Goal: Task Accomplishment & Management: Manage account settings

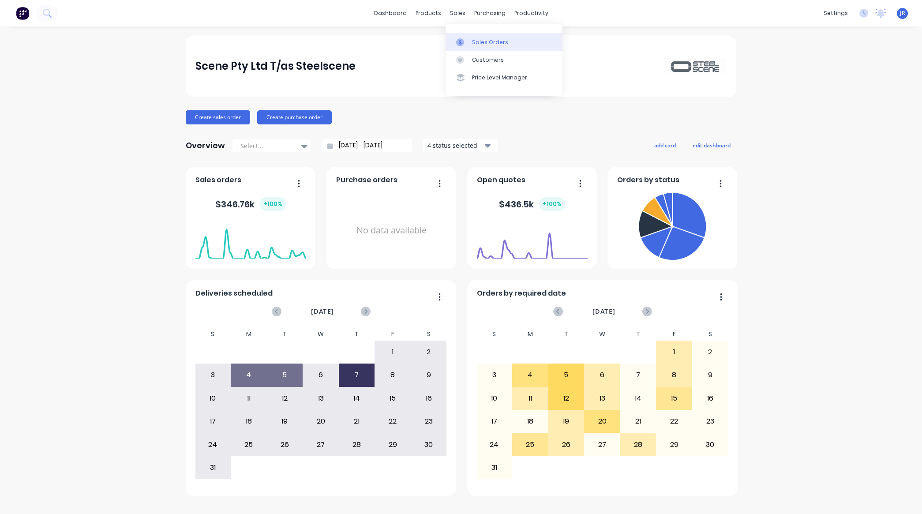
click at [459, 44] on icon at bounding box center [460, 42] width 8 height 8
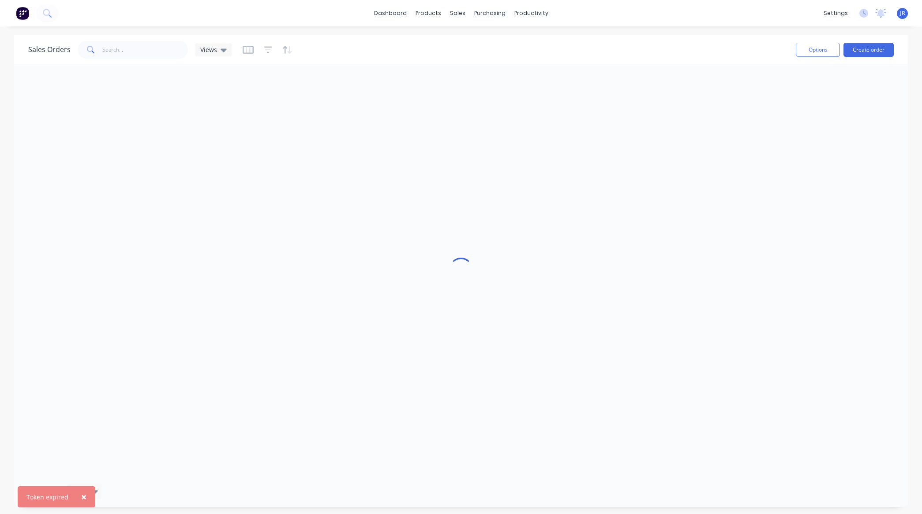
click at [79, 494] on button "×" at bounding box center [83, 496] width 23 height 21
click at [120, 52] on input "text" at bounding box center [145, 50] width 86 height 18
type input "lindsay"
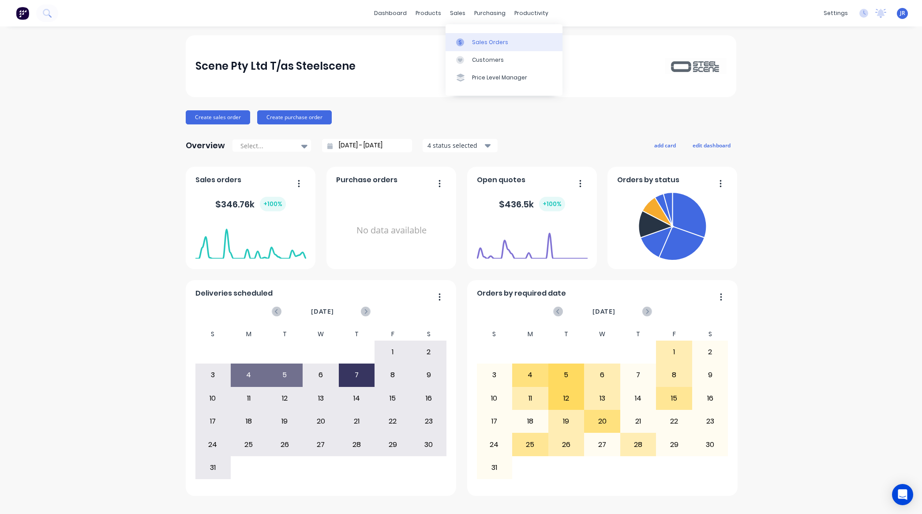
click at [462, 42] on icon at bounding box center [460, 42] width 8 height 8
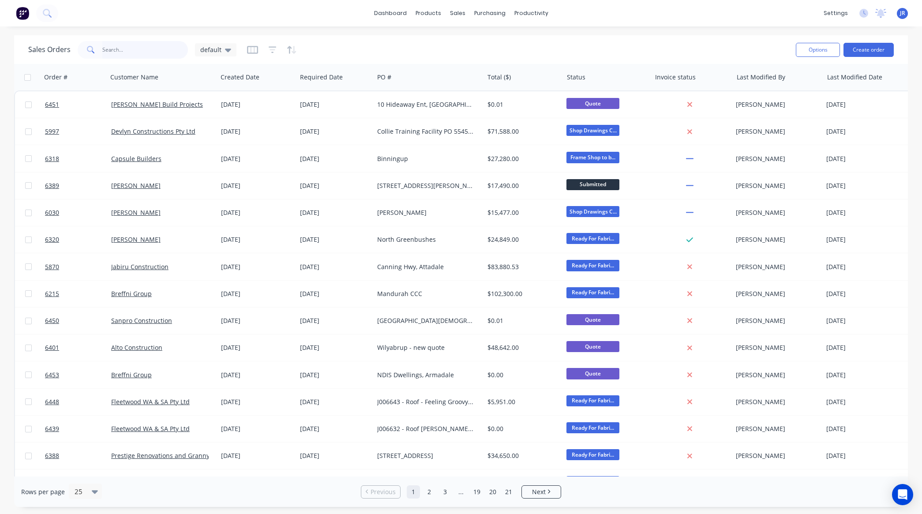
click at [153, 45] on input "text" at bounding box center [145, 50] width 86 height 18
type input "lindsa"
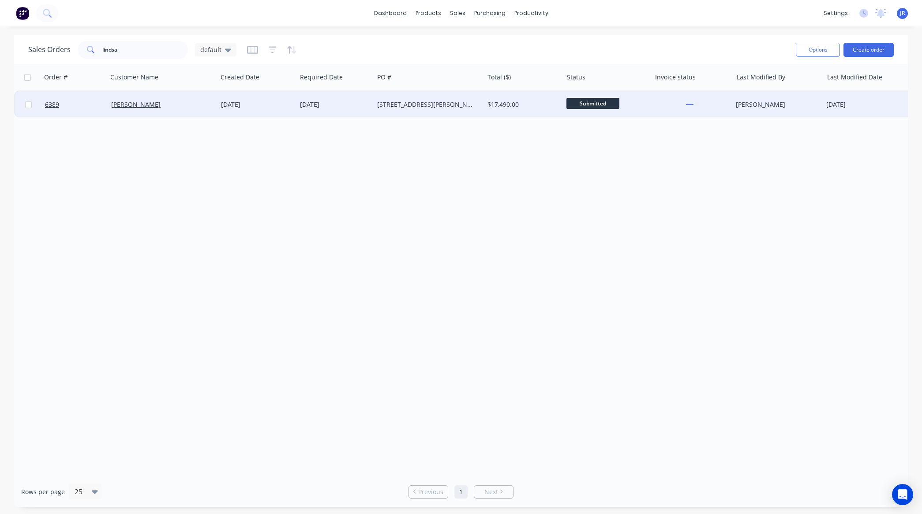
click at [123, 97] on div "[PERSON_NAME]" at bounding box center [163, 104] width 110 height 26
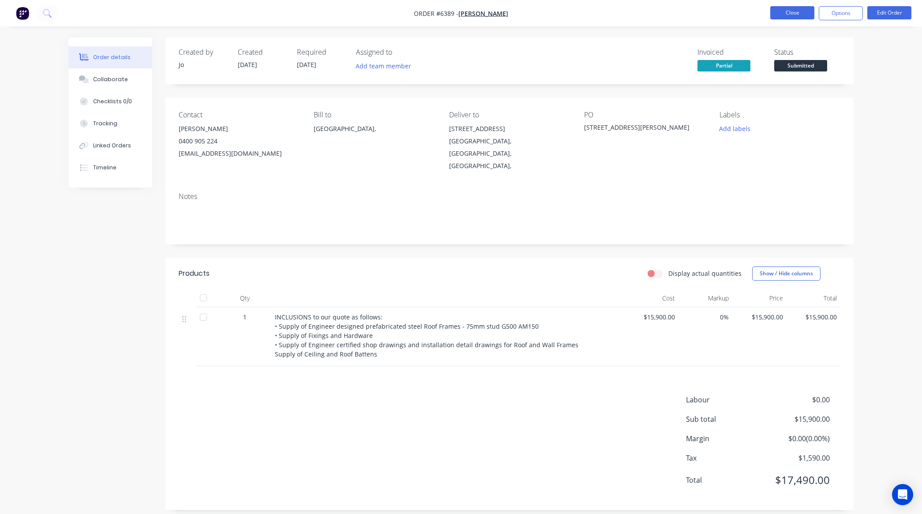
click at [792, 11] on button "Close" at bounding box center [792, 12] width 44 height 13
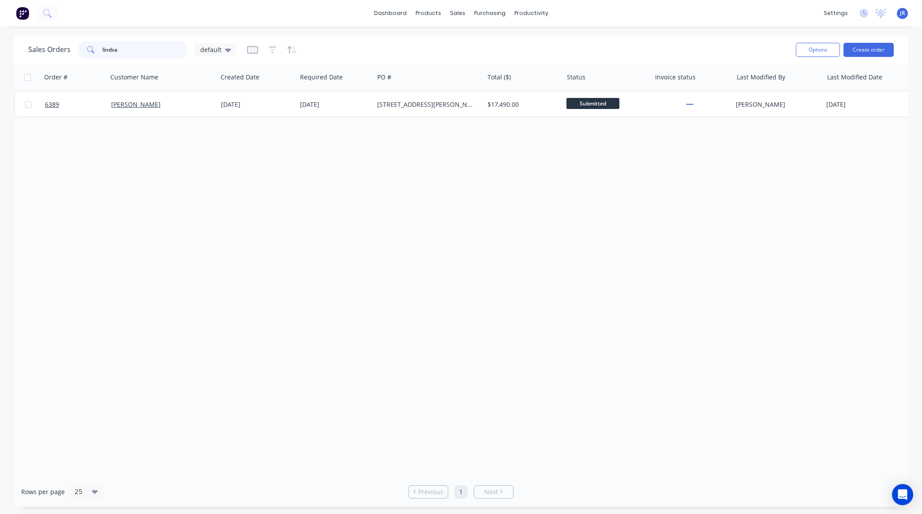
drag, startPoint x: 141, startPoint y: 49, endPoint x: 37, endPoint y: 49, distance: 104.5
click at [37, 49] on div "Sales Orders lindsa default" at bounding box center [132, 50] width 208 height 18
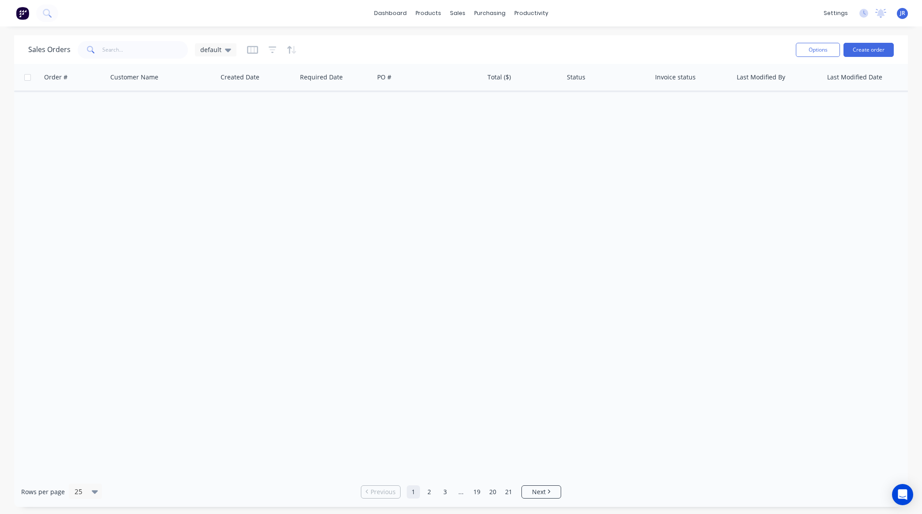
click at [276, 49] on div at bounding box center [272, 50] width 50 height 14
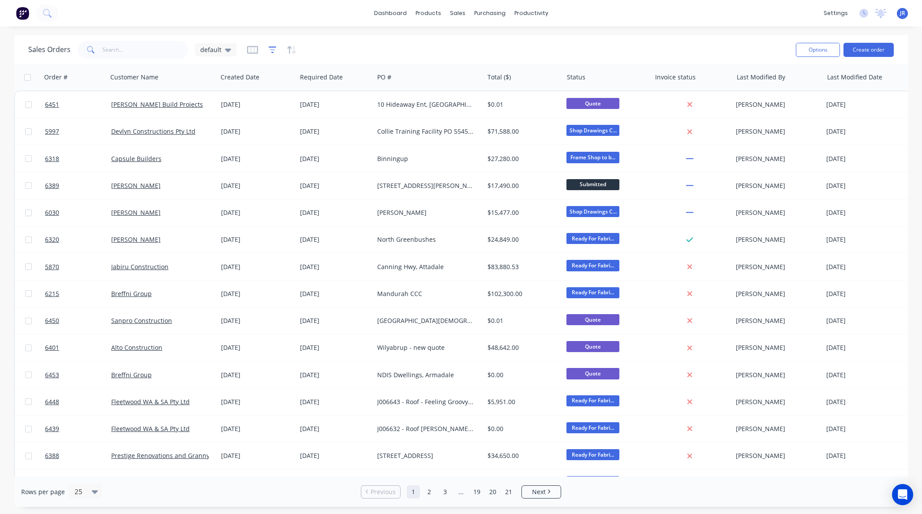
click at [270, 51] on icon "button" at bounding box center [273, 49] width 8 height 9
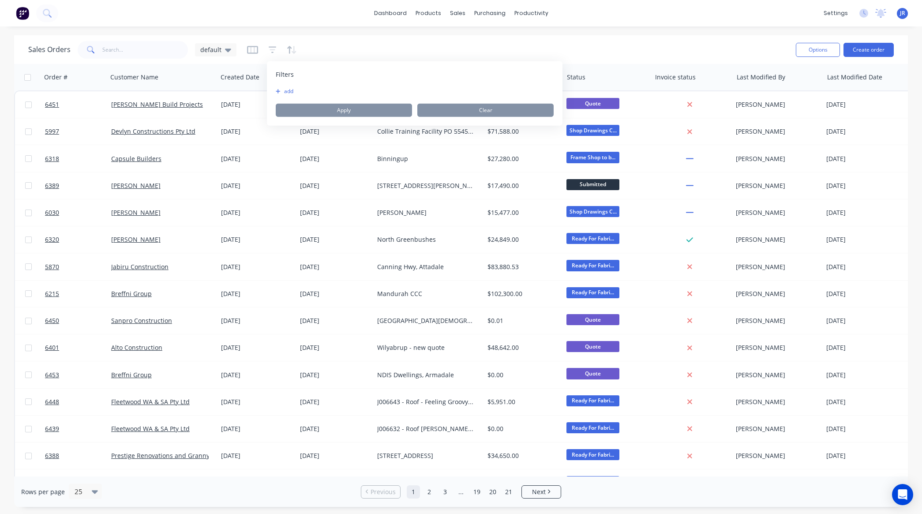
click at [278, 91] on icon "button" at bounding box center [278, 91] width 4 height 4
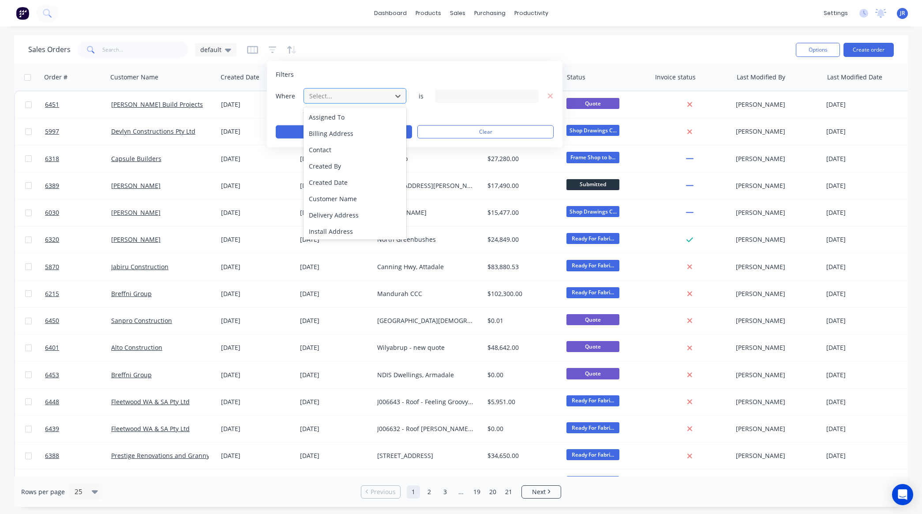
click at [312, 94] on div at bounding box center [347, 95] width 79 height 11
click at [329, 230] on div "Status" at bounding box center [354, 230] width 103 height 16
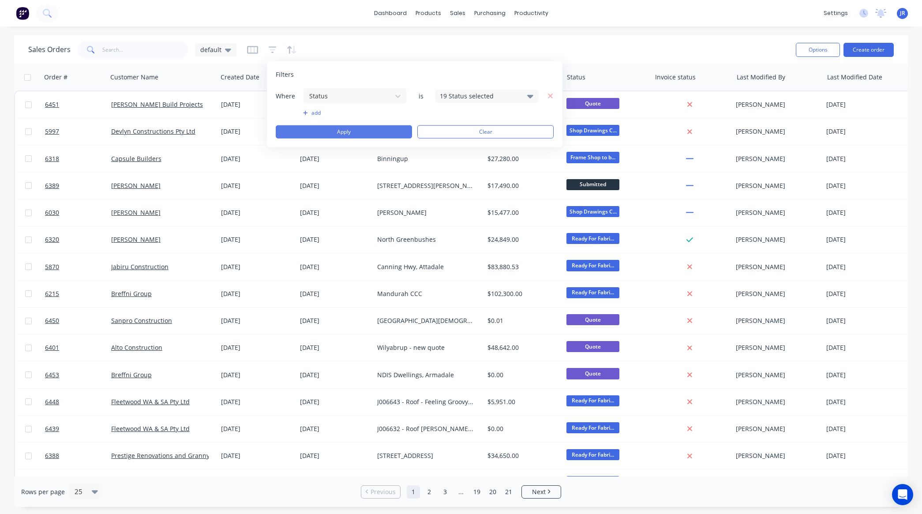
click at [310, 131] on button "Apply" at bounding box center [344, 131] width 136 height 13
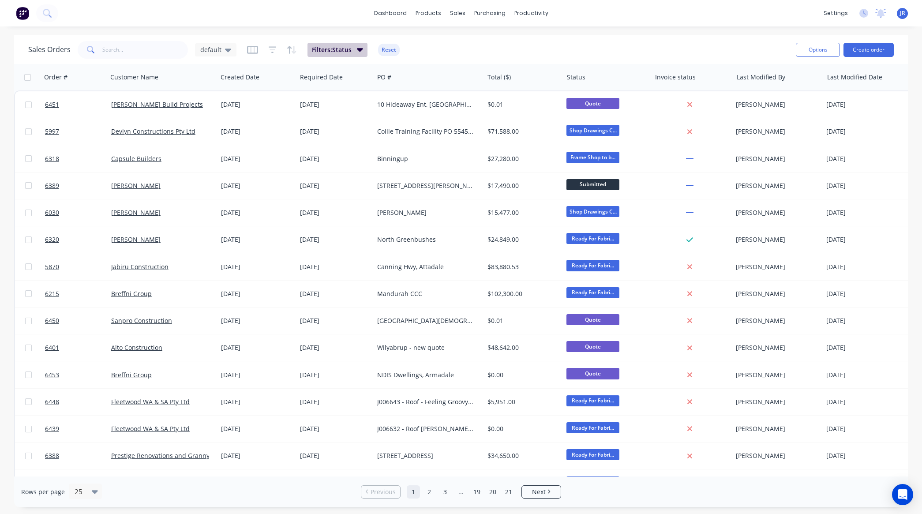
click at [348, 45] on span "Filters: Status" at bounding box center [332, 49] width 40 height 9
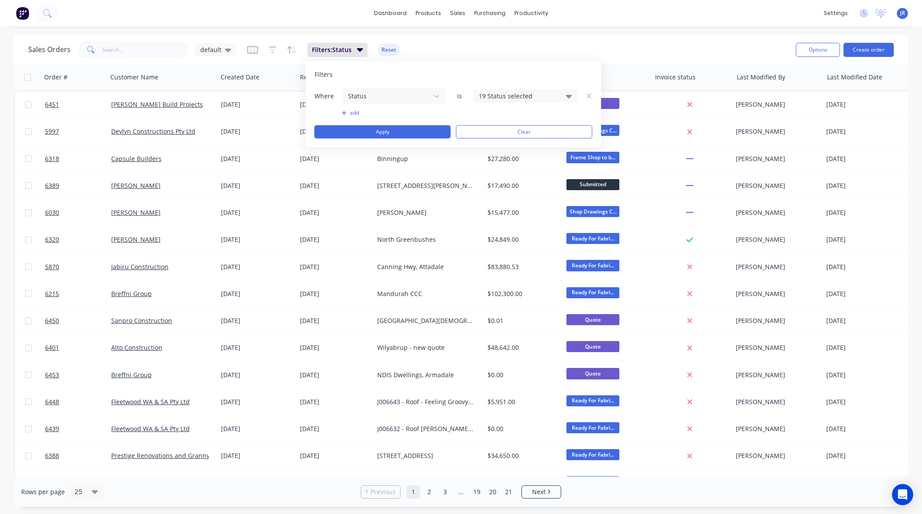
click at [494, 97] on div "19 Status selected" at bounding box center [519, 95] width 80 height 9
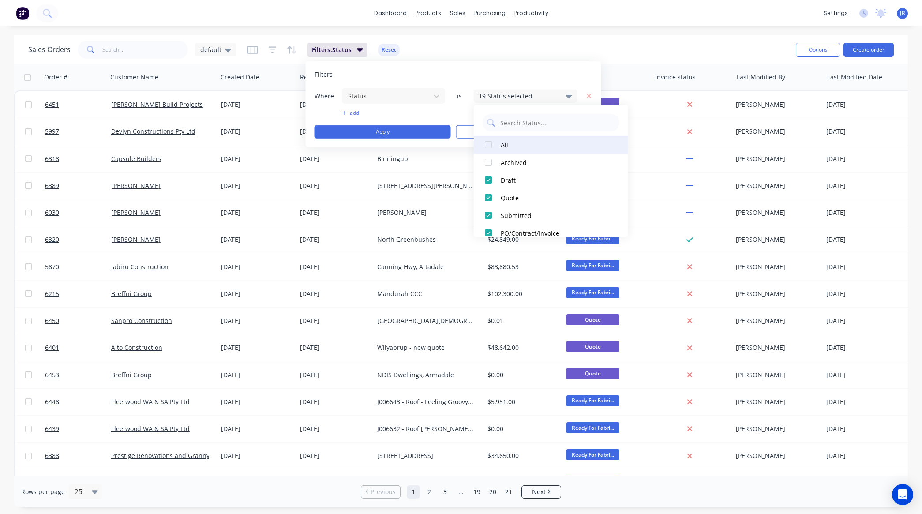
click at [490, 142] on div at bounding box center [488, 145] width 18 height 18
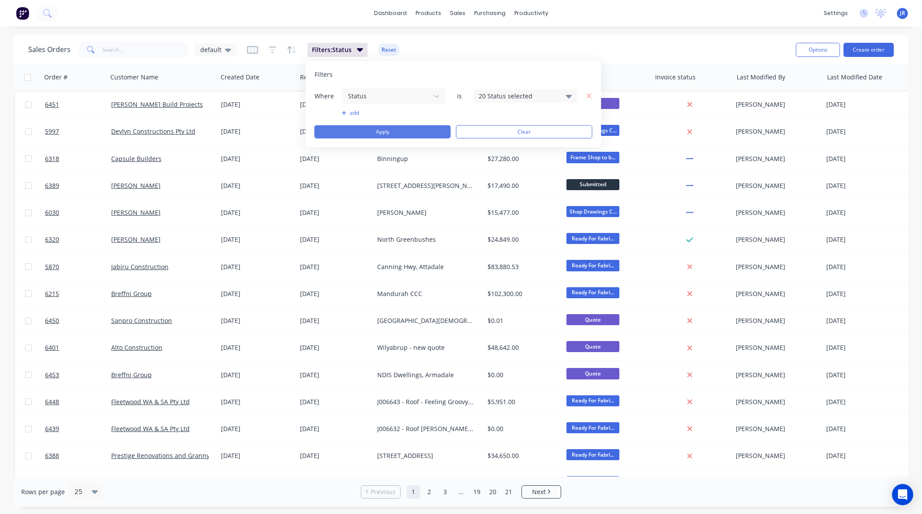
click at [418, 135] on button "Apply" at bounding box center [382, 131] width 136 height 13
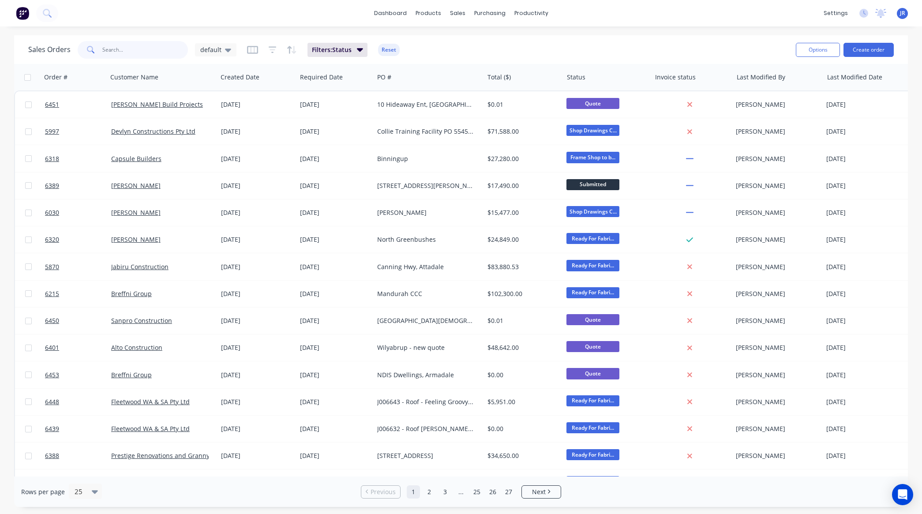
click at [146, 56] on input "text" at bounding box center [145, 50] width 86 height 18
type input "sheds down south"
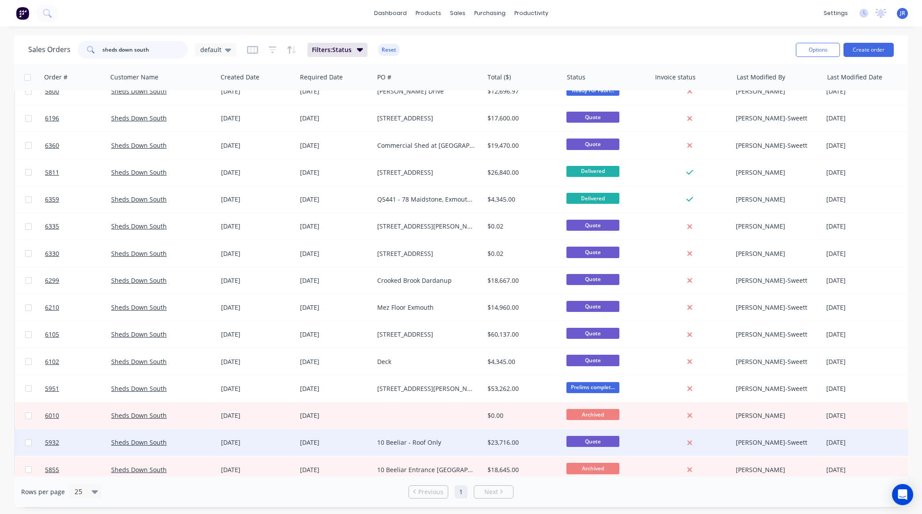
scroll to position [23, 0]
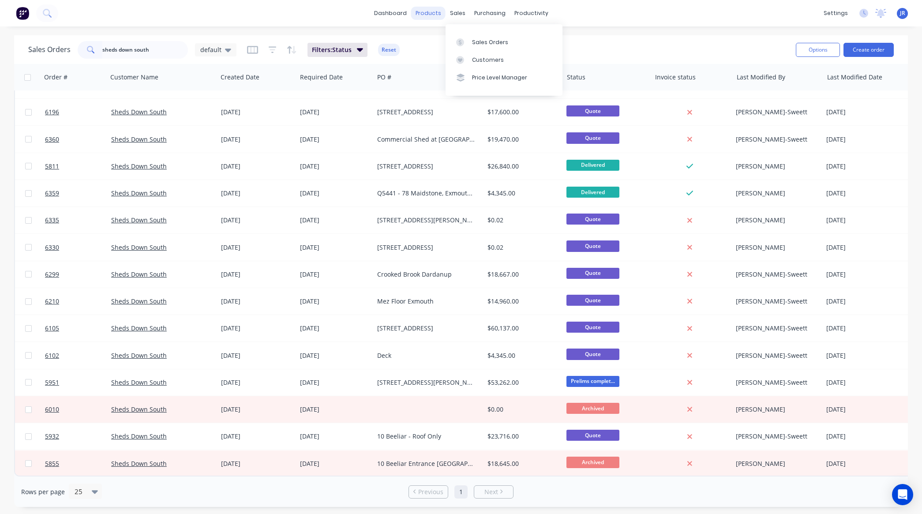
click at [456, 7] on div "sales" at bounding box center [457, 13] width 24 height 13
drag, startPoint x: 158, startPoint y: 51, endPoint x: -37, endPoint y: 51, distance: 194.9
click at [0, 51] on html "dashboard products sales purchasing productivity dashboard products Product Cat…" at bounding box center [461, 257] width 922 height 514
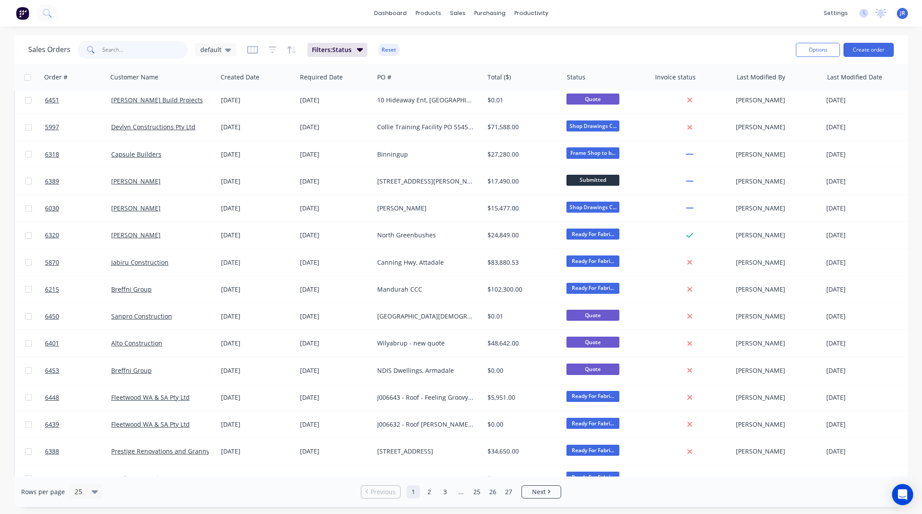
scroll to position [0, 0]
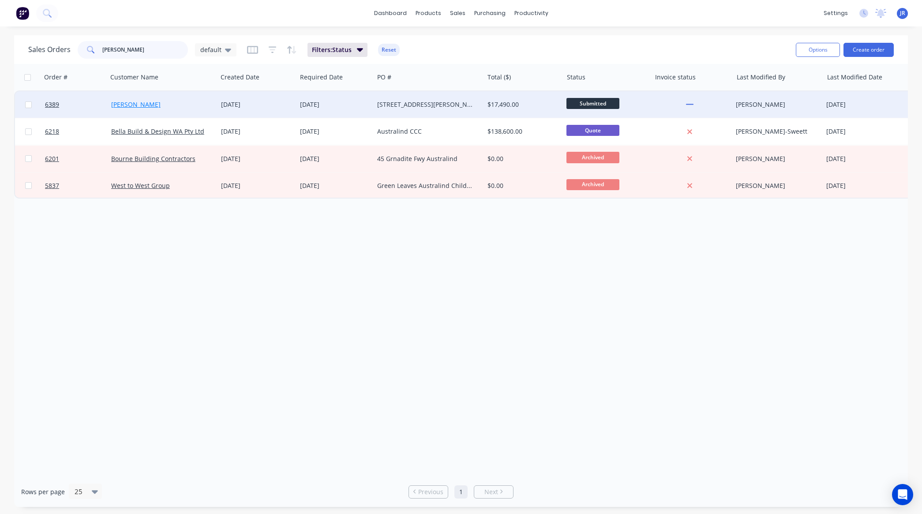
type input "lind"
click at [118, 105] on link "Lindsay Dobson" at bounding box center [135, 104] width 49 height 8
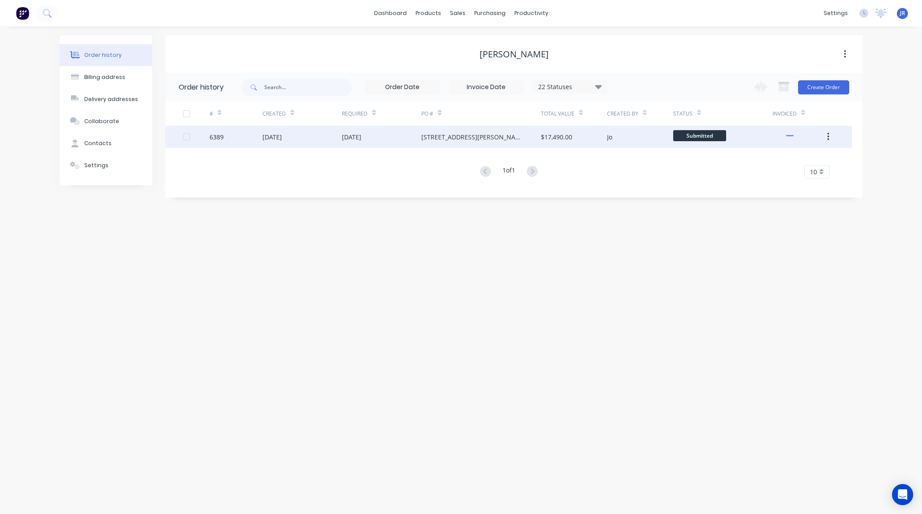
click at [282, 133] on div "14 Aug 2025" at bounding box center [271, 136] width 19 height 9
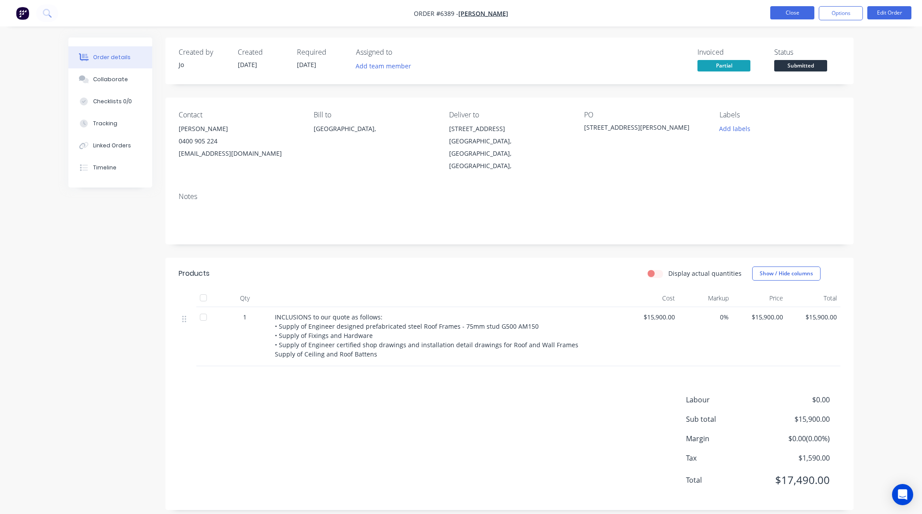
click at [780, 9] on button "Close" at bounding box center [792, 12] width 44 height 13
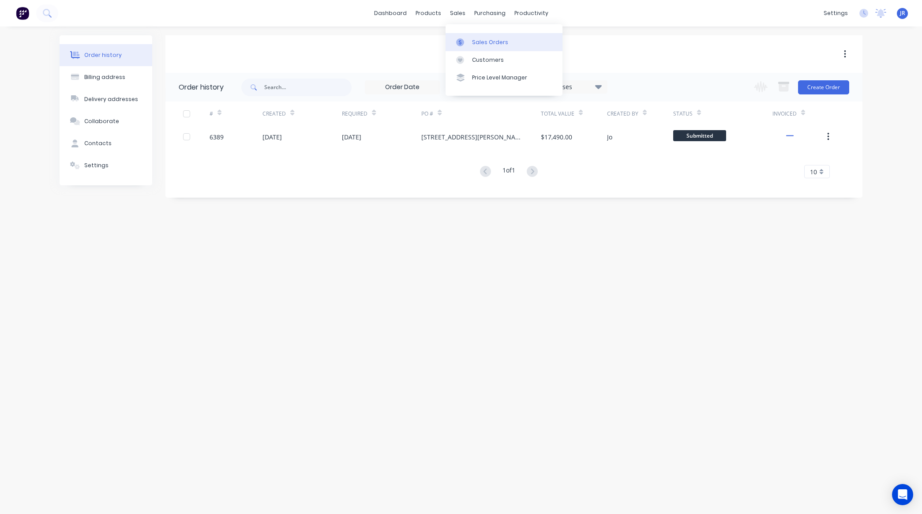
click at [465, 41] on div at bounding box center [462, 42] width 13 height 8
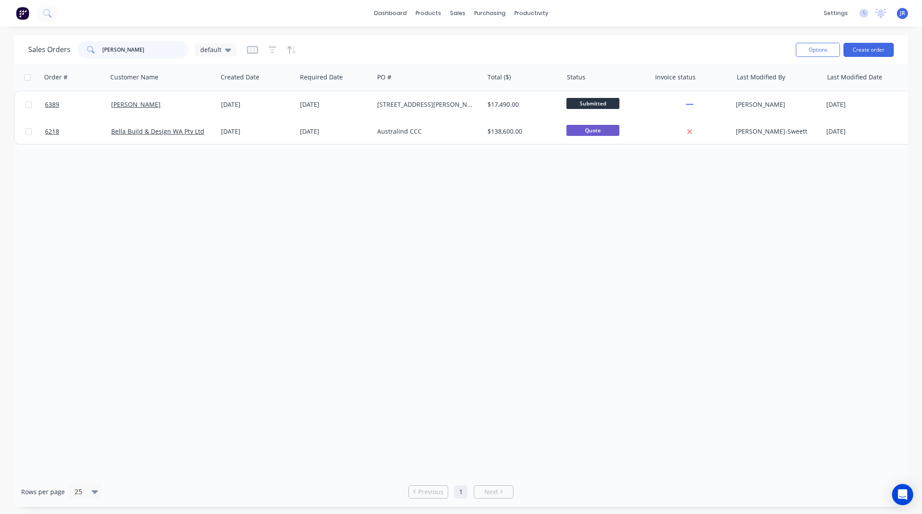
drag, startPoint x: 125, startPoint y: 55, endPoint x: -23, endPoint y: 55, distance: 148.2
click at [0, 55] on html "dashboard products sales purchasing productivity dashboard products Product Cat…" at bounding box center [461, 257] width 922 height 514
type input "="
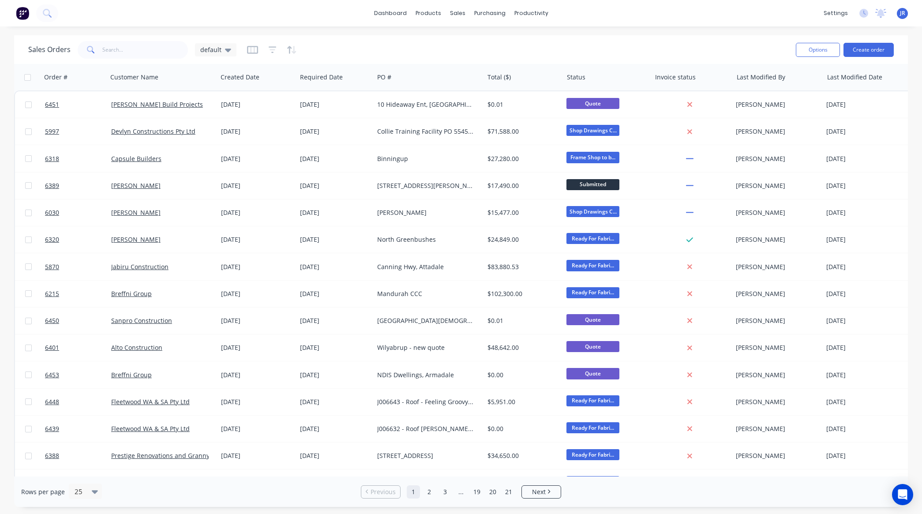
click at [673, 12] on div "dashboard products sales purchasing productivity dashboard products Product Cat…" at bounding box center [461, 13] width 922 height 26
click at [129, 49] on input "text" at bounding box center [145, 50] width 86 height 18
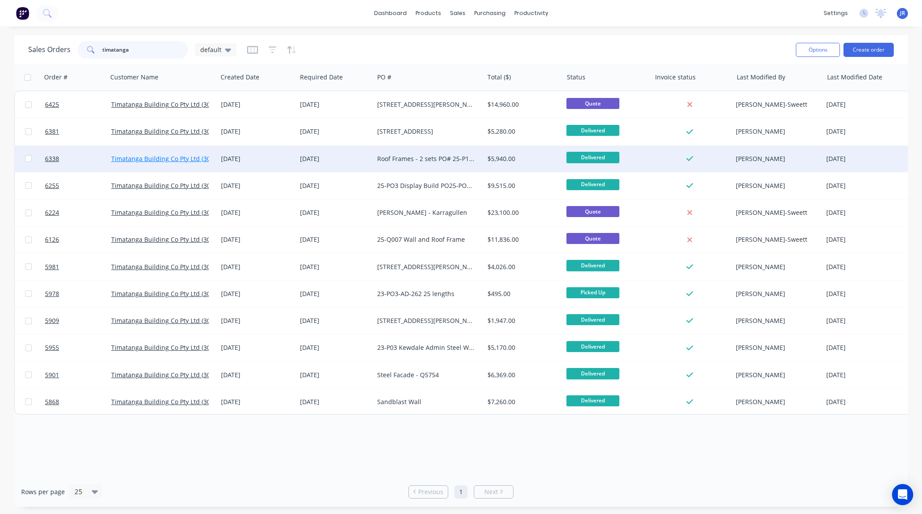
type input "timatanga"
click at [177, 155] on link "Timatanga Building Co Pty Ltd (30 days EOM)" at bounding box center [177, 158] width 132 height 8
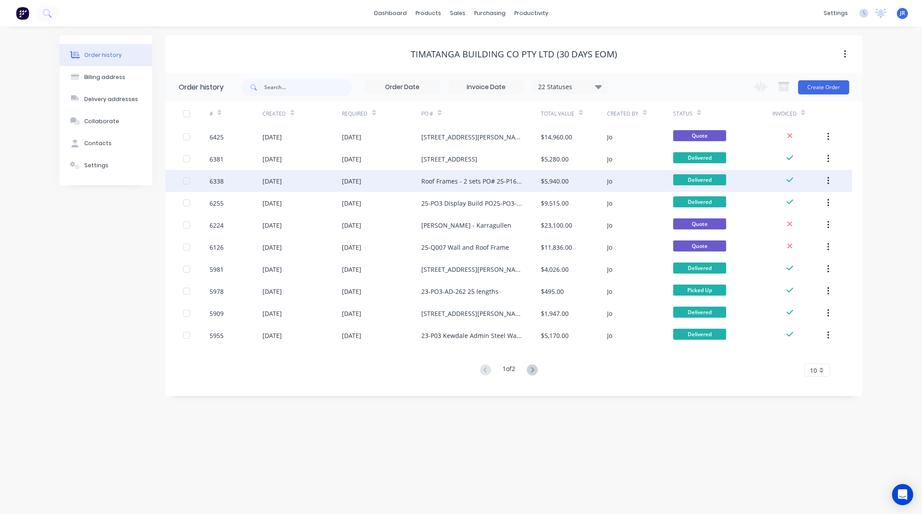
click at [282, 183] on div "27 Jun 2025" at bounding box center [271, 180] width 19 height 9
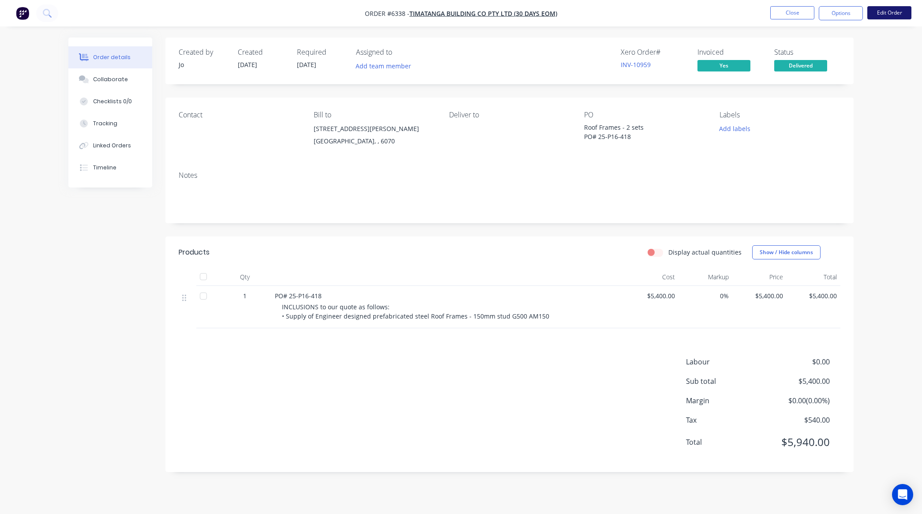
click at [892, 12] on button "Edit Order" at bounding box center [889, 12] width 44 height 13
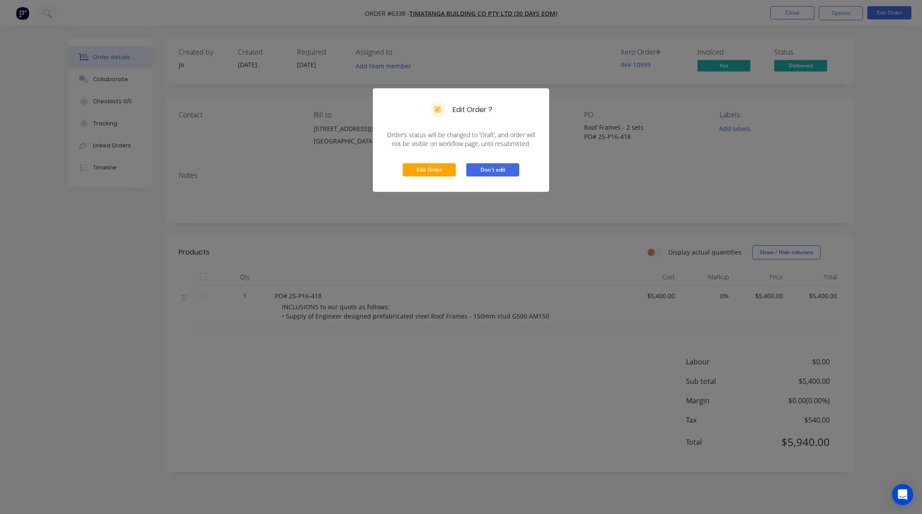
click at [508, 172] on button "Don't edit" at bounding box center [492, 169] width 53 height 13
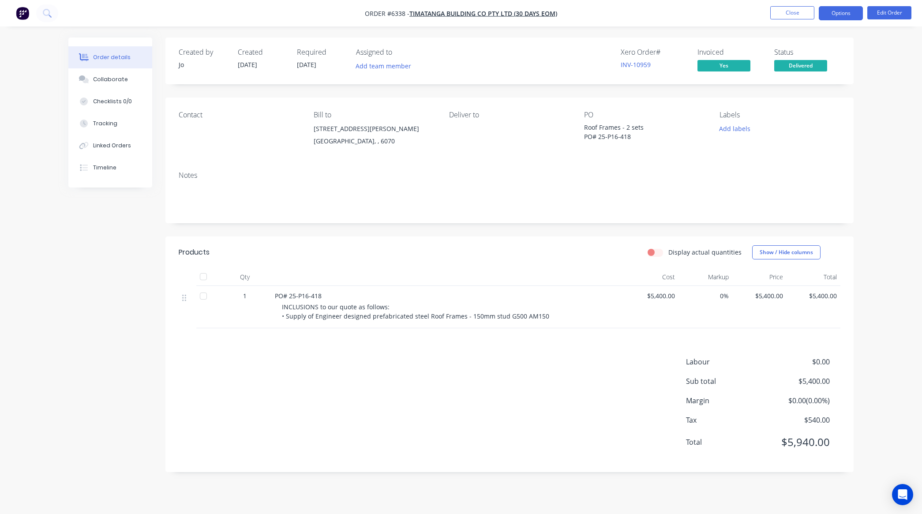
click at [833, 12] on button "Options" at bounding box center [841, 13] width 44 height 14
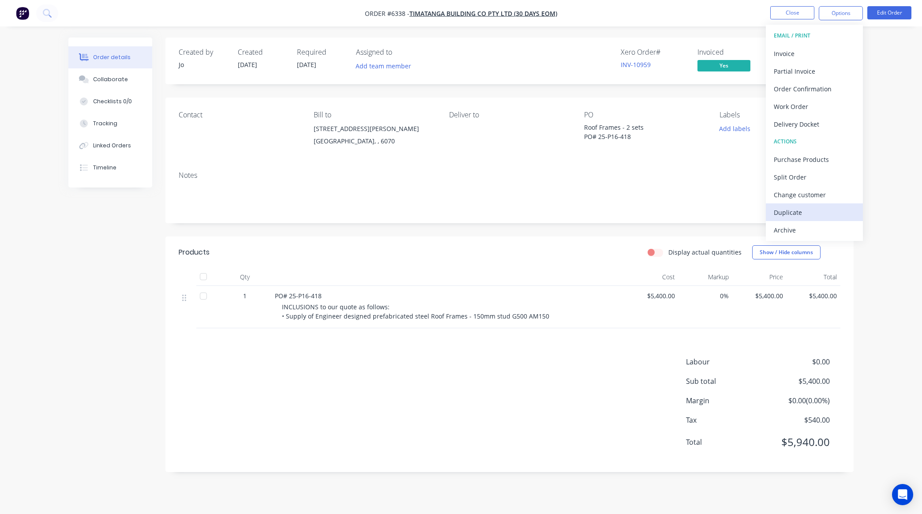
click at [777, 211] on div "Duplicate" at bounding box center [814, 212] width 81 height 13
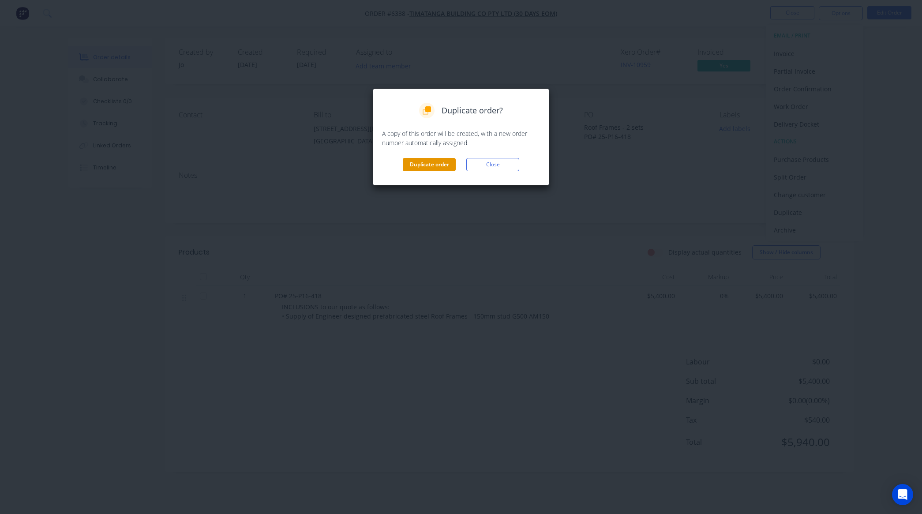
click at [423, 168] on button "Duplicate order" at bounding box center [429, 164] width 53 height 13
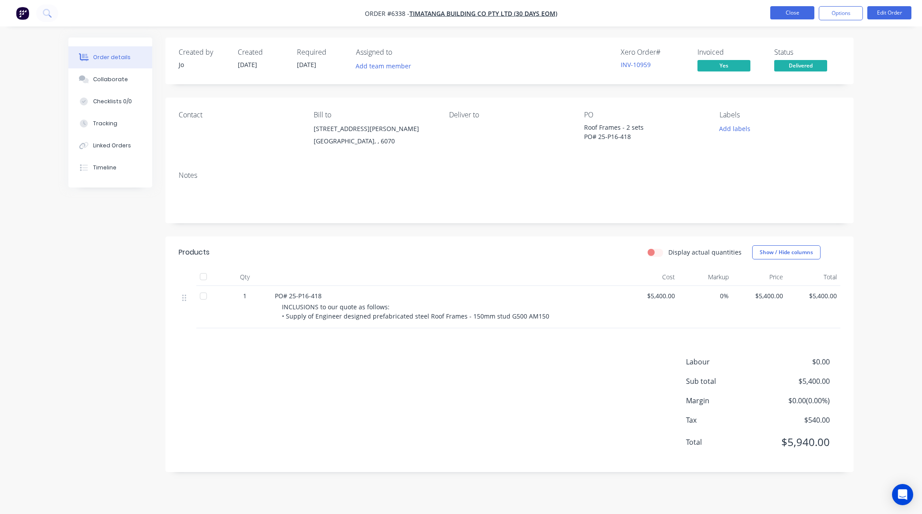
click at [779, 16] on button "Close" at bounding box center [792, 12] width 44 height 13
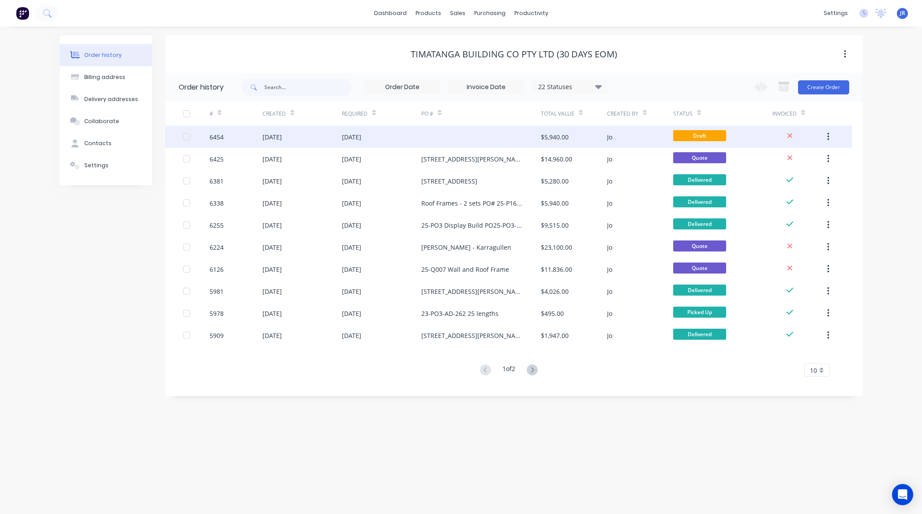
click at [282, 137] on div "15 Aug 2025" at bounding box center [271, 136] width 19 height 9
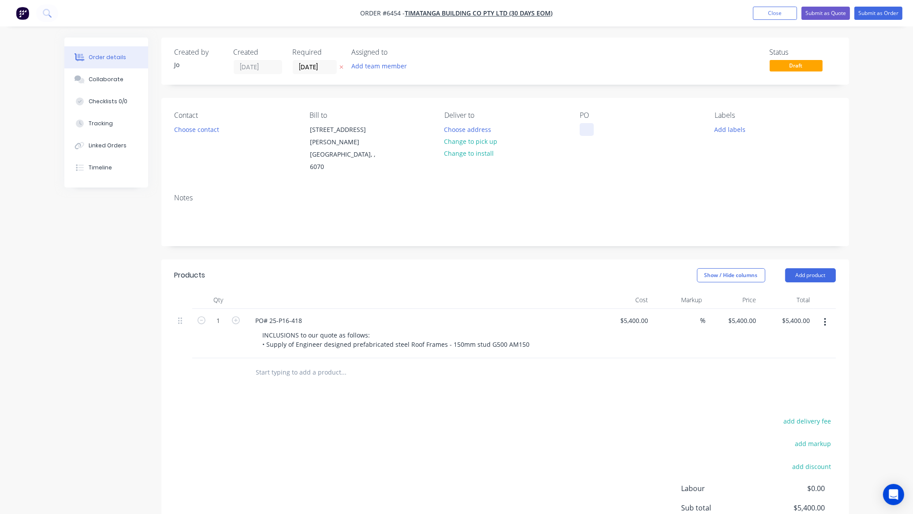
click at [590, 130] on div at bounding box center [587, 129] width 14 height 13
click at [329, 415] on div "add delivery fee add markup add discount Labour $0.00 Sub total $5,400.00 Margi…" at bounding box center [506, 500] width 662 height 170
click at [301, 314] on div "PO# 25-P16-418" at bounding box center [279, 320] width 61 height 13
click at [85, 76] on div at bounding box center [79, 79] width 13 height 8
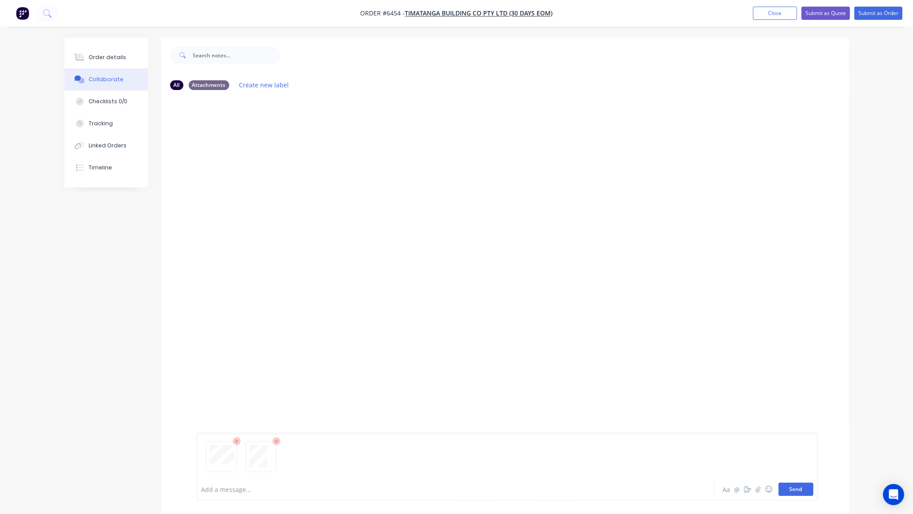
click at [805, 486] on button "Send" at bounding box center [796, 488] width 35 height 13
click at [97, 61] on div "Order details" at bounding box center [107, 57] width 37 height 8
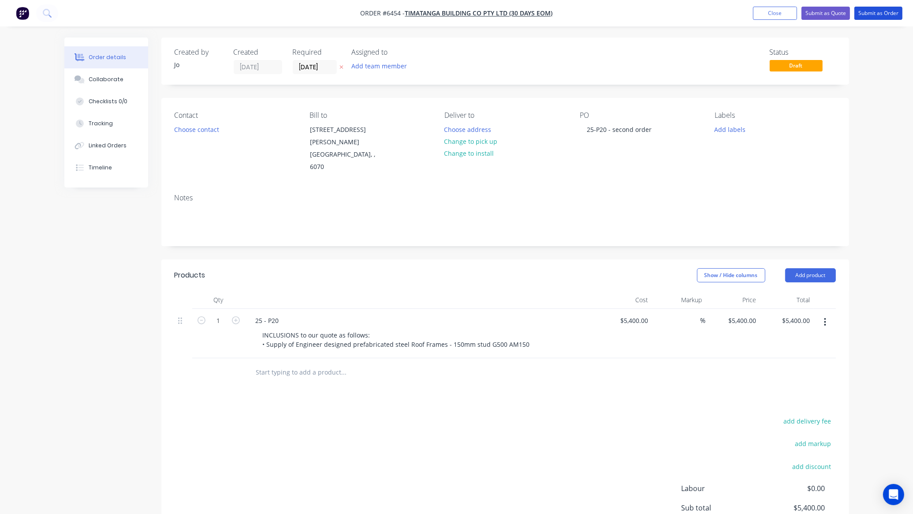
drag, startPoint x: 885, startPoint y: 11, endPoint x: 883, endPoint y: 22, distance: 10.7
click at [885, 11] on button "Submit as Order" at bounding box center [879, 13] width 48 height 13
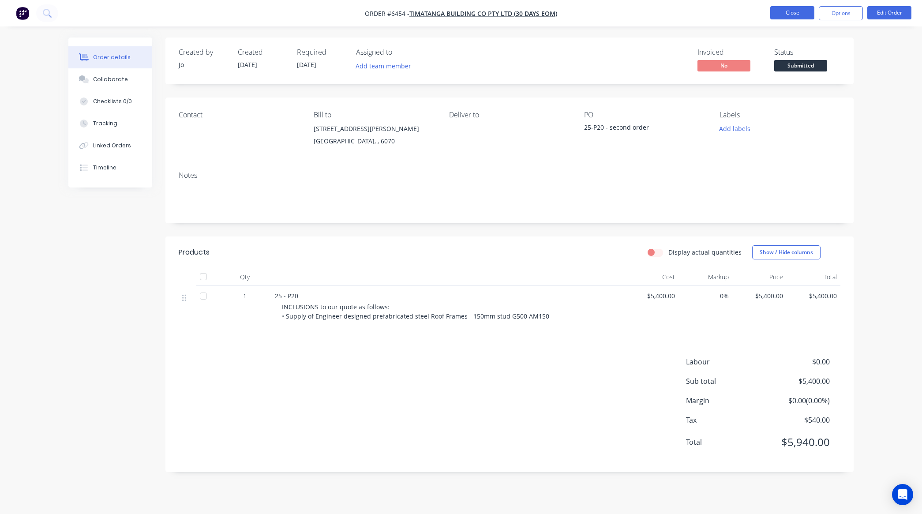
click at [813, 9] on button "Close" at bounding box center [792, 12] width 44 height 13
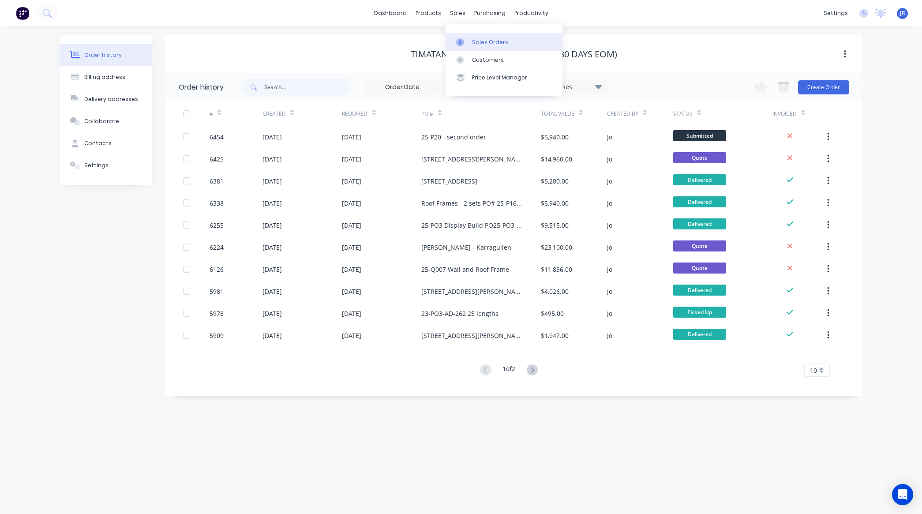
click at [465, 38] on div at bounding box center [462, 42] width 13 height 8
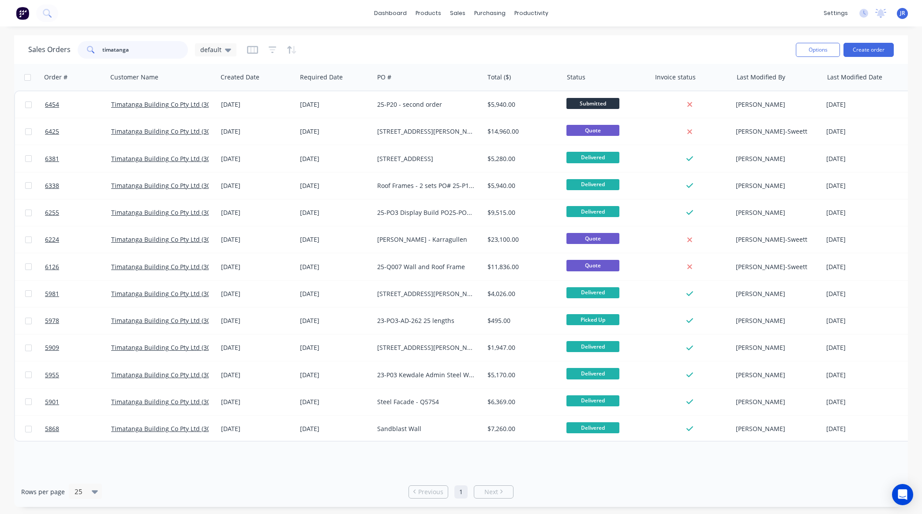
drag, startPoint x: 152, startPoint y: 47, endPoint x: 14, endPoint y: 42, distance: 138.6
click at [24, 43] on div "Sales Orders timatanga default Options Create order" at bounding box center [461, 49] width 894 height 29
type input "v"
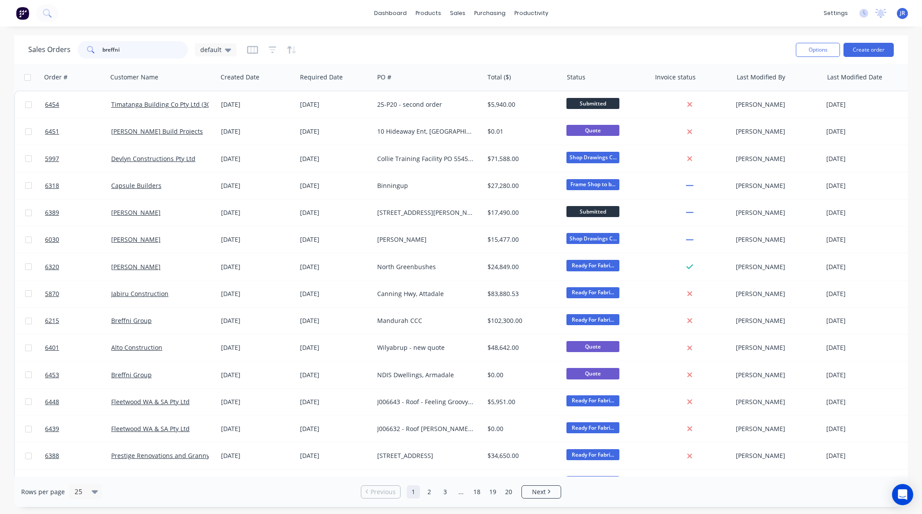
type input "breffni"
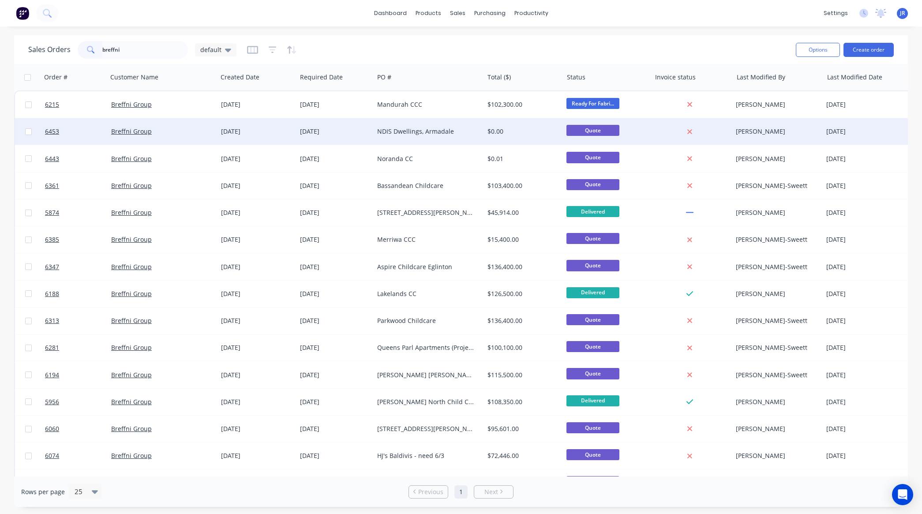
click at [350, 131] on div "27 Aug 2025" at bounding box center [335, 131] width 70 height 9
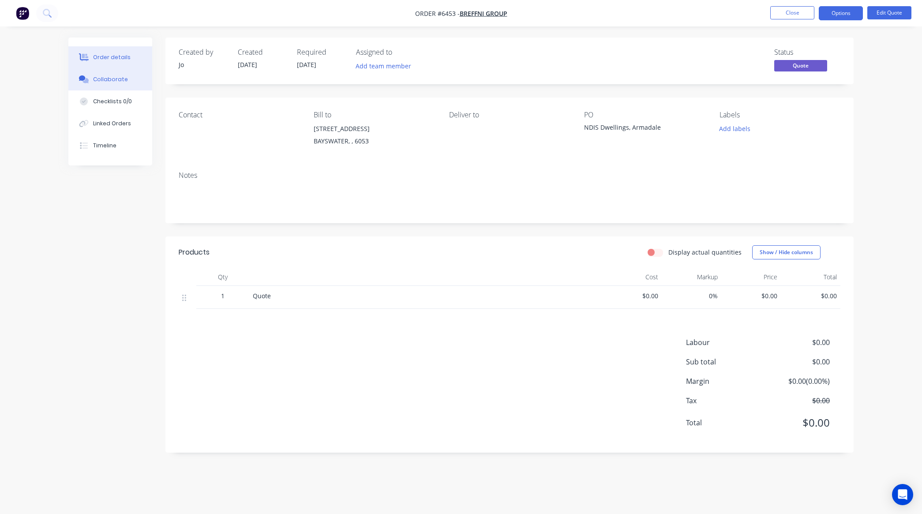
click at [123, 73] on button "Collaborate" at bounding box center [110, 79] width 84 height 22
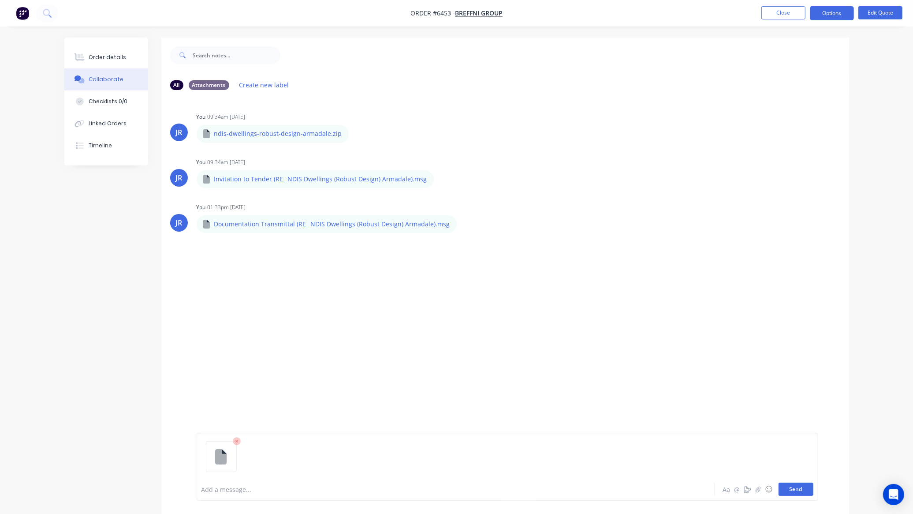
click at [786, 489] on button "Send" at bounding box center [796, 488] width 35 height 13
click at [792, 486] on button "Send" at bounding box center [796, 488] width 35 height 13
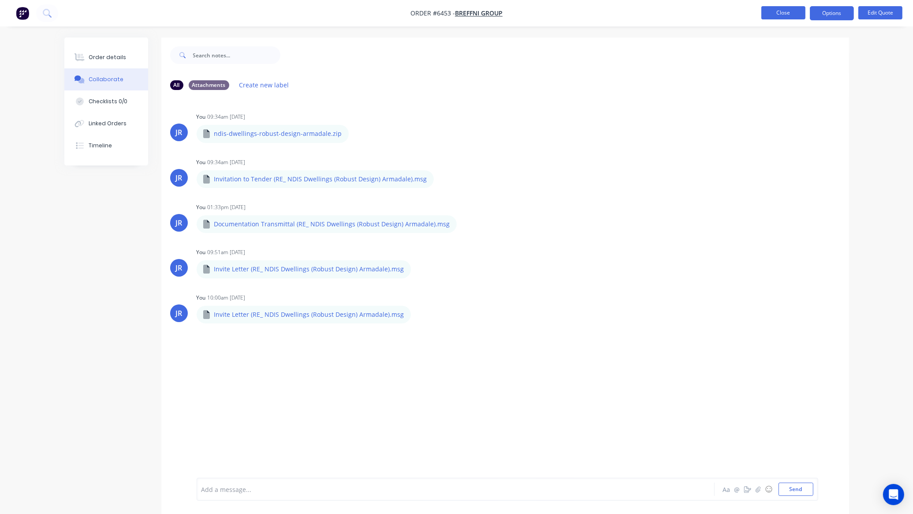
click at [780, 11] on button "Close" at bounding box center [784, 12] width 44 height 13
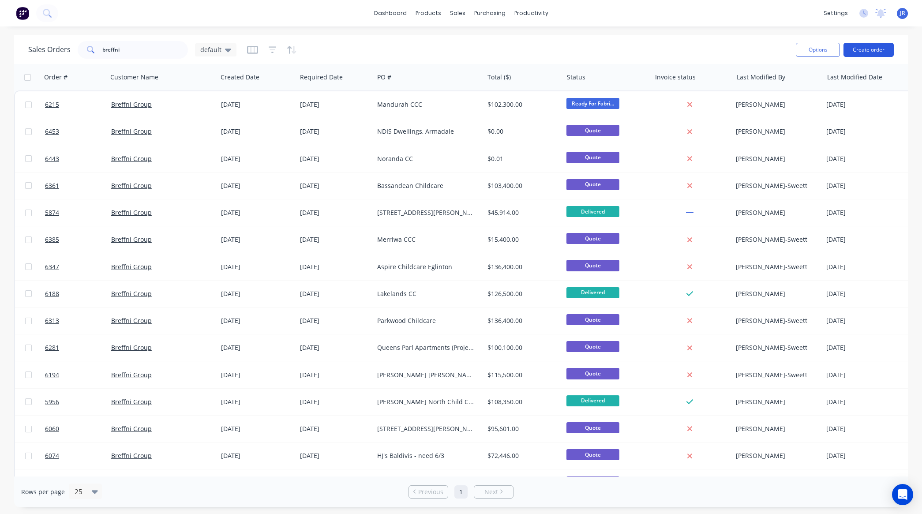
click at [873, 45] on button "Create order" at bounding box center [868, 50] width 50 height 14
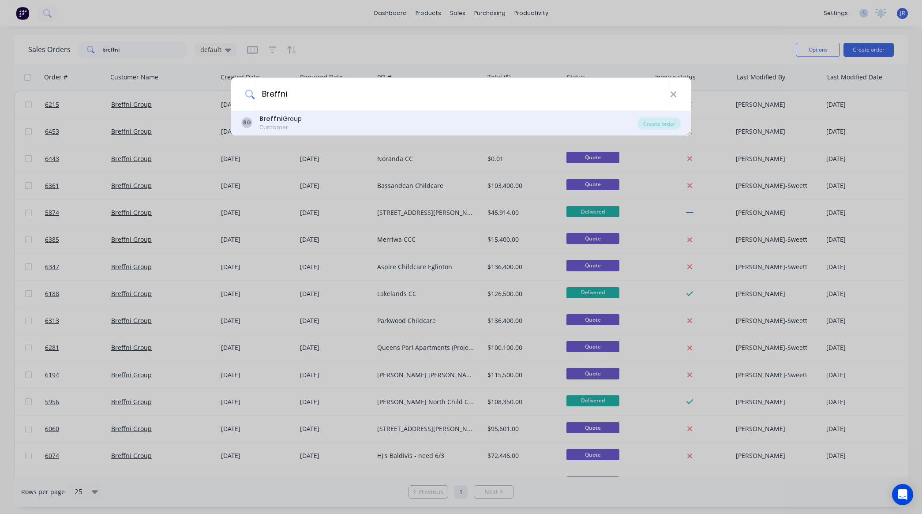
type input "Breffni"
click at [297, 121] on div "Breffni Group" at bounding box center [280, 118] width 42 height 9
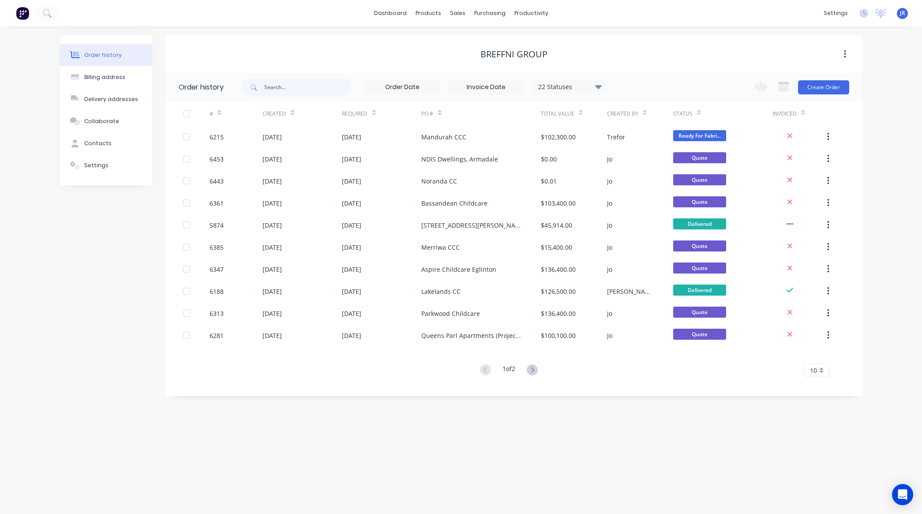
click at [810, 97] on div "Change order status Submitted PO/Contract/Invoice Prelims - to be done prelims …" at bounding box center [798, 87] width 101 height 29
click at [812, 91] on button "Create Order" at bounding box center [823, 87] width 51 height 14
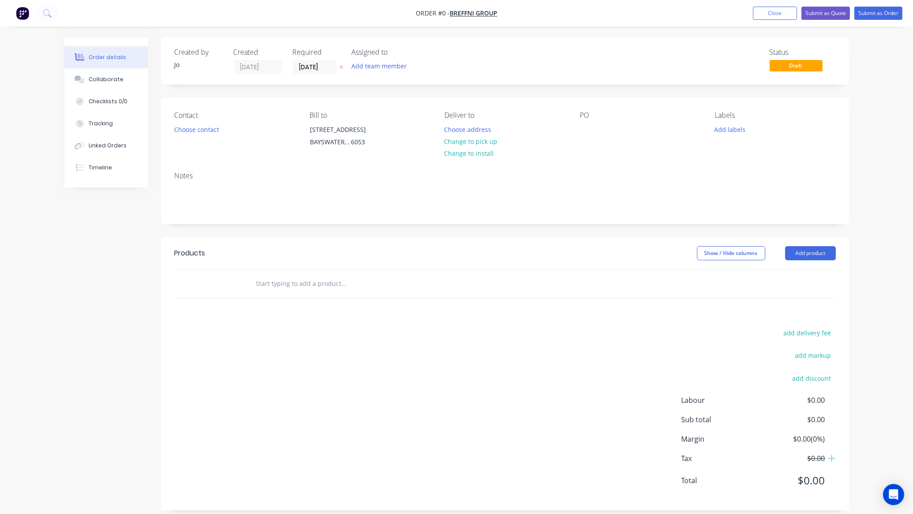
click at [322, 285] on input "text" at bounding box center [344, 284] width 176 height 18
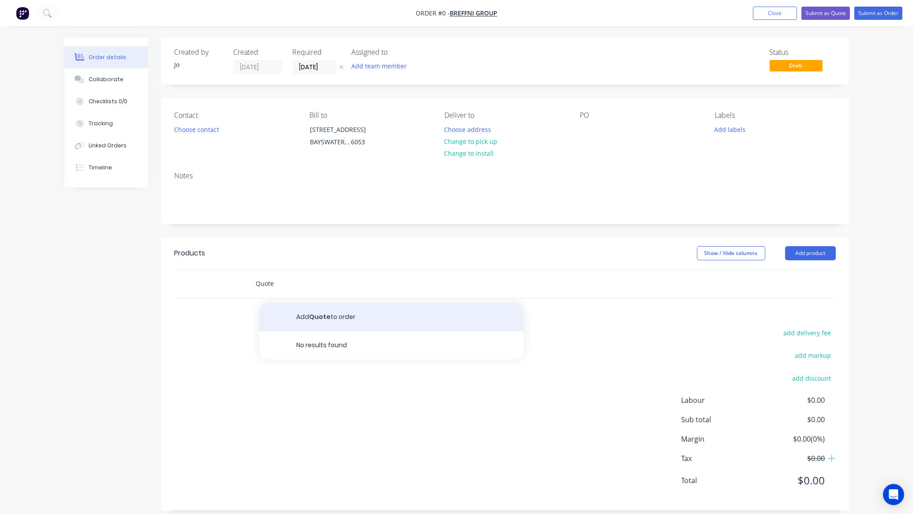
type input "Quote"
click at [298, 321] on button "Add Quote to order" at bounding box center [391, 317] width 265 height 28
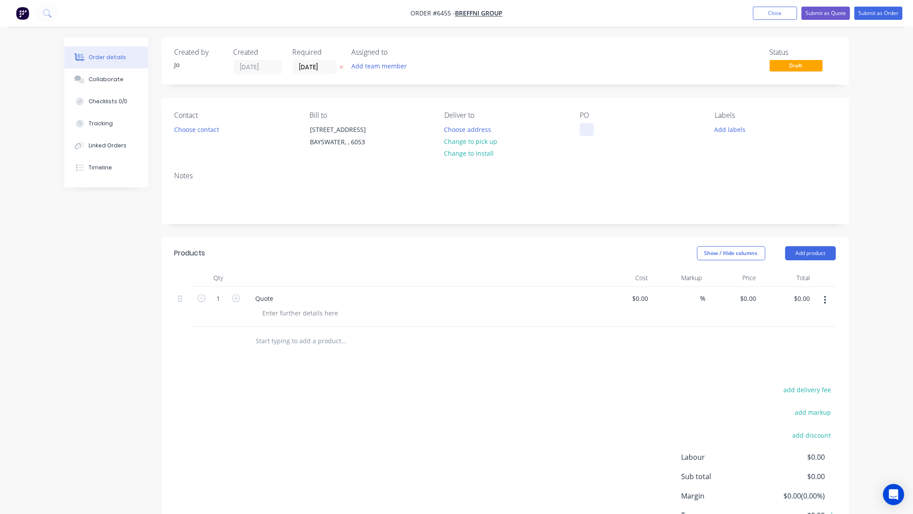
click at [592, 134] on div at bounding box center [587, 129] width 14 height 13
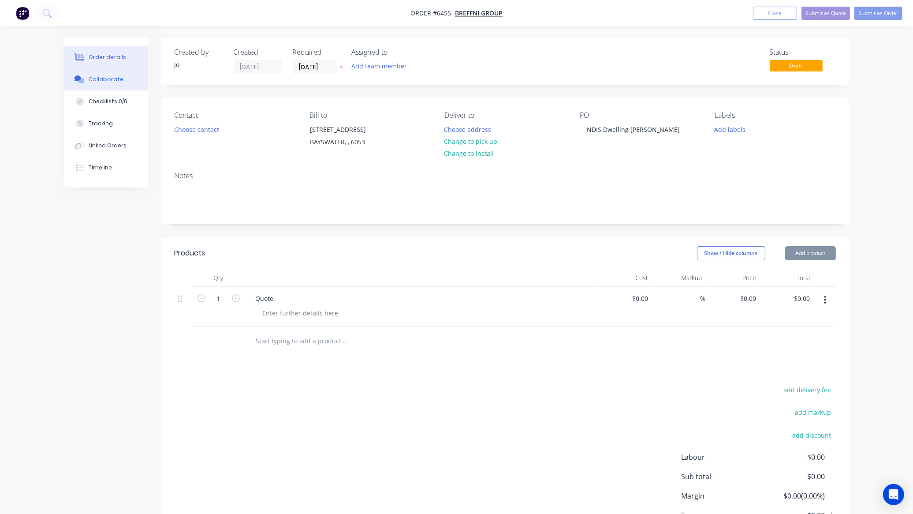
click at [91, 78] on div "Collaborate" at bounding box center [106, 79] width 35 height 8
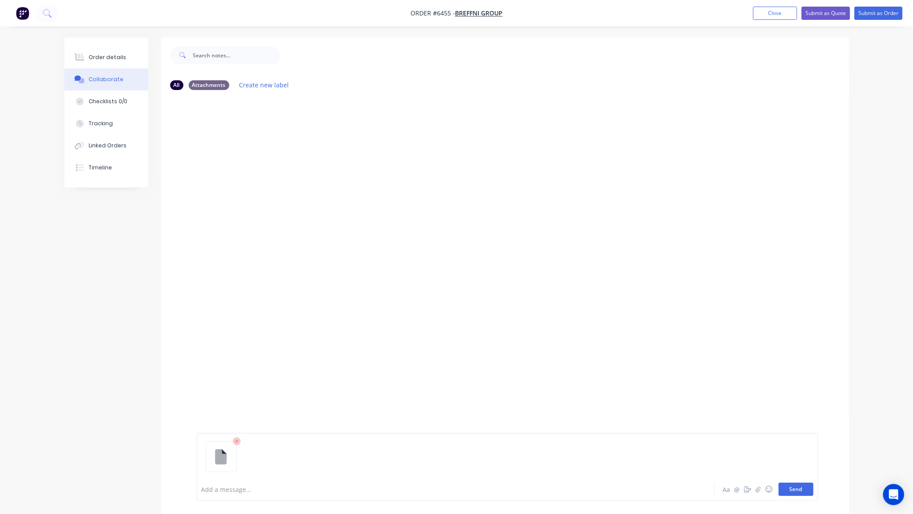
click at [792, 486] on button "Send" at bounding box center [796, 488] width 35 height 13
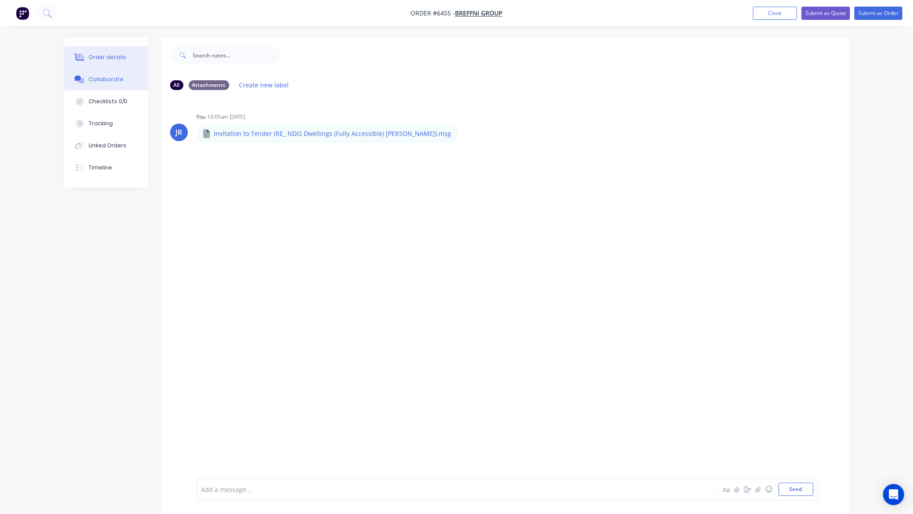
click at [78, 50] on button "Order details" at bounding box center [106, 57] width 84 height 22
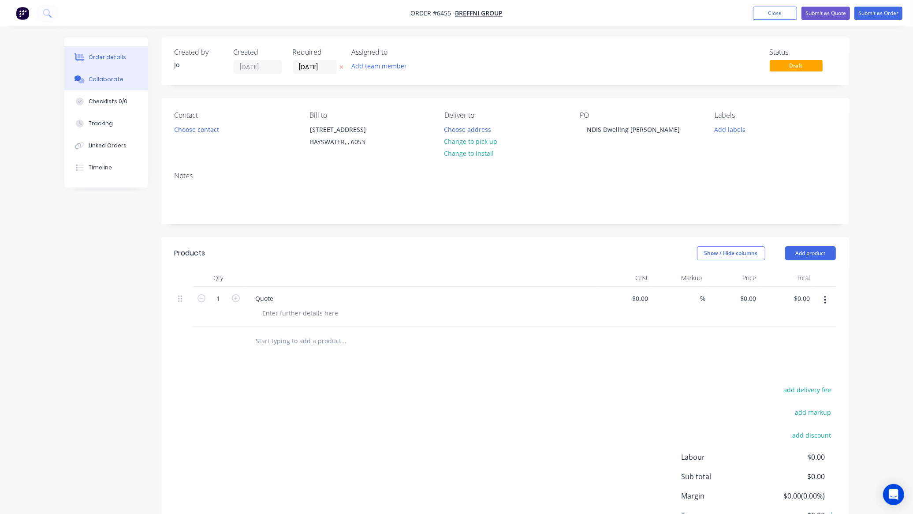
click at [115, 86] on button "Collaborate" at bounding box center [106, 79] width 84 height 22
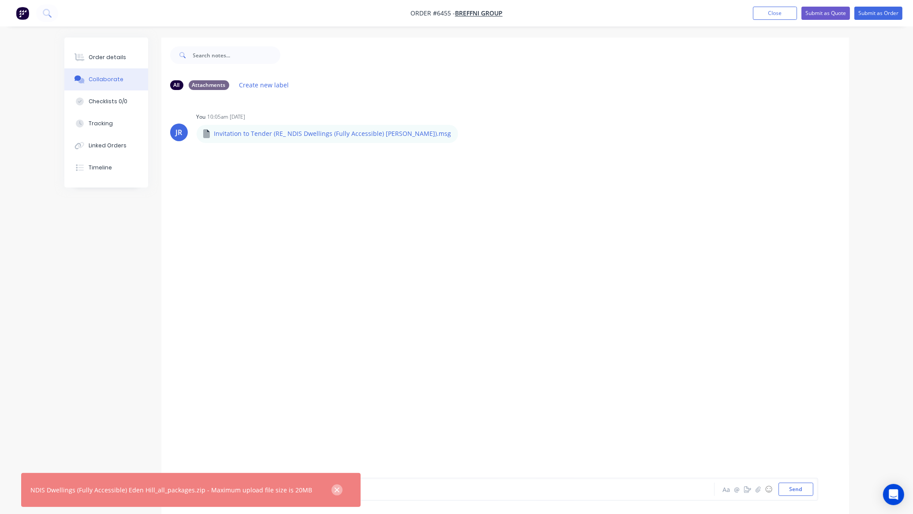
click at [334, 490] on icon "button" at bounding box center [337, 490] width 6 height 8
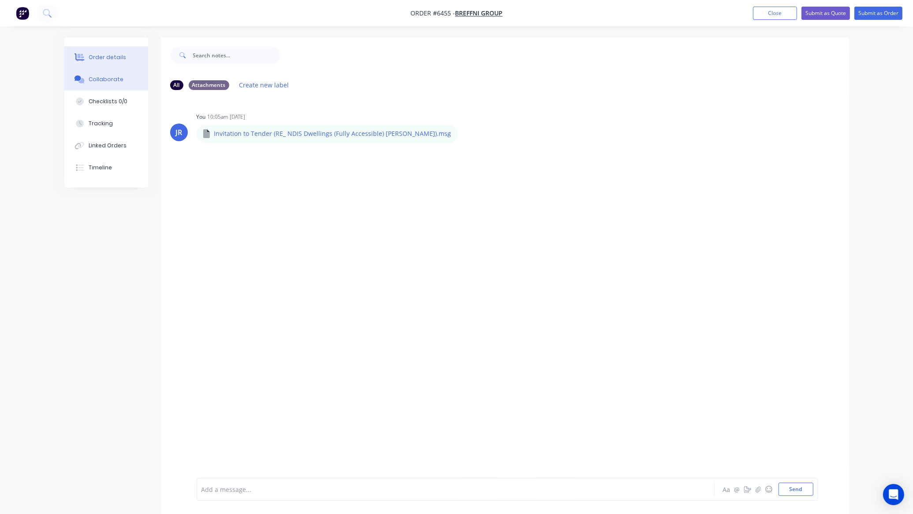
click at [134, 57] on button "Order details" at bounding box center [106, 57] width 84 height 22
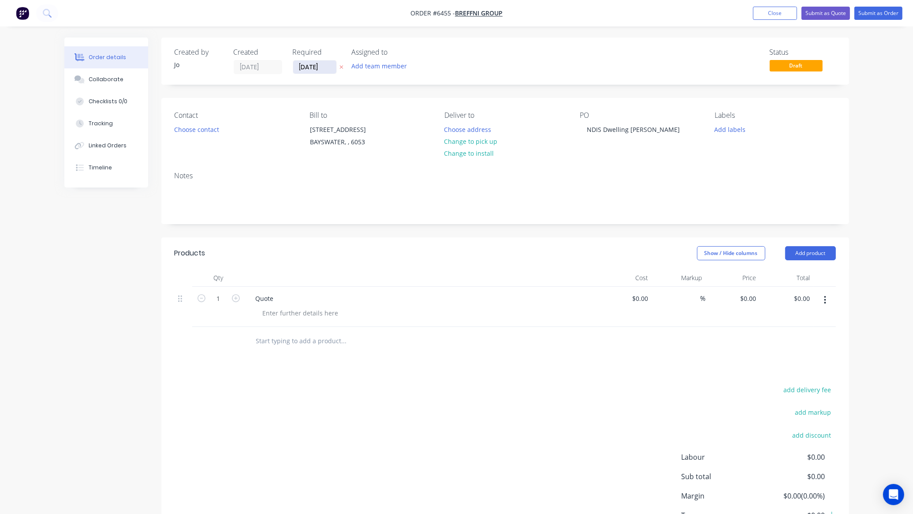
click at [310, 65] on input "15/08/25" at bounding box center [314, 66] width 43 height 13
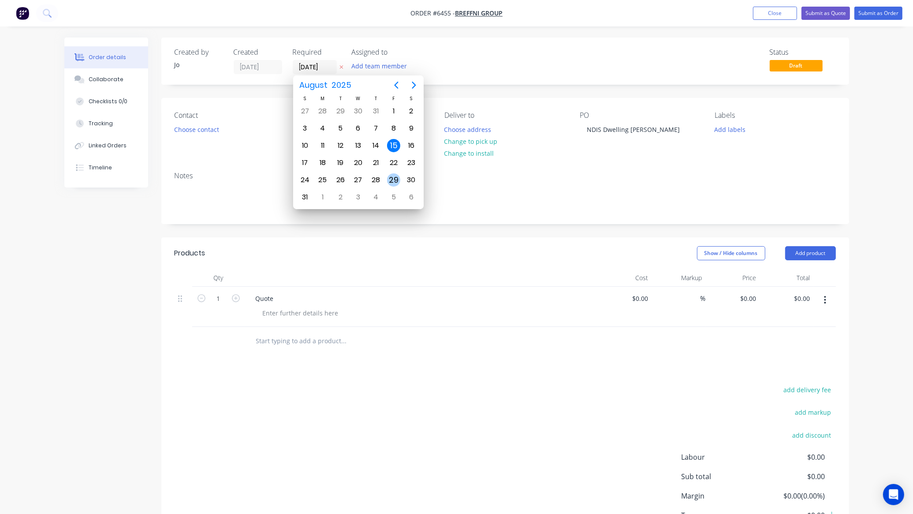
click at [389, 174] on div "29" at bounding box center [393, 179] width 13 height 13
type input "29/08/25"
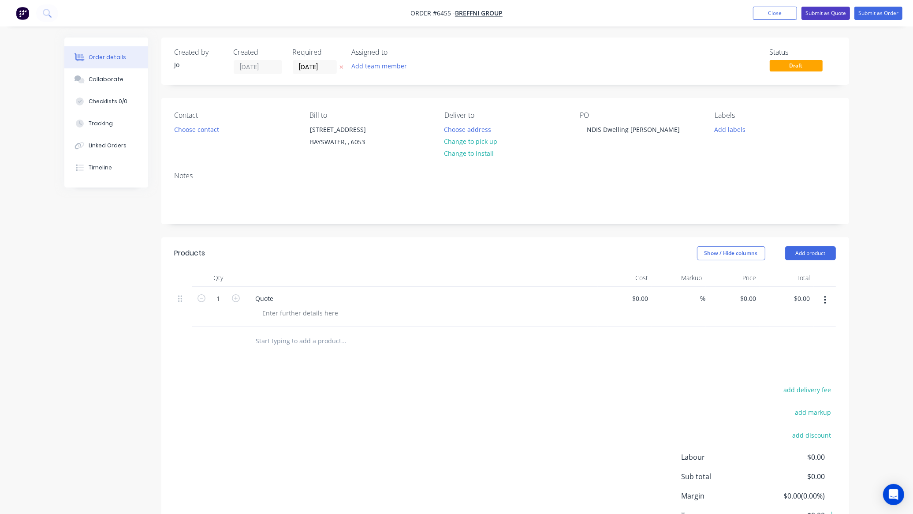
click at [812, 13] on button "Submit as Quote" at bounding box center [826, 13] width 49 height 13
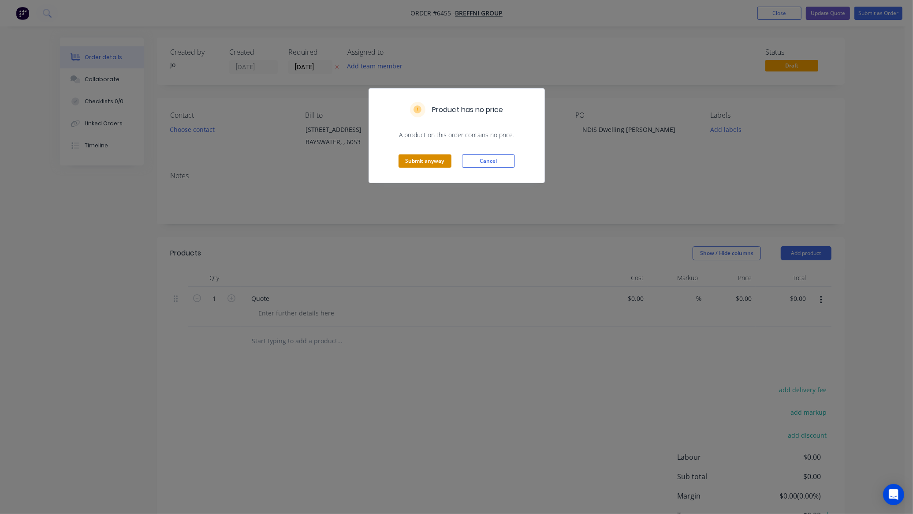
click at [408, 160] on button "Submit anyway" at bounding box center [425, 160] width 53 height 13
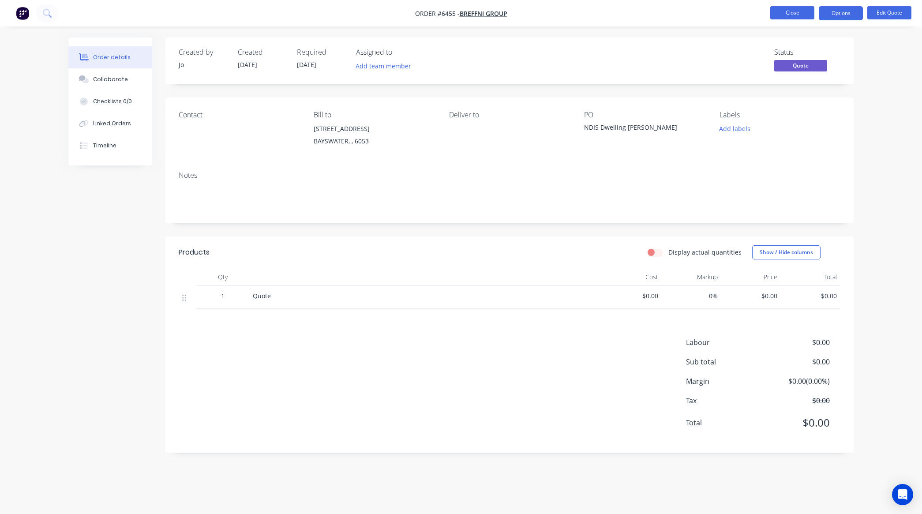
click at [788, 12] on button "Close" at bounding box center [792, 12] width 44 height 13
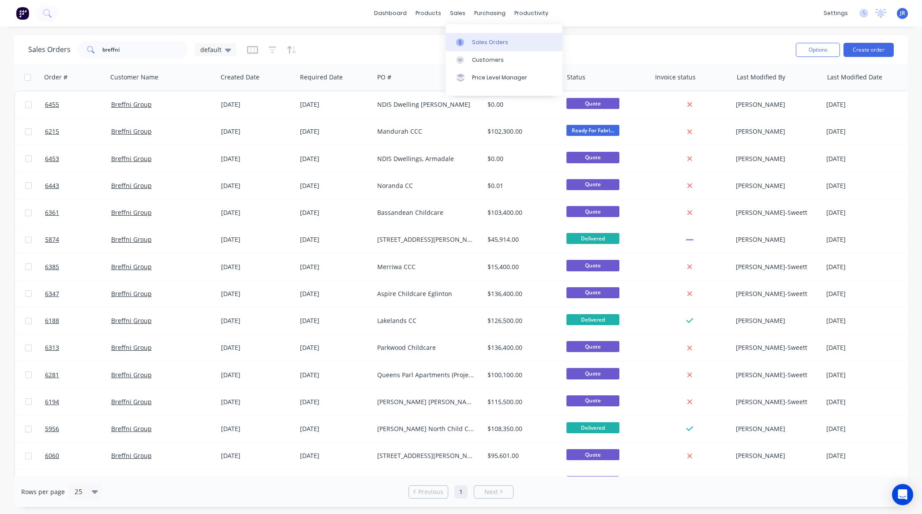
click at [461, 46] on link "Sales Orders" at bounding box center [503, 42] width 117 height 18
drag, startPoint x: 82, startPoint y: 45, endPoint x: 1, endPoint y: 37, distance: 81.1
click at [9, 38] on div "Sales Orders breffni default Options Create order Order # Customer Name Created…" at bounding box center [461, 270] width 922 height 471
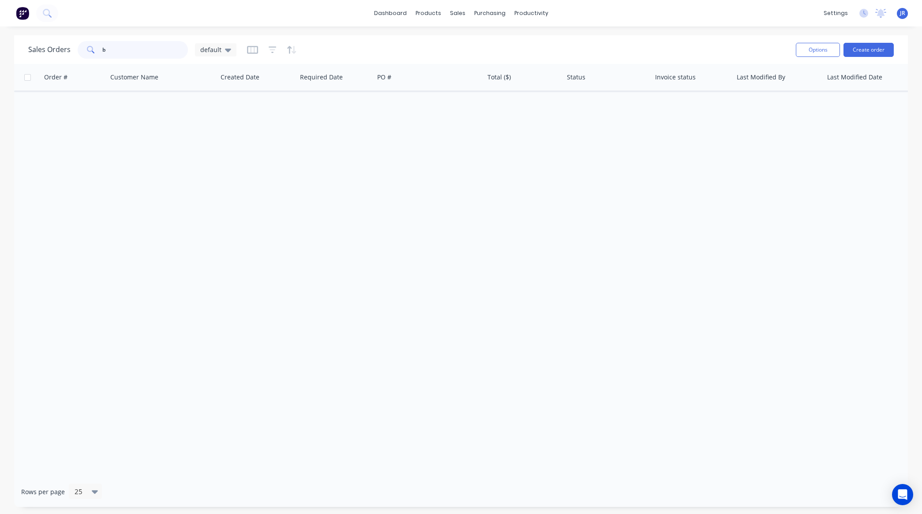
type input "b"
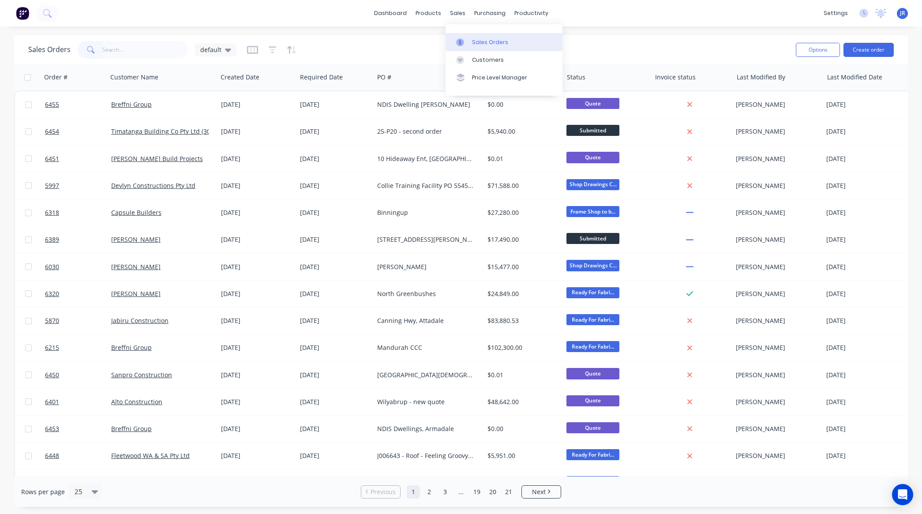
click at [468, 43] on div at bounding box center [462, 42] width 13 height 8
click at [845, 45] on button "Create order" at bounding box center [868, 50] width 50 height 14
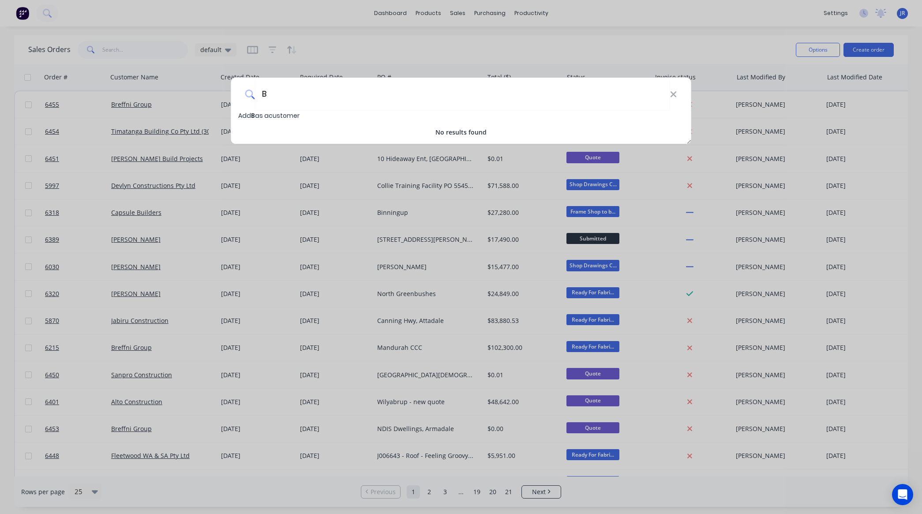
type input "B"
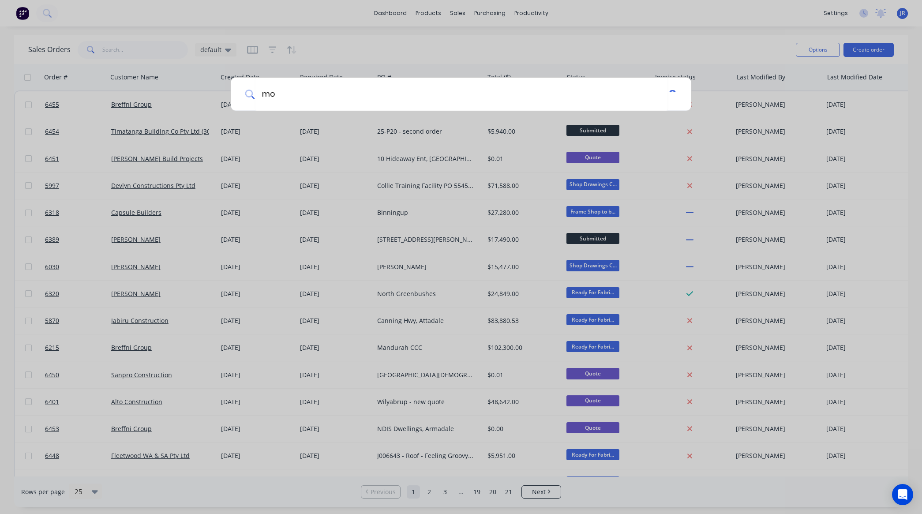
type input "m"
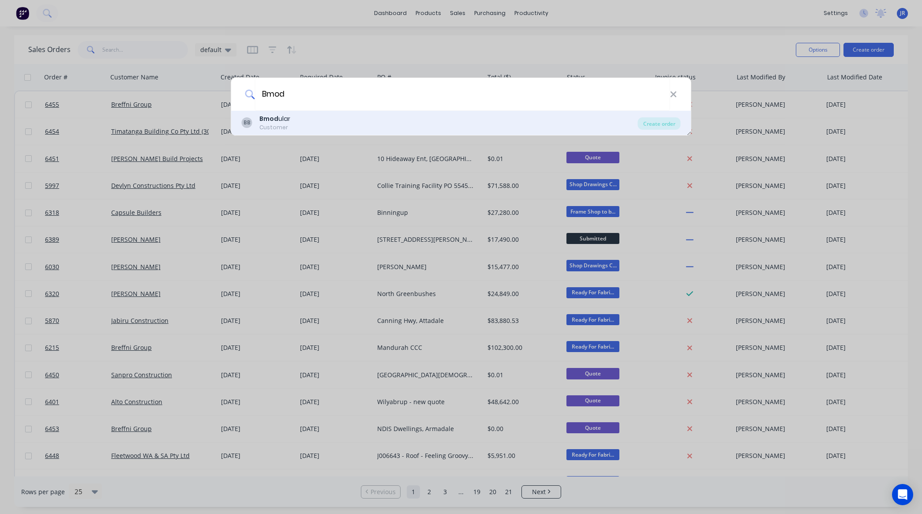
type input "Bmod"
click at [270, 129] on div "Customer" at bounding box center [274, 127] width 31 height 8
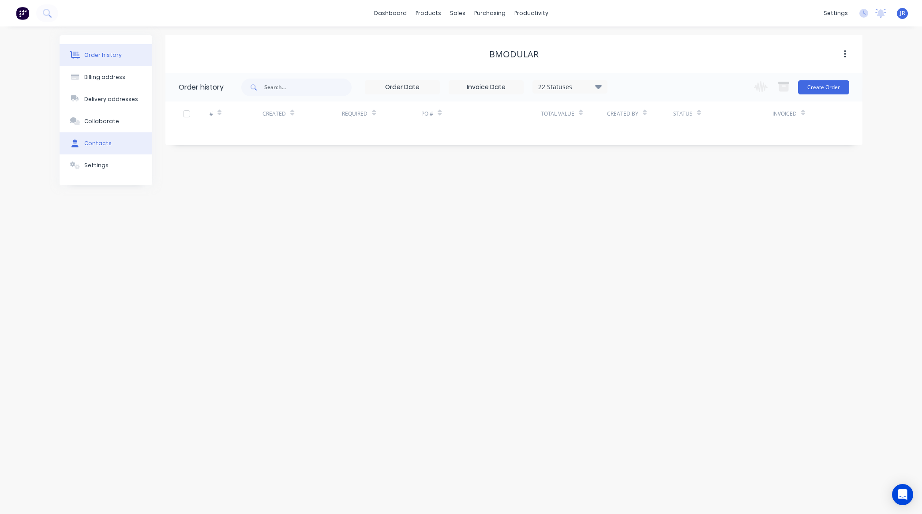
click at [95, 142] on div "Contacts" at bounding box center [97, 143] width 27 height 8
click at [125, 53] on button "Order history" at bounding box center [106, 55] width 93 height 22
click at [838, 82] on button "Create Order" at bounding box center [823, 87] width 51 height 14
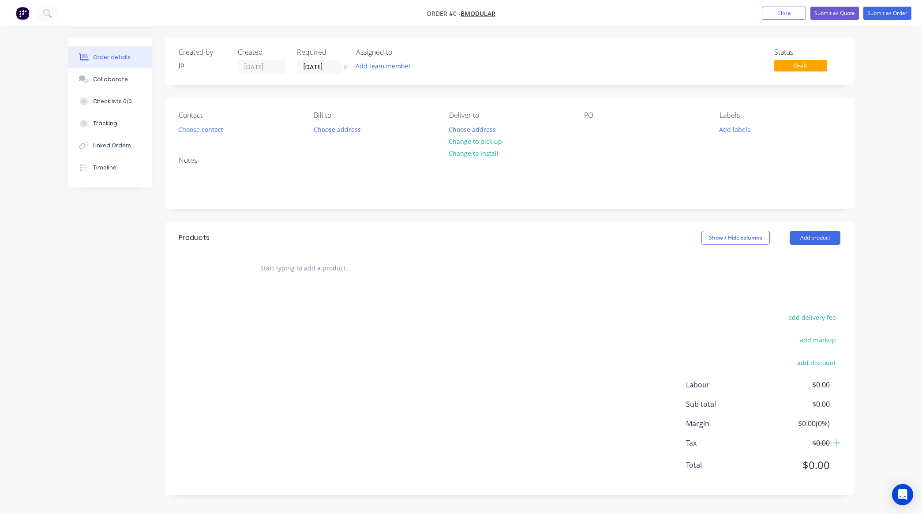
click at [289, 267] on input "text" at bounding box center [348, 268] width 176 height 18
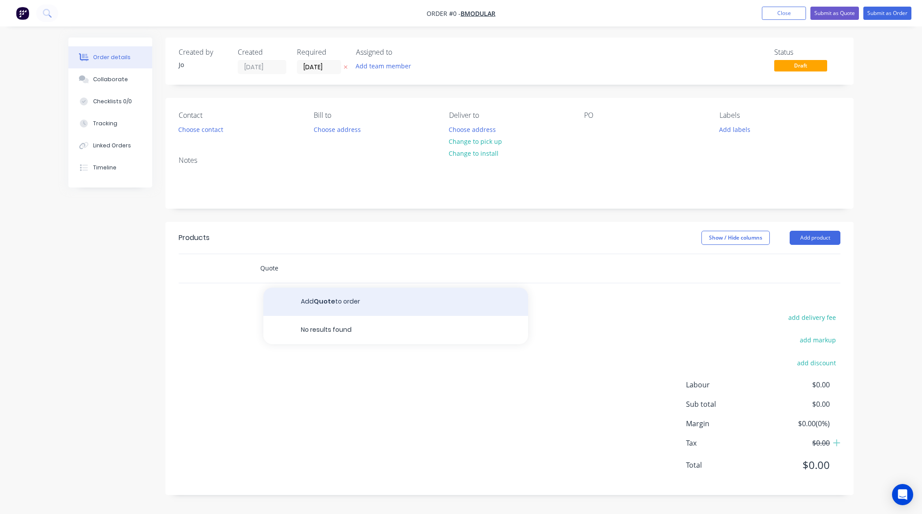
type input "Quote"
click at [296, 301] on button "Add Quote to order" at bounding box center [395, 302] width 265 height 28
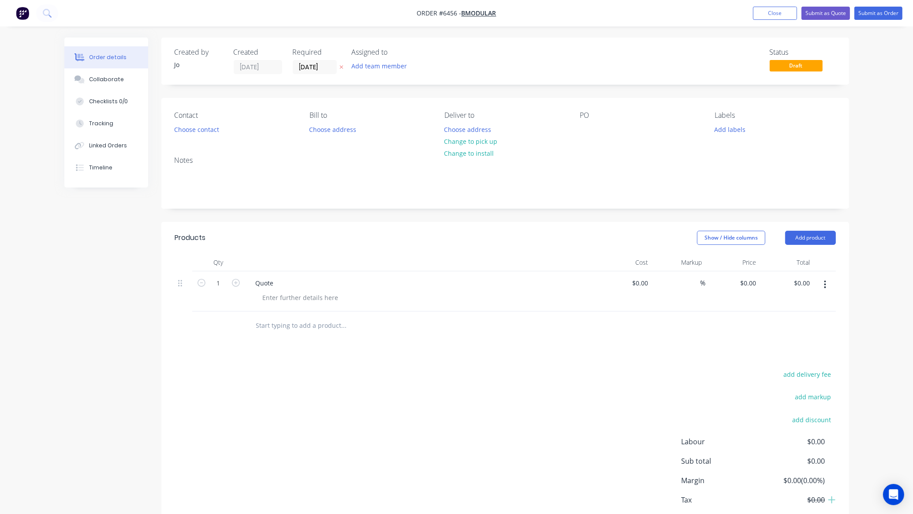
click at [579, 139] on div "Contact Choose contact Bill to Choose address Deliver to Choose address Change …" at bounding box center [505, 123] width 688 height 51
click at [581, 130] on div at bounding box center [587, 129] width 14 height 13
click at [108, 76] on div "Collaborate" at bounding box center [106, 79] width 35 height 8
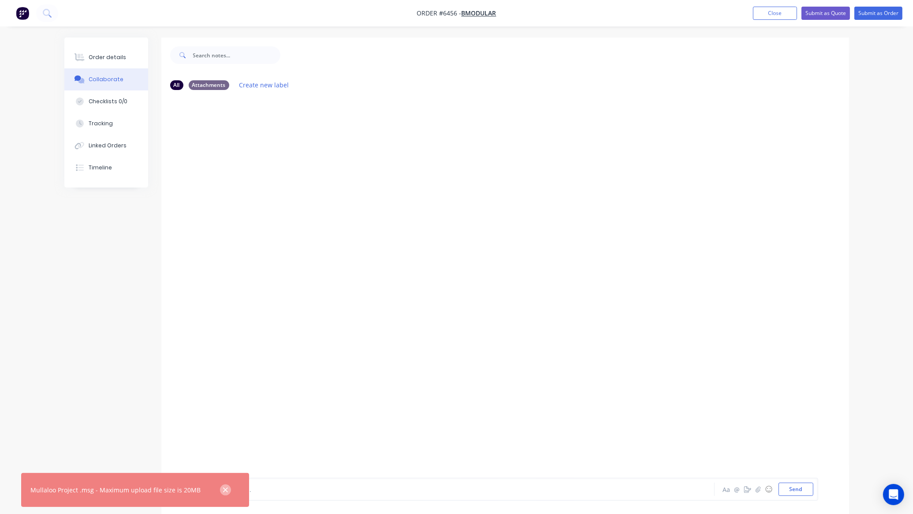
click at [223, 486] on icon "button" at bounding box center [226, 490] width 6 height 8
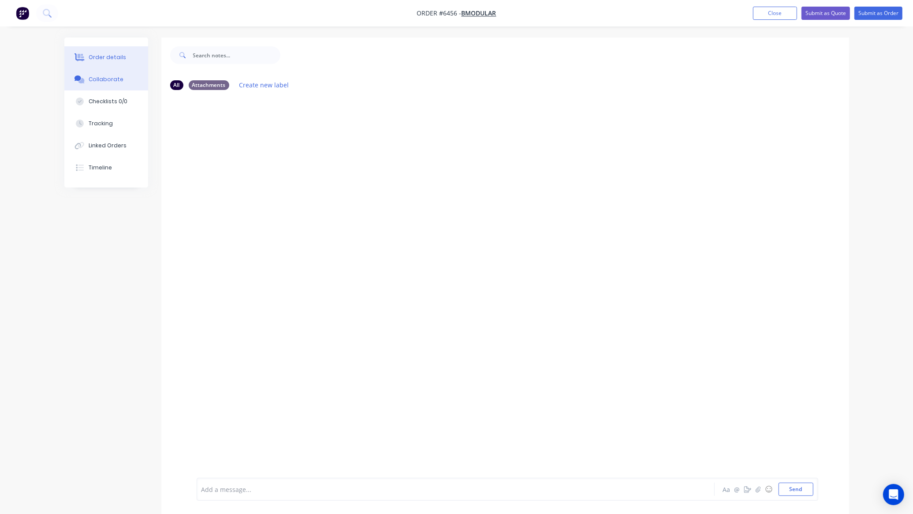
click at [76, 53] on icon at bounding box center [80, 57] width 10 height 8
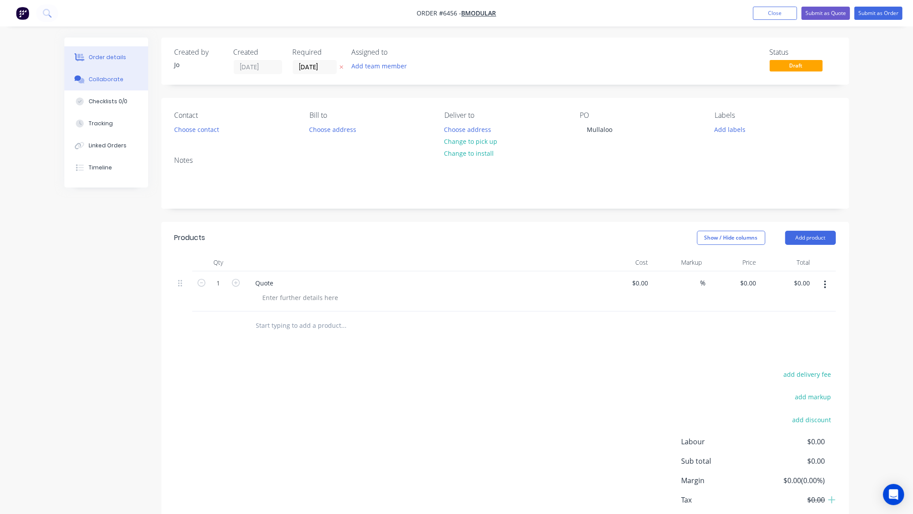
click at [84, 86] on button "Collaborate" at bounding box center [106, 79] width 84 height 22
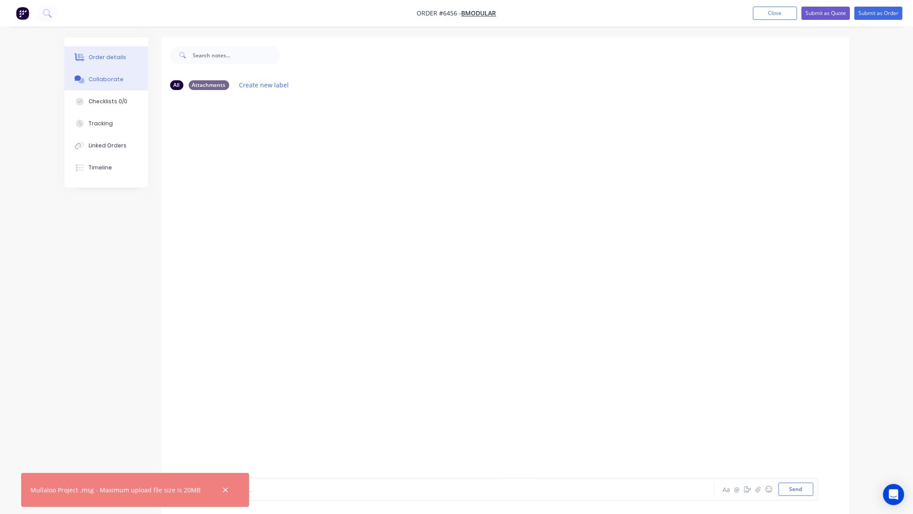
click at [101, 53] on div "Order details" at bounding box center [107, 57] width 37 height 8
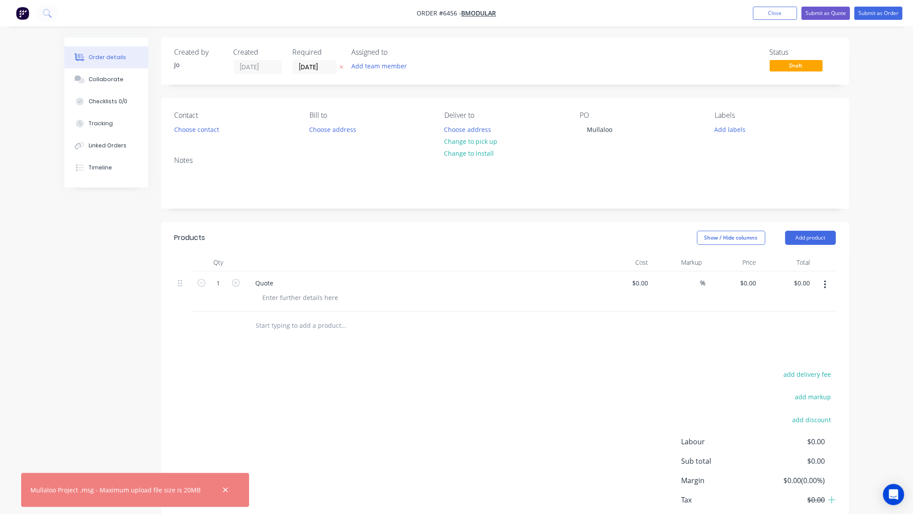
drag, startPoint x: 219, startPoint y: 487, endPoint x: 220, endPoint y: 471, distance: 16.3
click at [223, 488] on icon "button" at bounding box center [226, 490] width 6 height 8
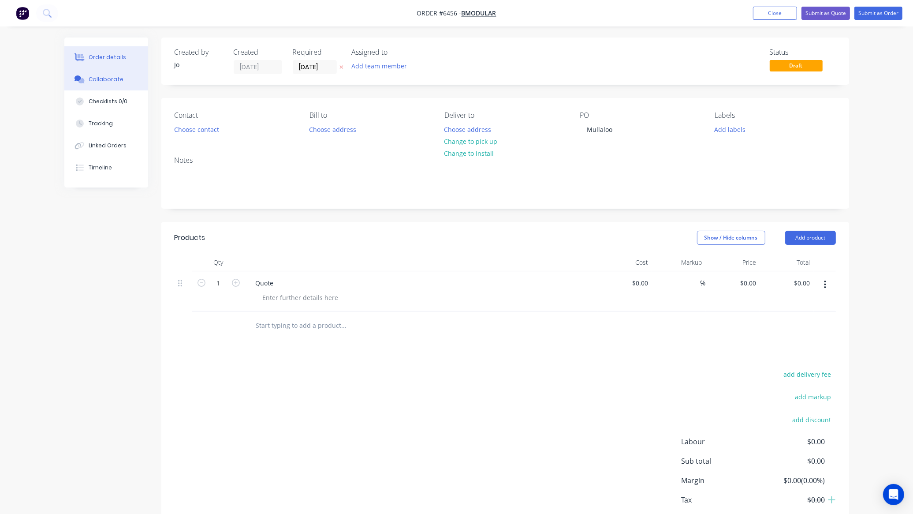
click at [101, 84] on button "Collaborate" at bounding box center [106, 79] width 84 height 22
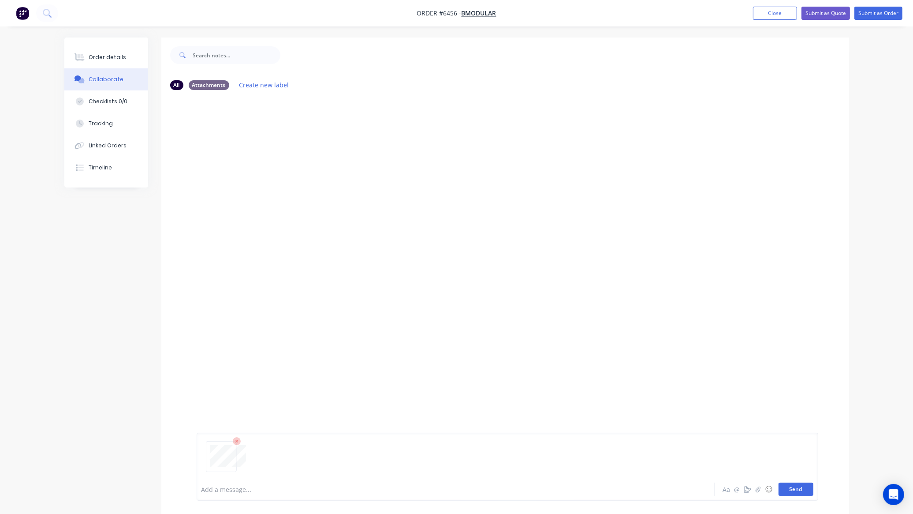
click at [784, 489] on button "Send" at bounding box center [796, 488] width 35 height 13
drag, startPoint x: 245, startPoint y: 451, endPoint x: 241, endPoint y: 447, distance: 5.6
click at [245, 451] on div at bounding box center [505, 287] width 688 height 381
click at [797, 486] on button "Send" at bounding box center [796, 488] width 35 height 13
drag, startPoint x: 81, startPoint y: 58, endPoint x: 112, endPoint y: 58, distance: 31.8
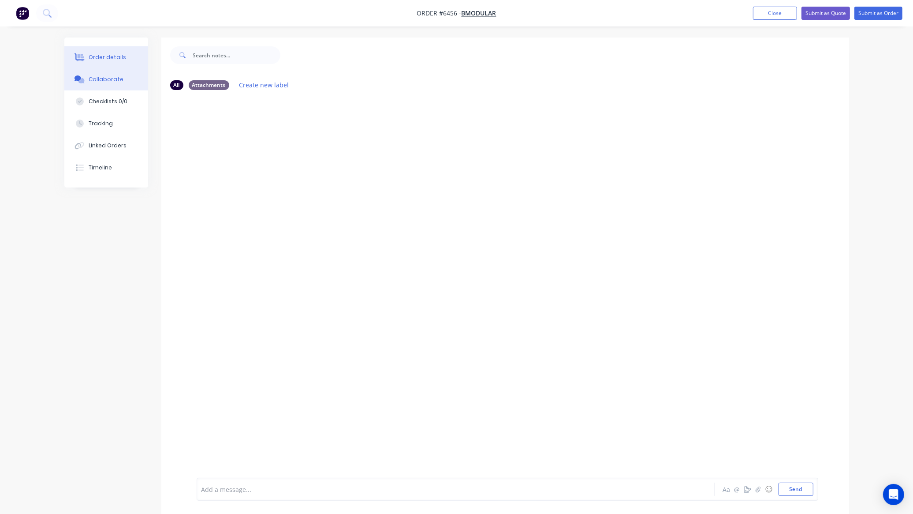
click at [81, 58] on icon at bounding box center [80, 57] width 10 height 8
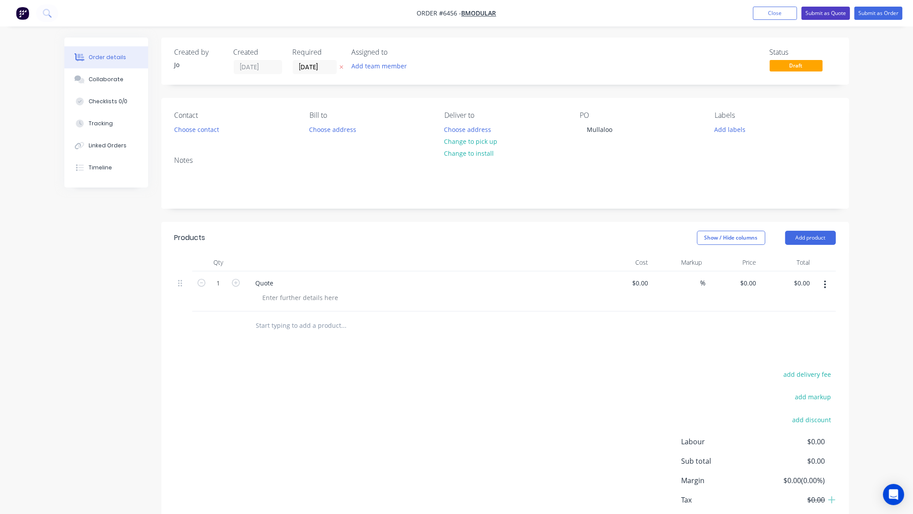
click at [816, 7] on button "Submit as Quote" at bounding box center [826, 13] width 49 height 13
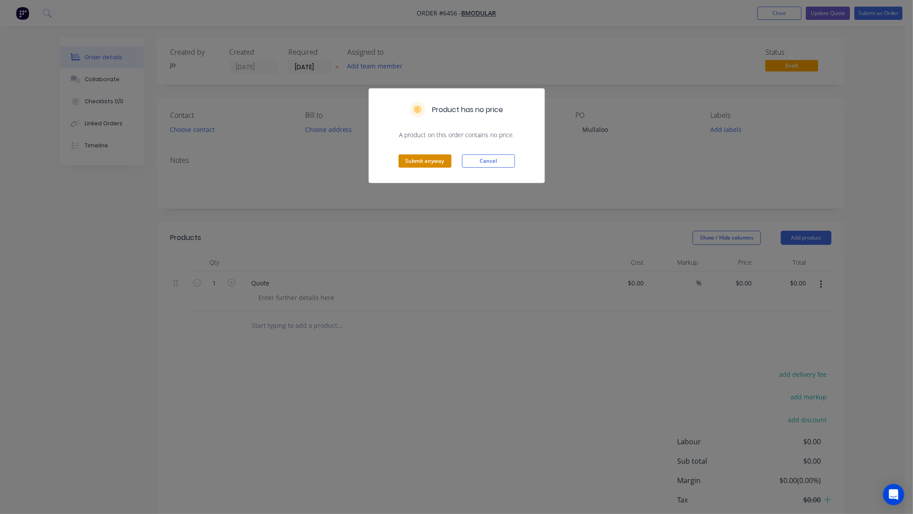
click at [435, 166] on button "Submit anyway" at bounding box center [425, 160] width 53 height 13
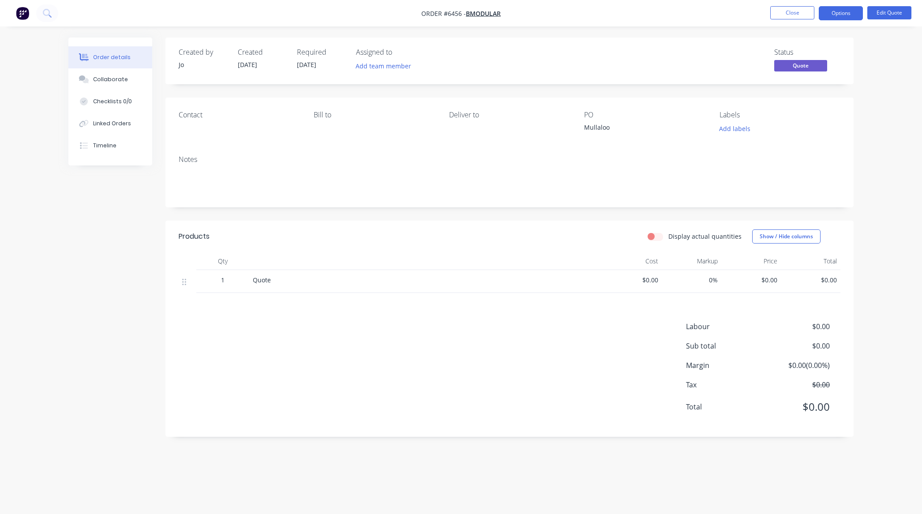
click at [786, 14] on button "Close" at bounding box center [792, 12] width 44 height 13
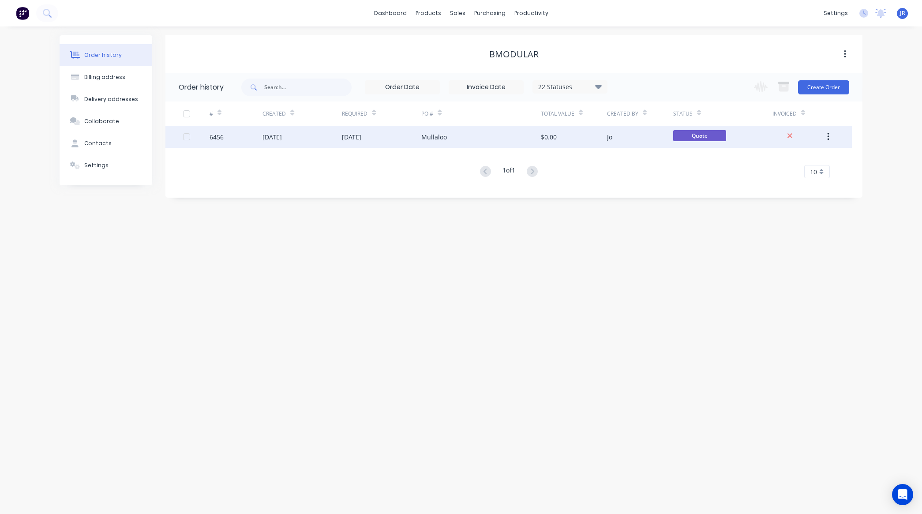
click at [274, 139] on div "[DATE]" at bounding box center [271, 136] width 19 height 9
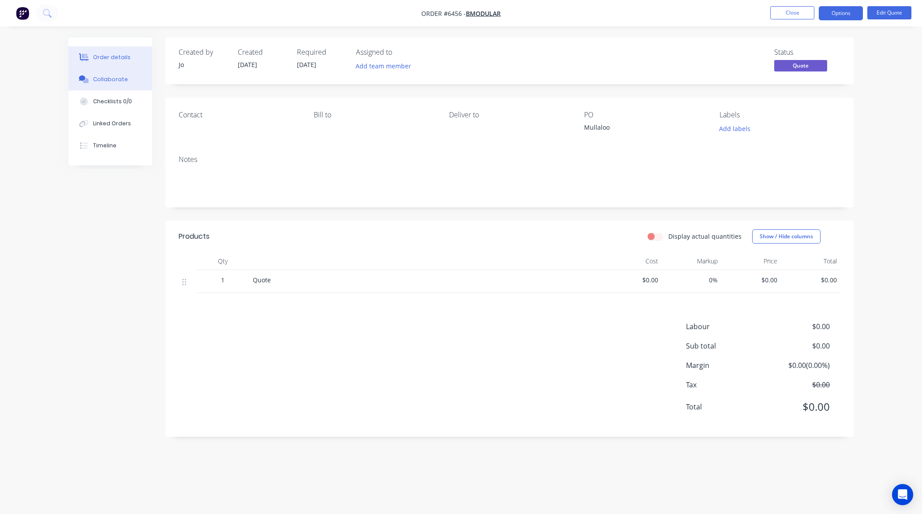
click at [104, 80] on div "Collaborate" at bounding box center [110, 79] width 35 height 8
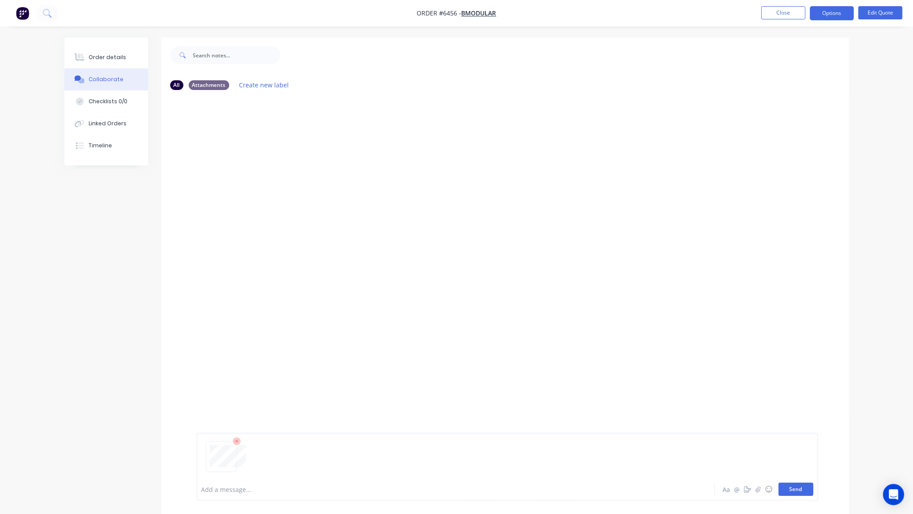
click at [795, 489] on button "Send" at bounding box center [796, 488] width 35 height 13
drag, startPoint x: 67, startPoint y: 410, endPoint x: 74, endPoint y: 405, distance: 8.8
click at [68, 410] on div "All Attachments Create new label Add a message... Aa @ ☺ Send" at bounding box center [456, 304] width 785 height 535
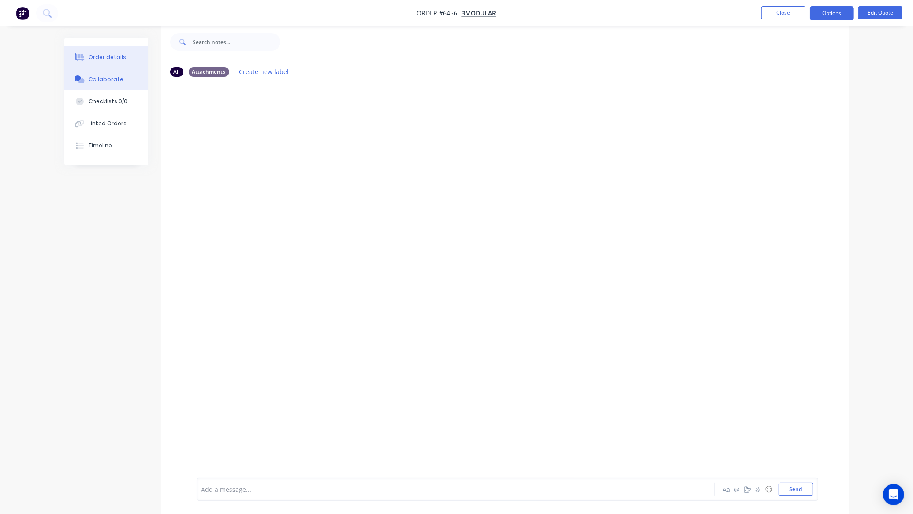
click at [96, 60] on div "Order details" at bounding box center [107, 57] width 37 height 8
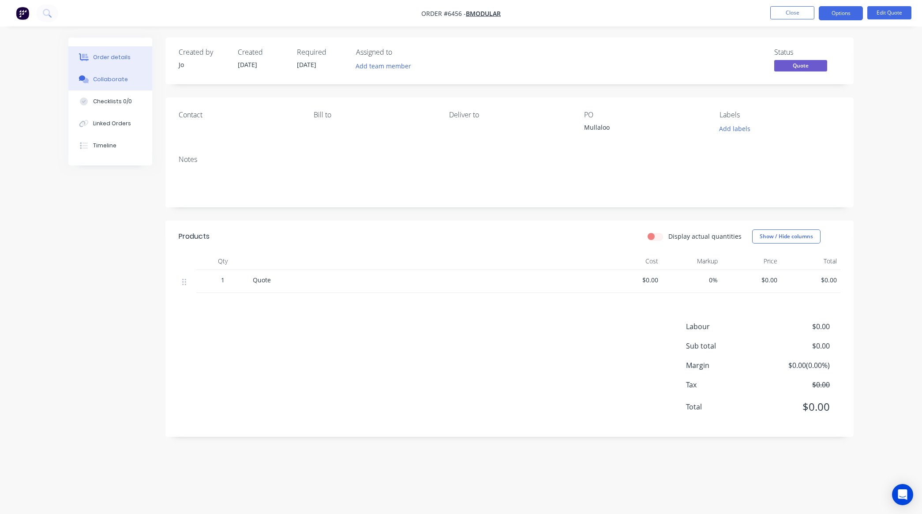
click at [96, 76] on div "Collaborate" at bounding box center [110, 79] width 35 height 8
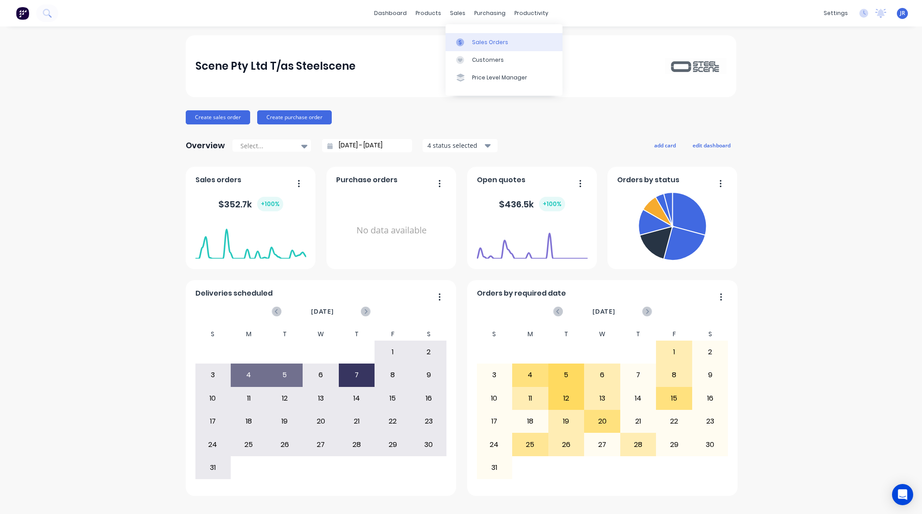
click at [470, 49] on link "Sales Orders" at bounding box center [503, 42] width 117 height 18
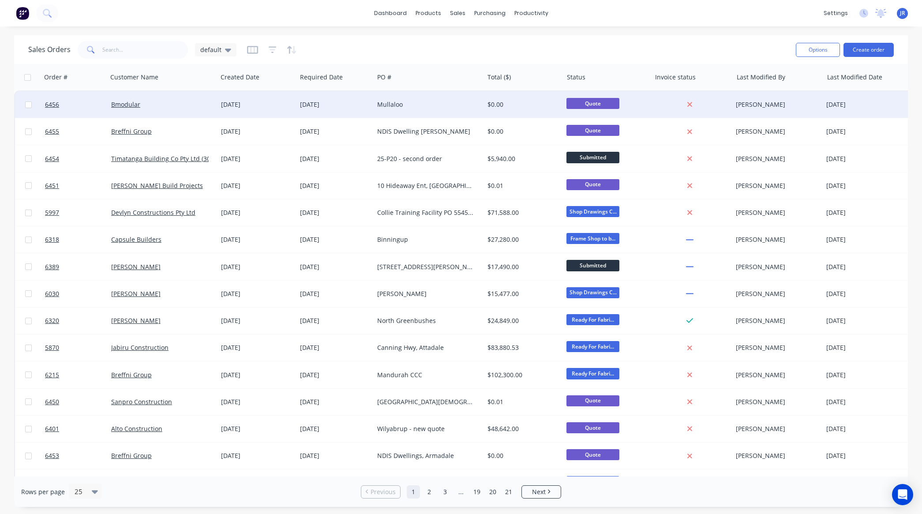
click at [126, 97] on div "Bmodular" at bounding box center [163, 104] width 110 height 26
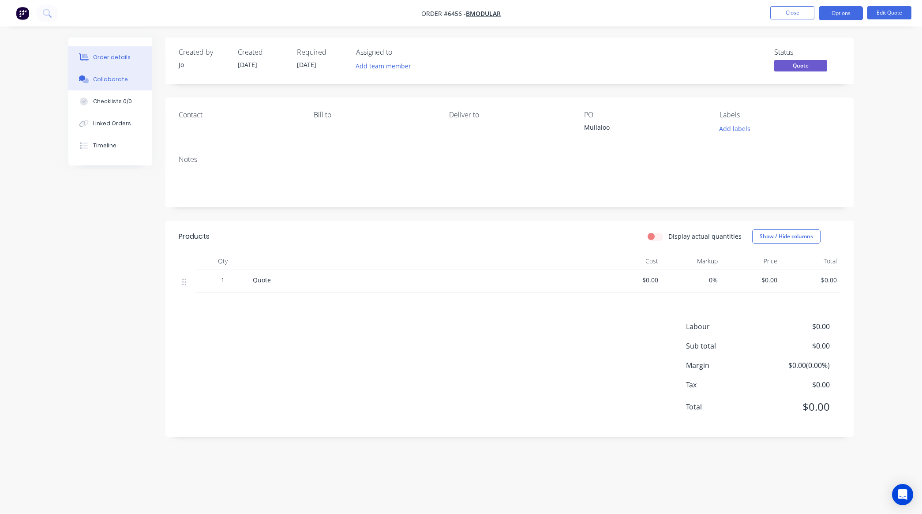
click at [126, 80] on button "Collaborate" at bounding box center [110, 79] width 84 height 22
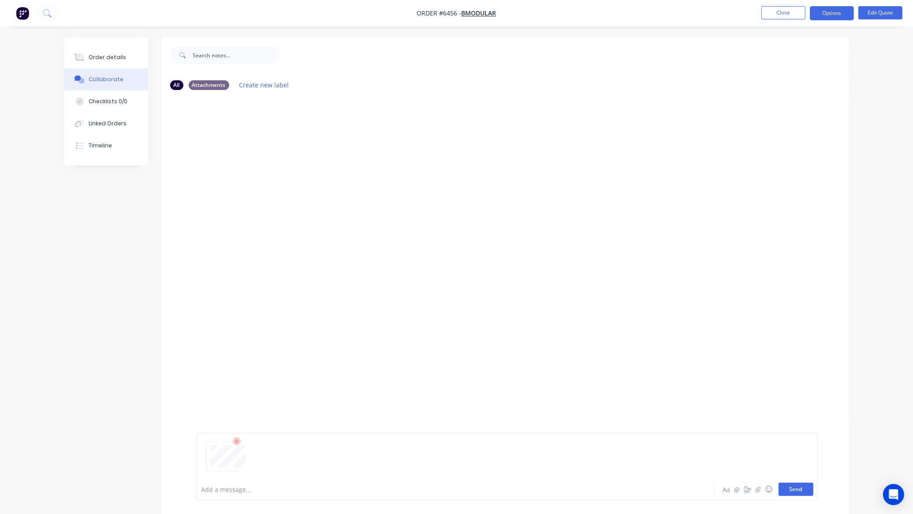
click at [787, 486] on button "Send" at bounding box center [796, 488] width 35 height 13
click at [274, 497] on div "Add a message... Aa @ ☺ Send" at bounding box center [508, 489] width 622 height 23
click at [272, 490] on div at bounding box center [431, 489] width 459 height 9
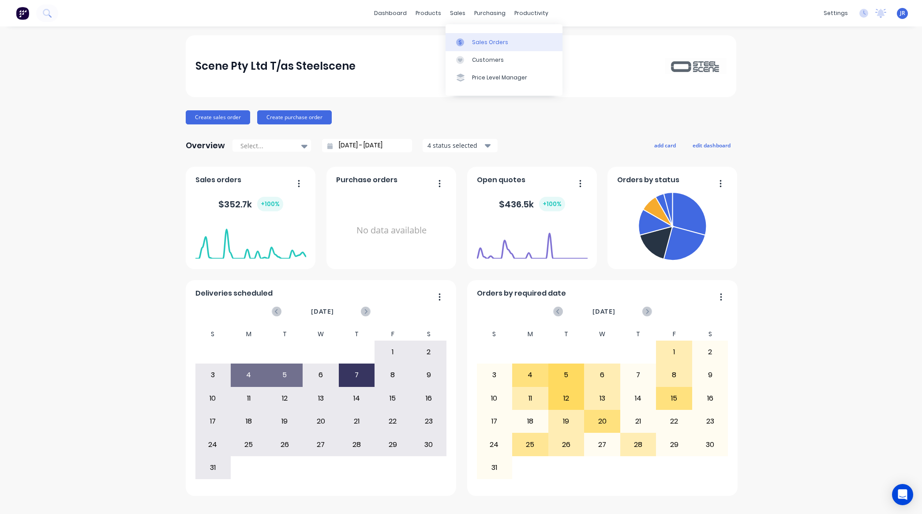
drag, startPoint x: 469, startPoint y: 40, endPoint x: 475, endPoint y: 47, distance: 9.7
click at [470, 41] on link "Sales Orders" at bounding box center [503, 42] width 117 height 18
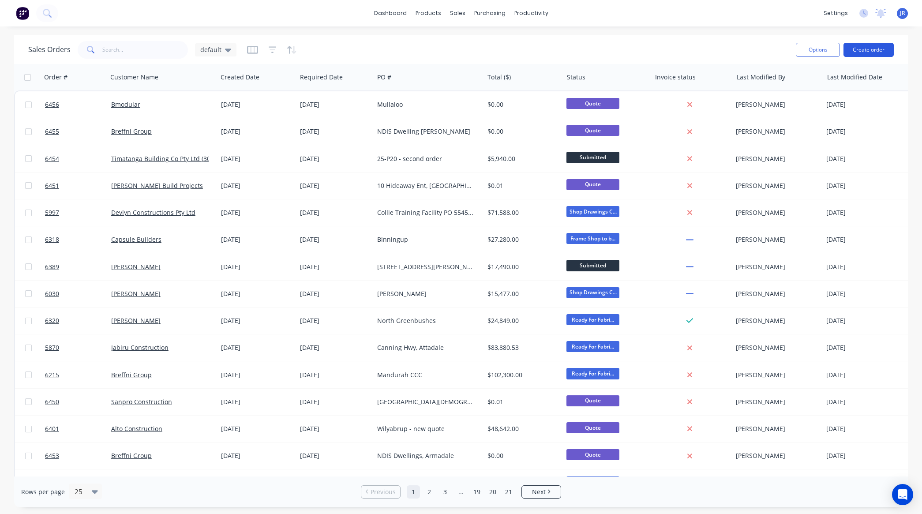
click at [869, 49] on button "Create order" at bounding box center [868, 50] width 50 height 14
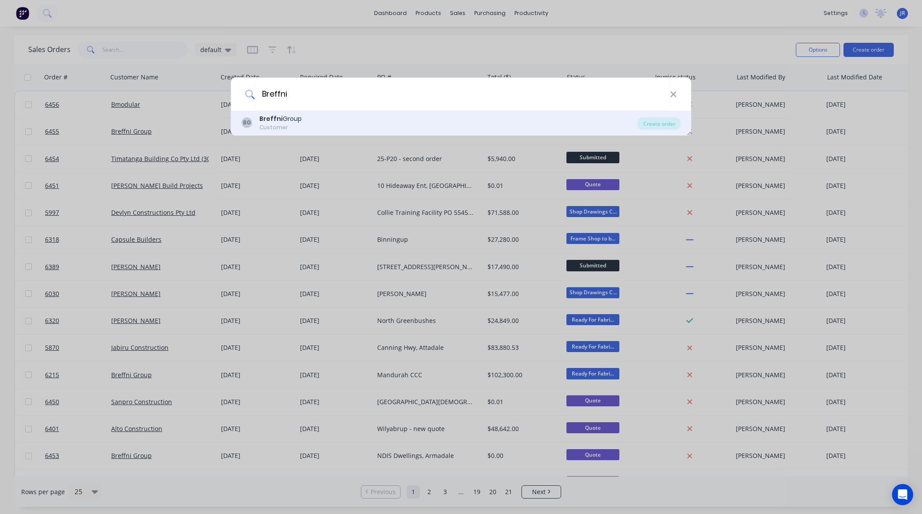
type input "Breffni"
click at [312, 122] on div "BG Breffni Group Customer" at bounding box center [440, 122] width 396 height 17
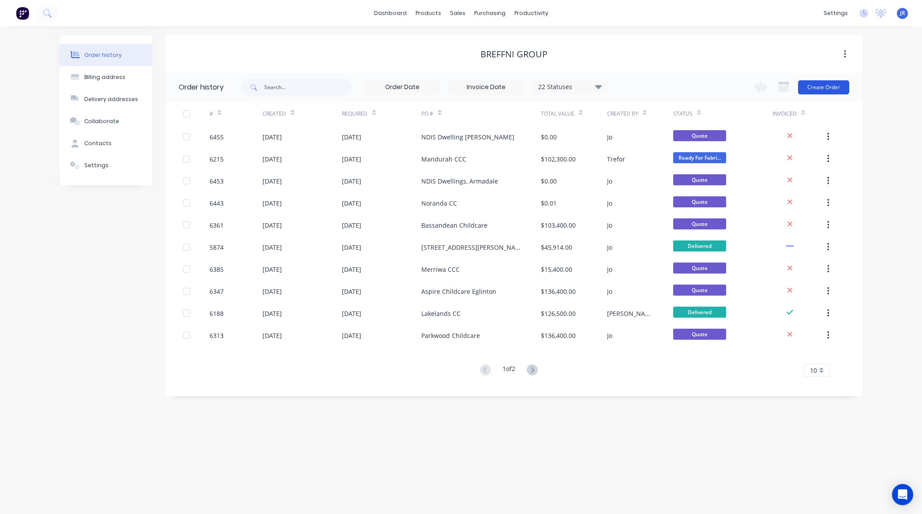
click at [810, 90] on button "Create Order" at bounding box center [823, 87] width 51 height 14
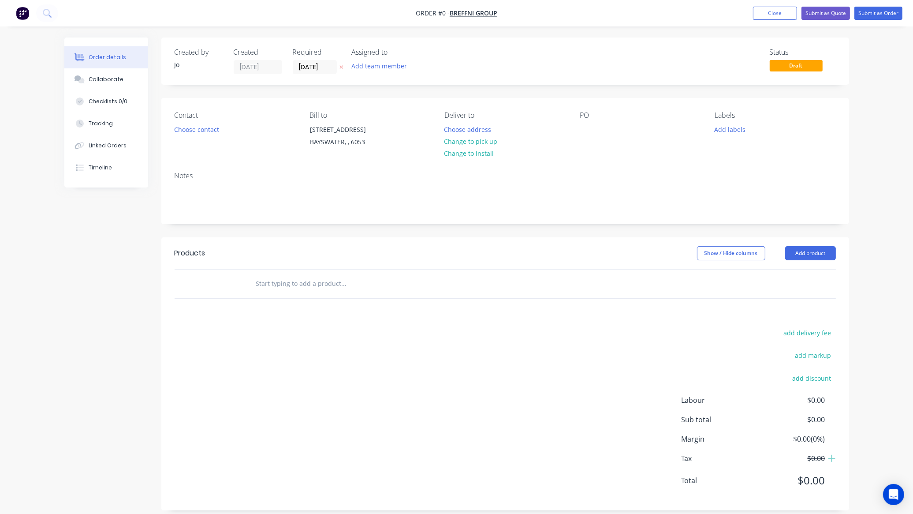
click at [285, 279] on input "text" at bounding box center [344, 284] width 176 height 18
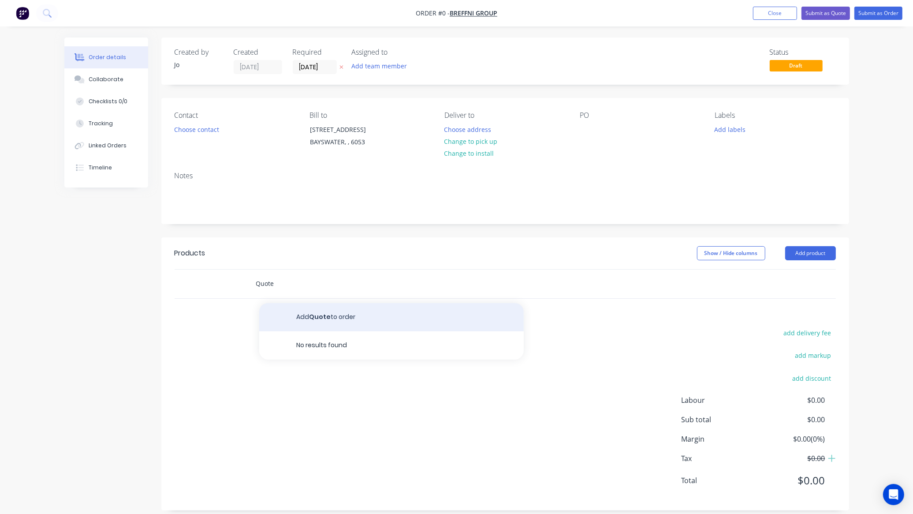
type input "Quote"
click at [309, 320] on button "Add Quote to order" at bounding box center [391, 317] width 265 height 28
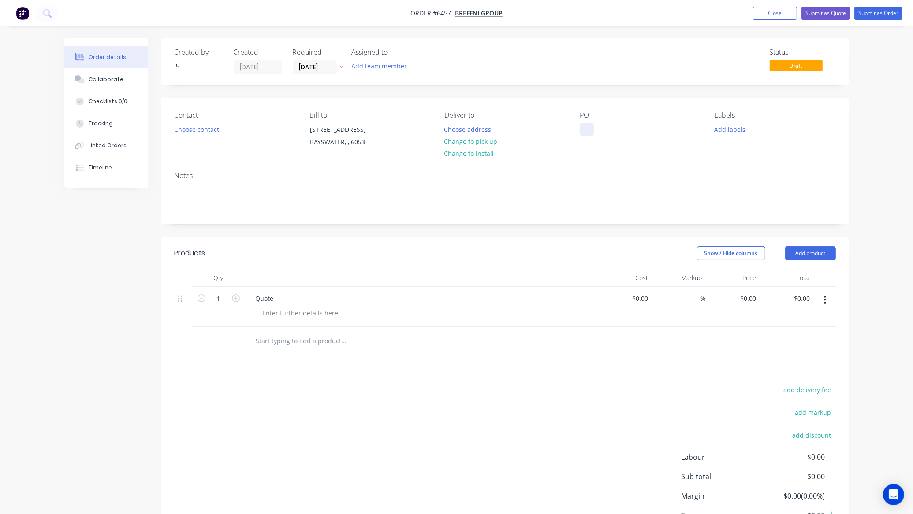
click at [589, 133] on div at bounding box center [587, 129] width 14 height 13
click at [101, 80] on div "Collaborate" at bounding box center [106, 79] width 35 height 8
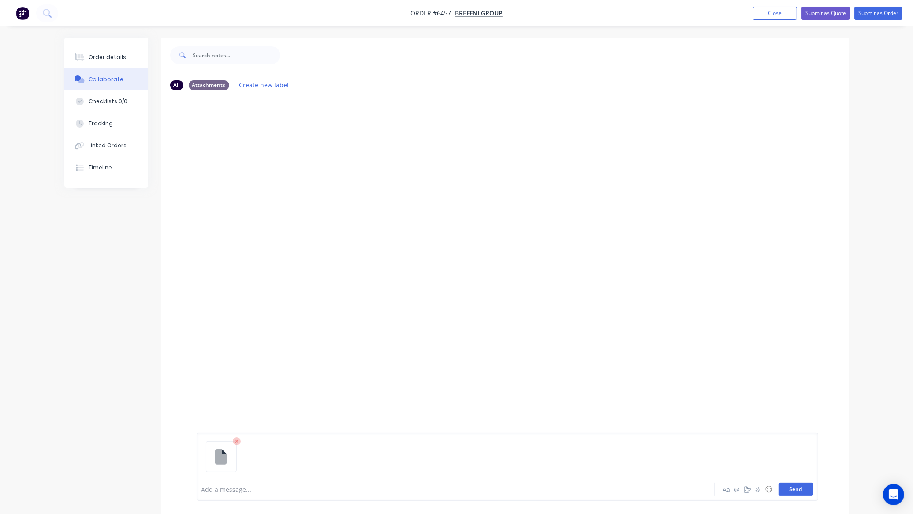
click at [800, 484] on button "Send" at bounding box center [796, 488] width 35 height 13
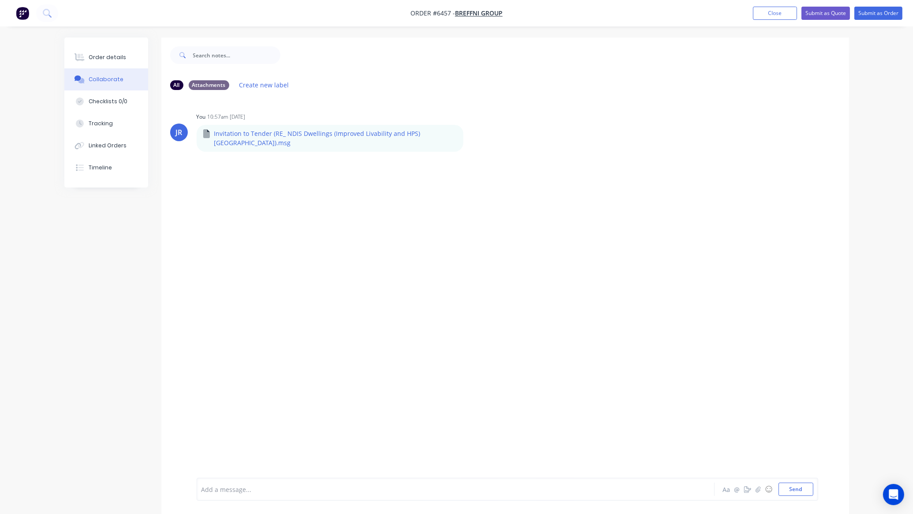
click at [124, 45] on div "Order details Collaborate Checklists 0/0 Tracking Linked Orders Timeline" at bounding box center [106, 112] width 84 height 150
click at [115, 47] on button "Order details" at bounding box center [106, 57] width 84 height 22
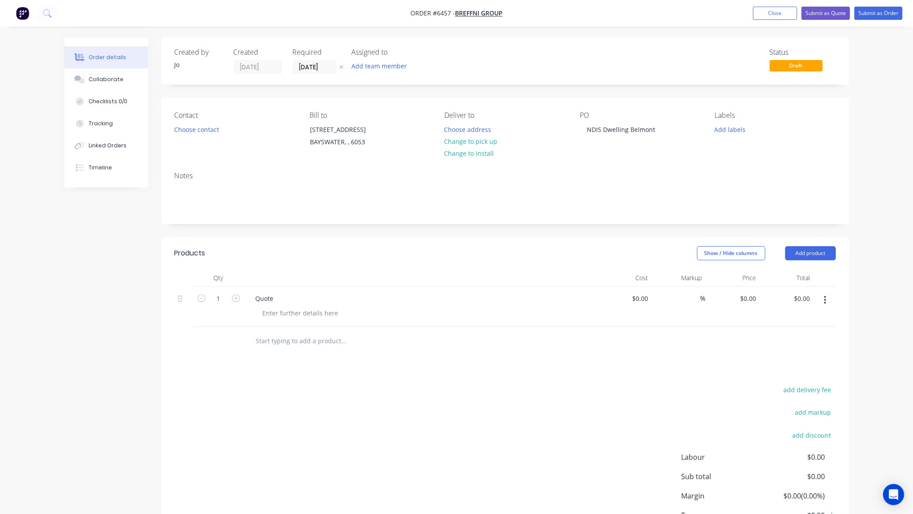
drag, startPoint x: 102, startPoint y: 75, endPoint x: 43, endPoint y: 98, distance: 63.6
click at [102, 75] on div "Collaborate" at bounding box center [106, 79] width 35 height 8
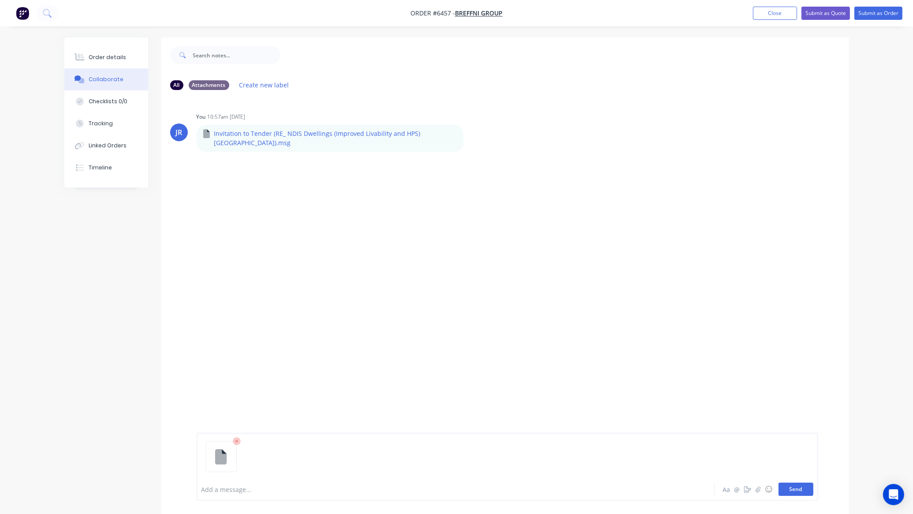
click at [794, 488] on button "Send" at bounding box center [796, 488] width 35 height 13
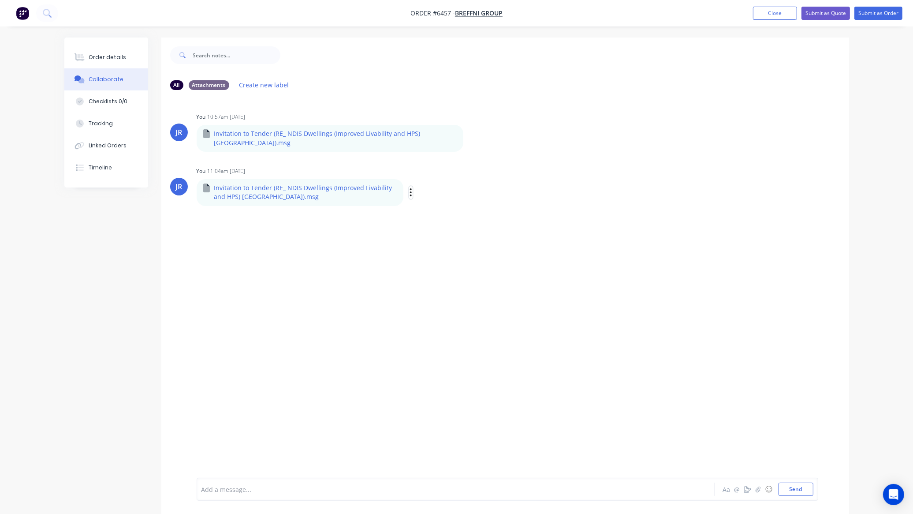
click at [409, 186] on button "button" at bounding box center [411, 192] width 4 height 13
click at [433, 226] on button "Delete" at bounding box center [469, 236] width 99 height 20
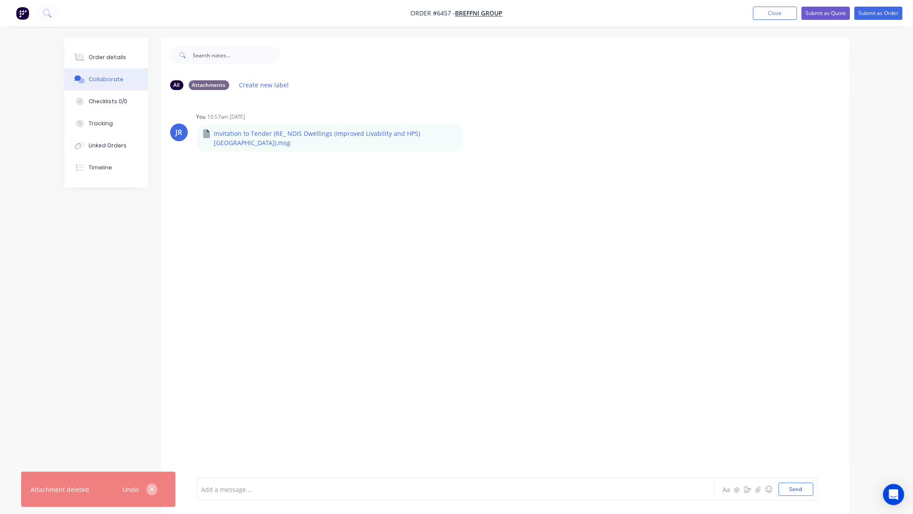
click at [151, 492] on icon "button" at bounding box center [152, 489] width 6 height 8
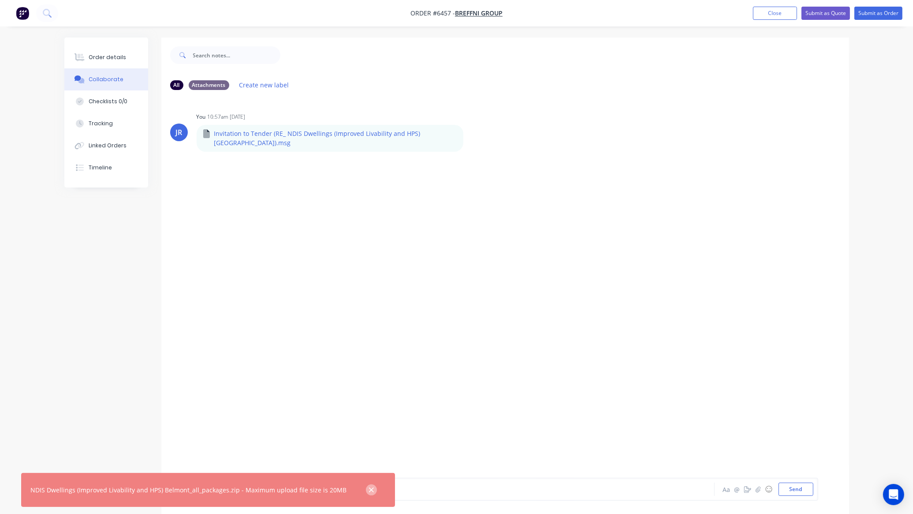
click at [366, 487] on button "button" at bounding box center [371, 489] width 11 height 11
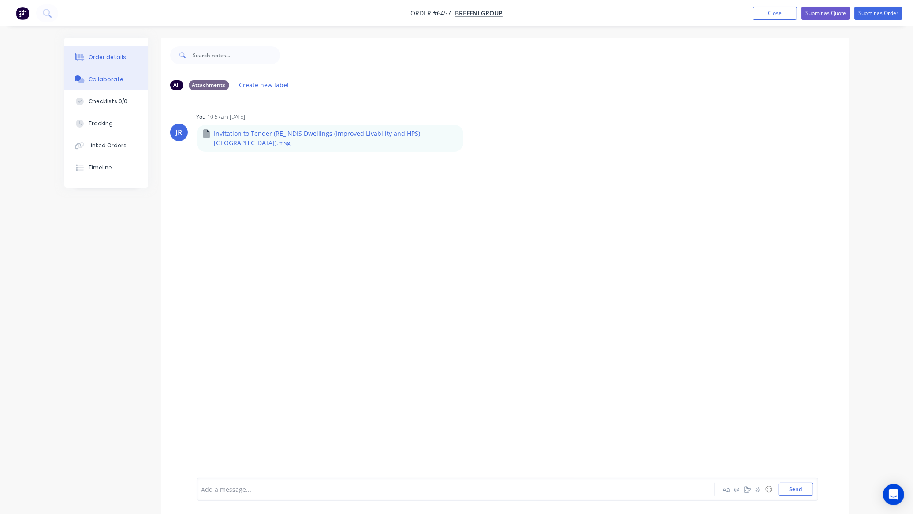
drag, startPoint x: 79, startPoint y: 62, endPoint x: 89, endPoint y: 62, distance: 10.1
click at [79, 62] on button "Order details" at bounding box center [106, 57] width 84 height 22
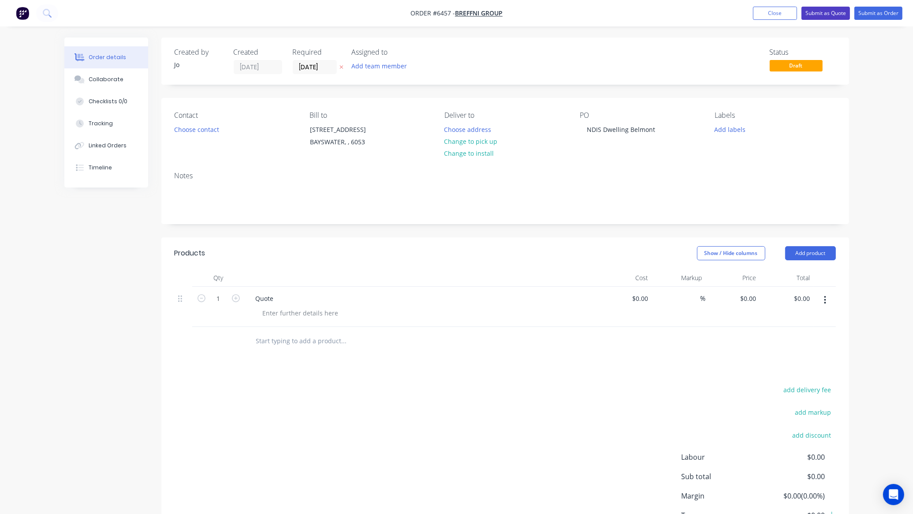
click at [819, 14] on button "Submit as Quote" at bounding box center [826, 13] width 49 height 13
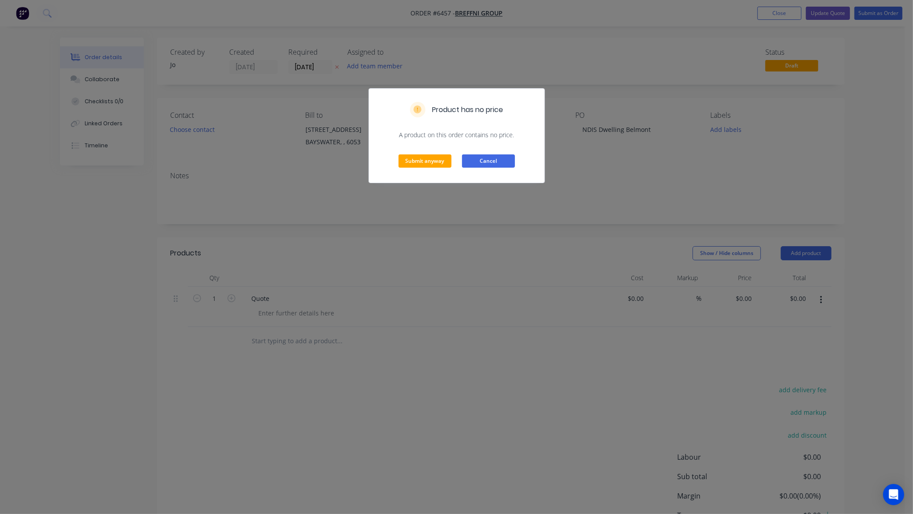
click at [488, 162] on button "Cancel" at bounding box center [488, 160] width 53 height 13
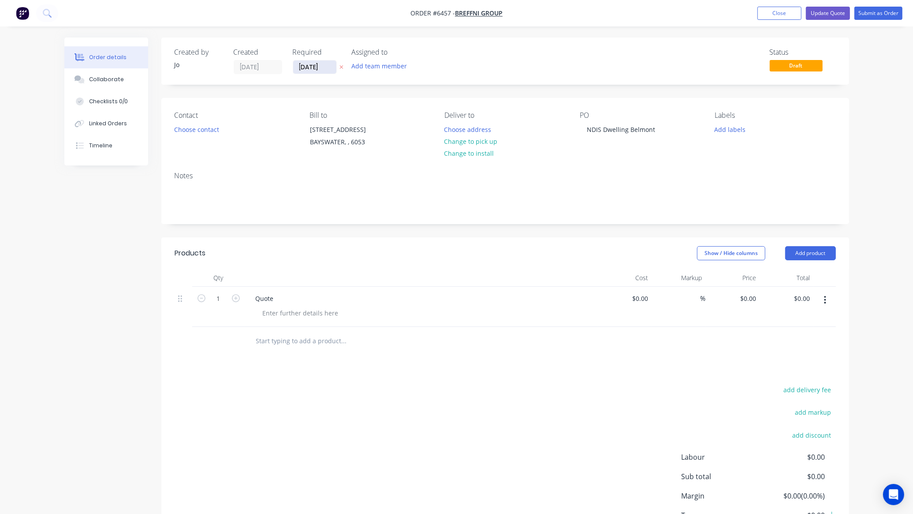
click at [313, 71] on input "15/08/25" at bounding box center [314, 66] width 43 height 13
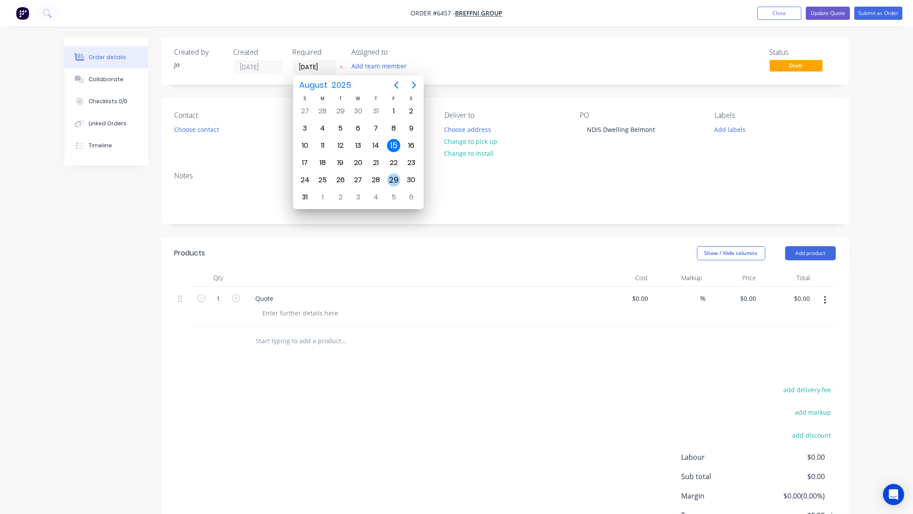
click at [390, 180] on div "29" at bounding box center [393, 179] width 13 height 13
type input "29/08/25"
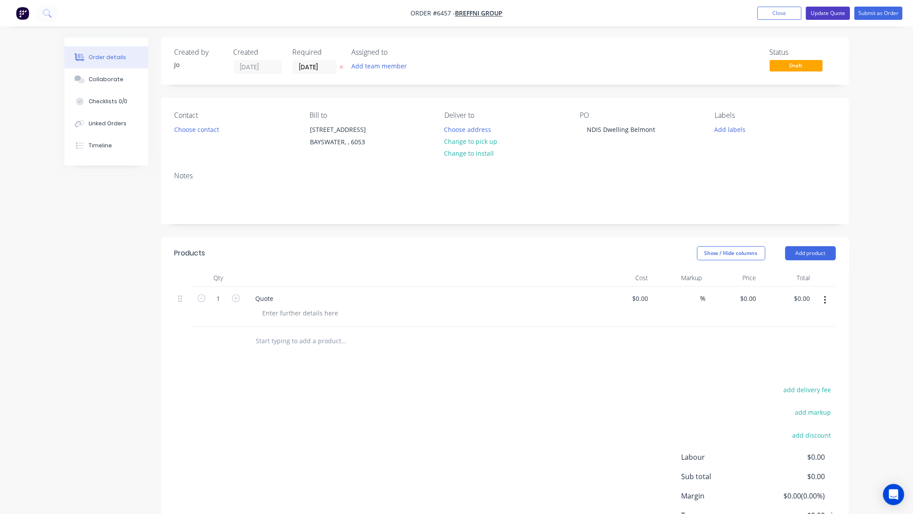
click at [822, 12] on button "Update Quote" at bounding box center [828, 13] width 44 height 13
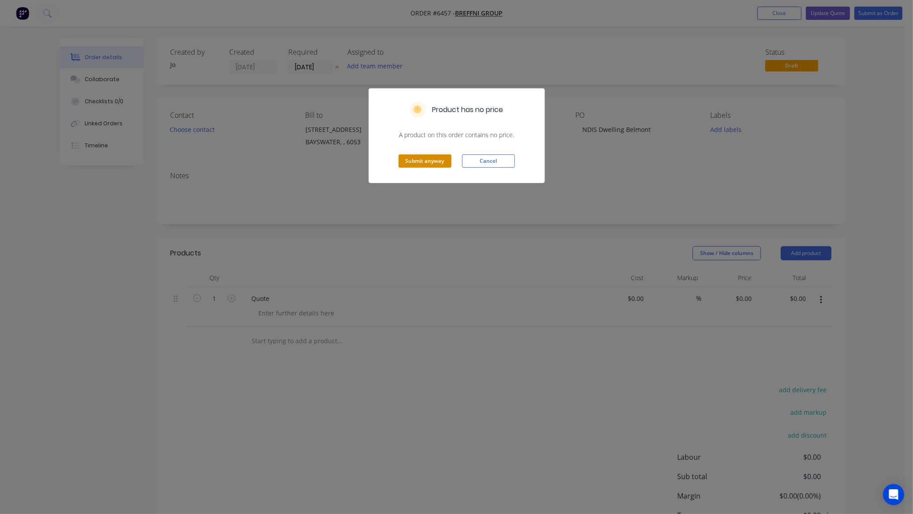
click at [415, 157] on button "Submit anyway" at bounding box center [425, 160] width 53 height 13
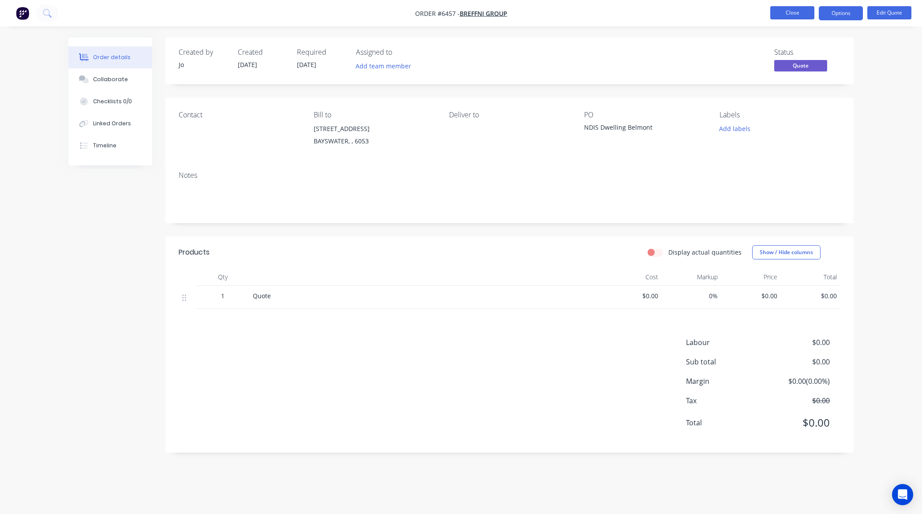
click at [784, 12] on button "Close" at bounding box center [792, 12] width 44 height 13
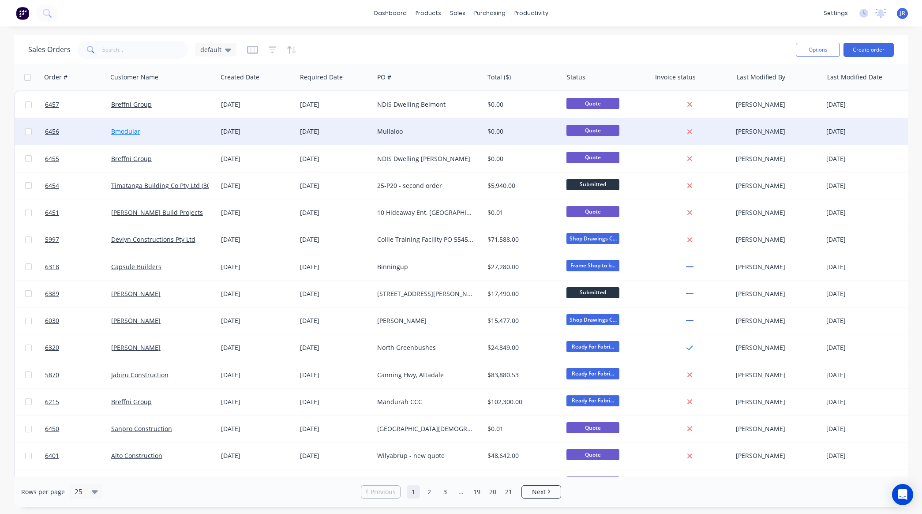
click at [127, 130] on link "Bmodular" at bounding box center [125, 131] width 29 height 8
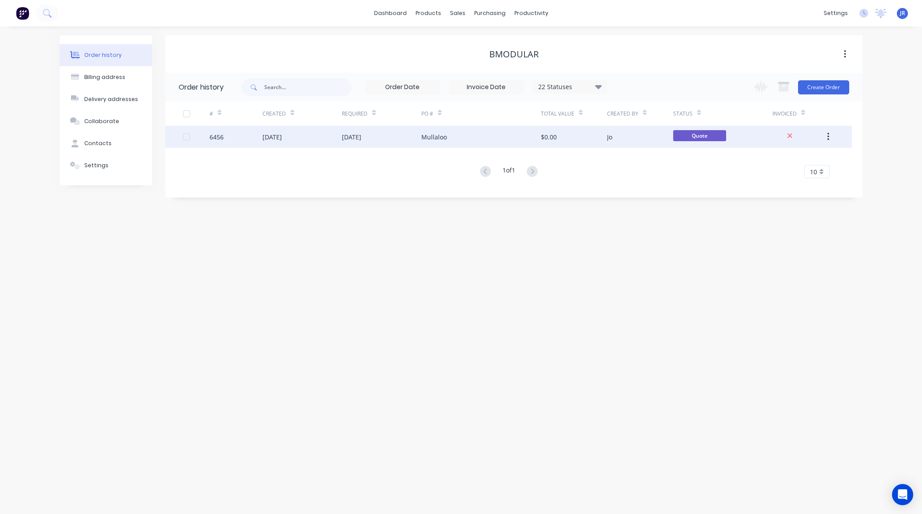
click at [278, 137] on div "15 Aug 2025" at bounding box center [271, 136] width 19 height 9
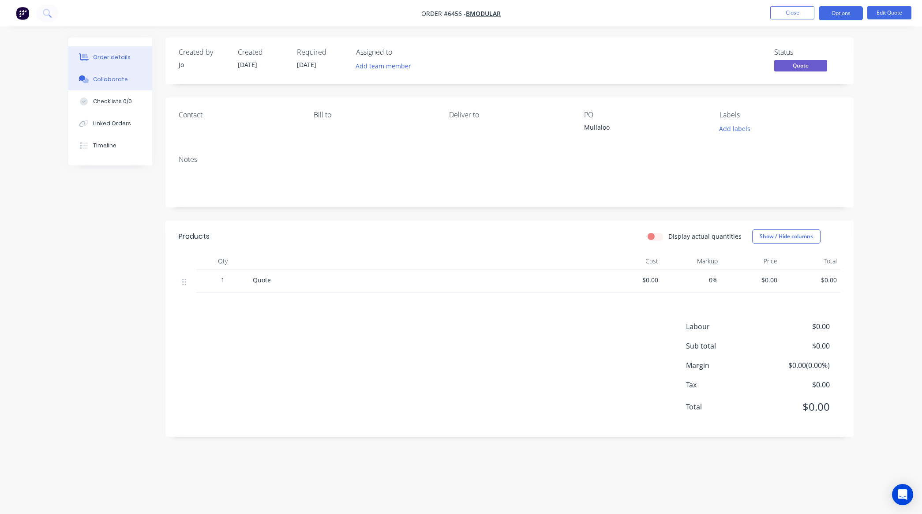
click at [93, 76] on div "Collaborate" at bounding box center [110, 79] width 35 height 8
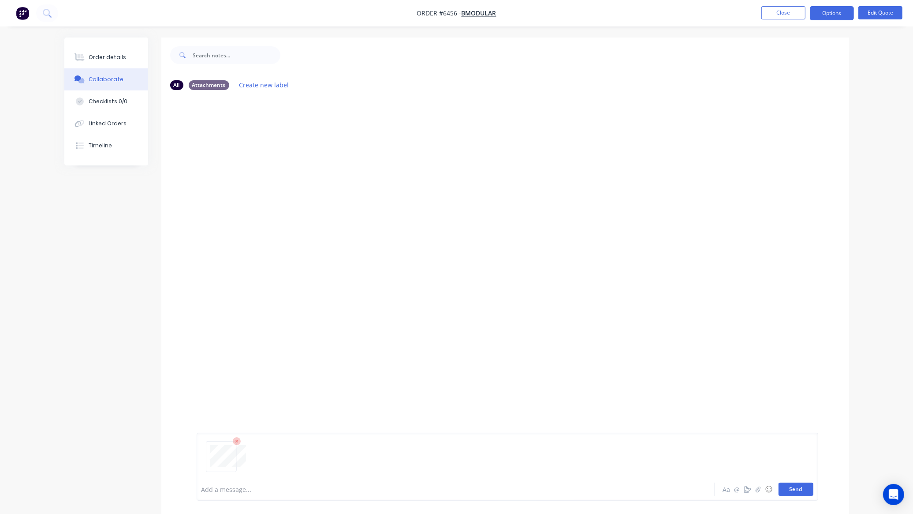
click at [795, 486] on button "Send" at bounding box center [796, 488] width 35 height 13
click at [352, 490] on div at bounding box center [431, 489] width 459 height 9
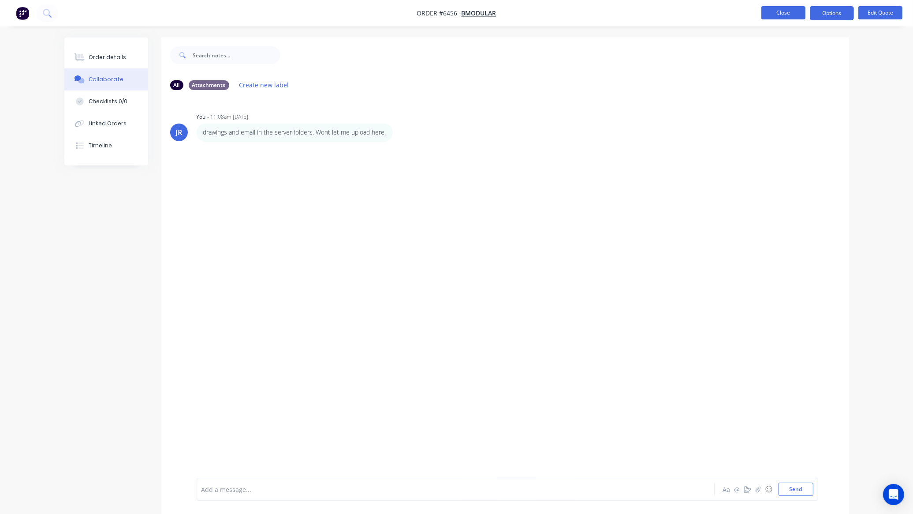
click at [785, 12] on button "Close" at bounding box center [784, 12] width 44 height 13
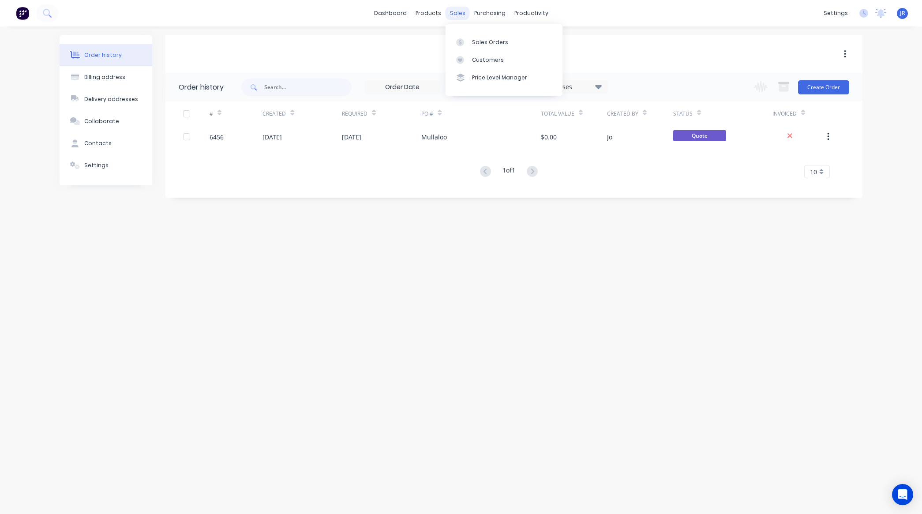
click at [462, 12] on div "sales" at bounding box center [457, 13] width 24 height 13
click at [472, 38] on div "Sales Orders" at bounding box center [490, 42] width 36 height 8
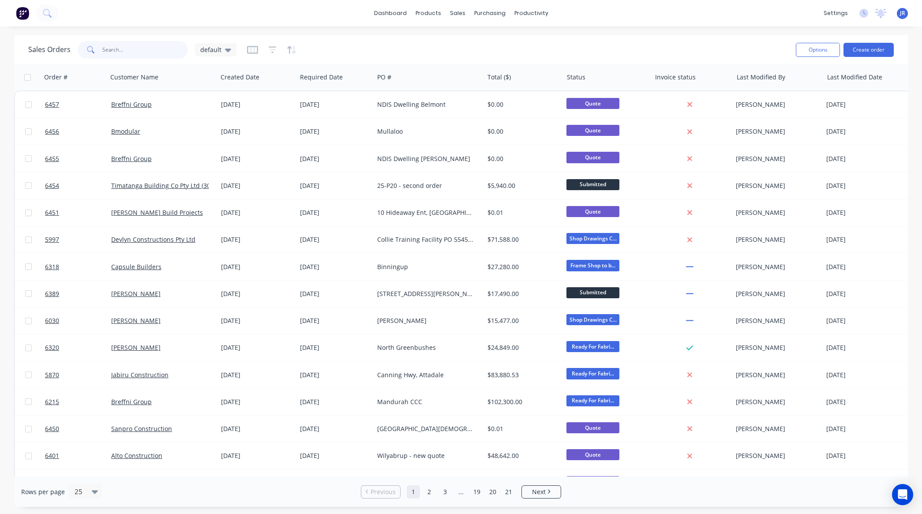
click at [112, 49] on input "text" at bounding box center [145, 50] width 86 height 18
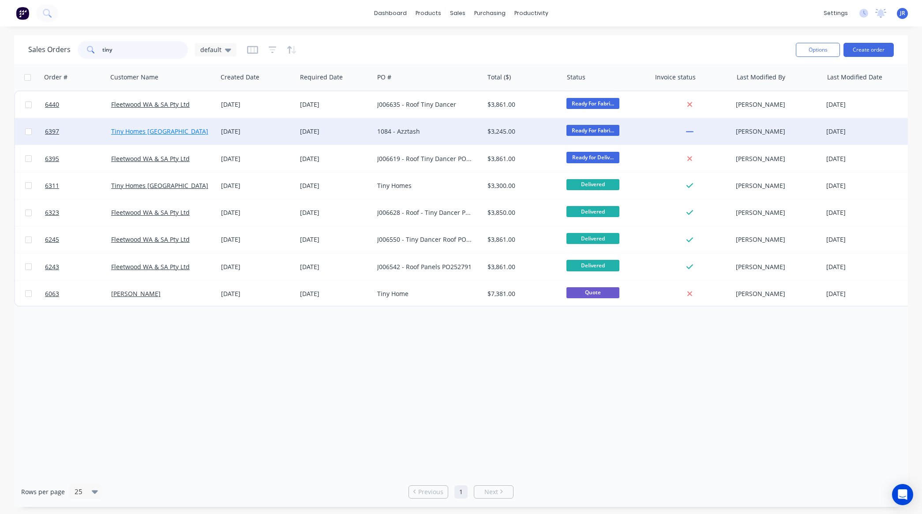
type input "tiny"
click at [135, 135] on link "Tiny Homes Perth" at bounding box center [159, 131] width 97 height 8
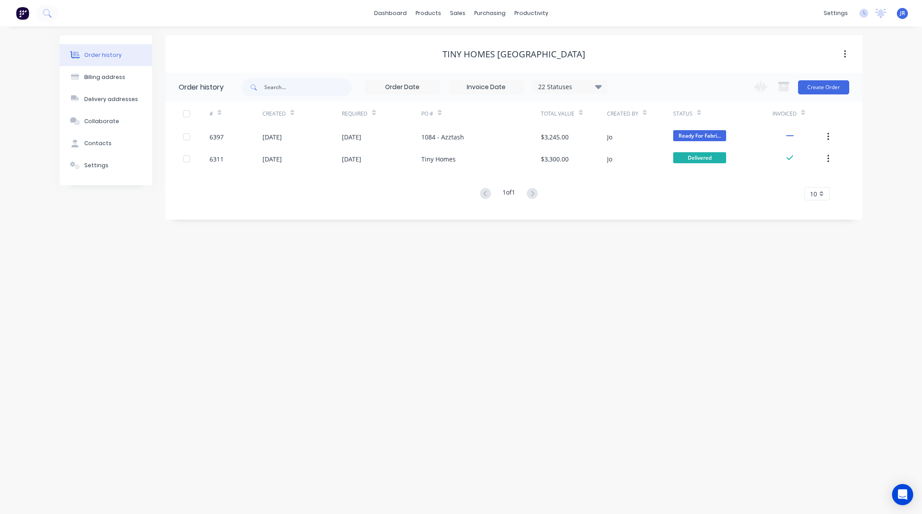
click at [834, 340] on div "Order history Billing address Delivery addresses Collaborate Contacts Settings …" at bounding box center [461, 269] width 922 height 487
click at [466, 34] on link "Sales Orders" at bounding box center [503, 42] width 117 height 18
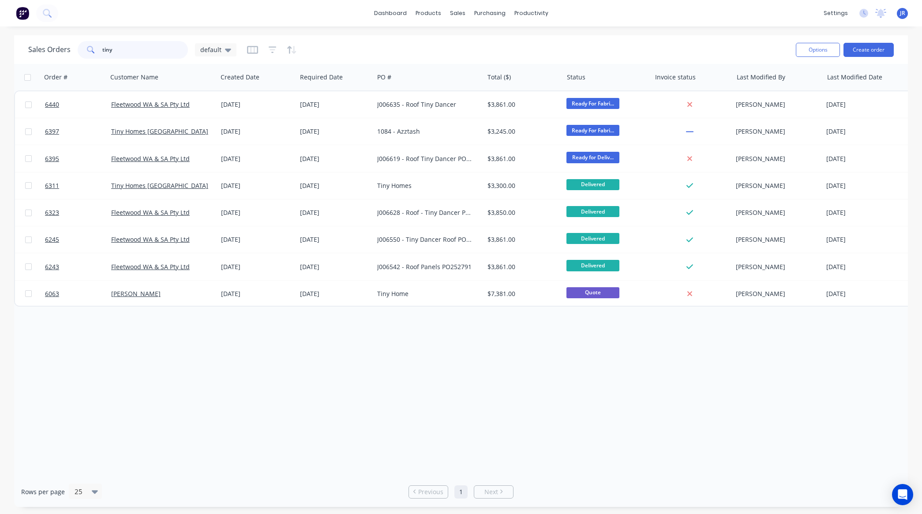
drag, startPoint x: 128, startPoint y: 43, endPoint x: 26, endPoint y: 40, distance: 102.8
click at [26, 40] on div "Sales Orders tiny default Options Create order" at bounding box center [461, 49] width 894 height 29
type input "kerry"
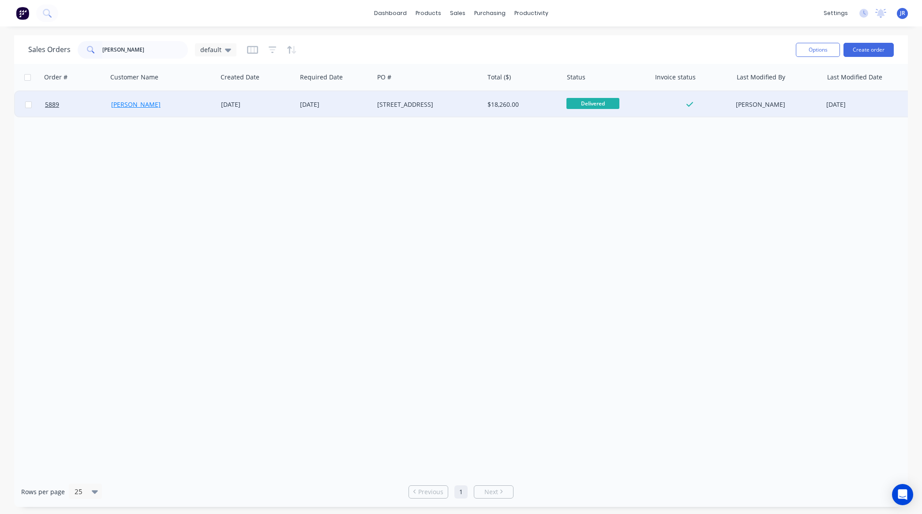
click at [140, 106] on link "Kerry Green" at bounding box center [135, 104] width 49 height 8
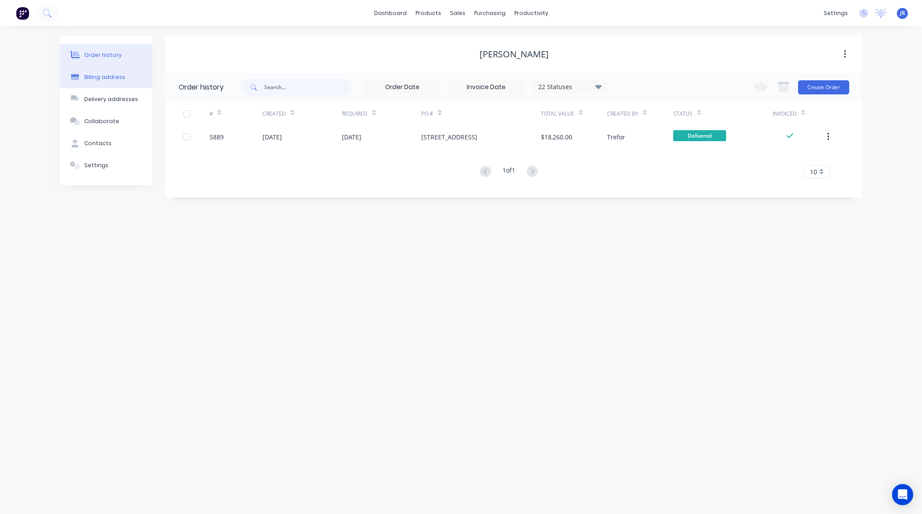
click at [90, 79] on div "Billing address" at bounding box center [104, 77] width 41 height 8
select select "AU"
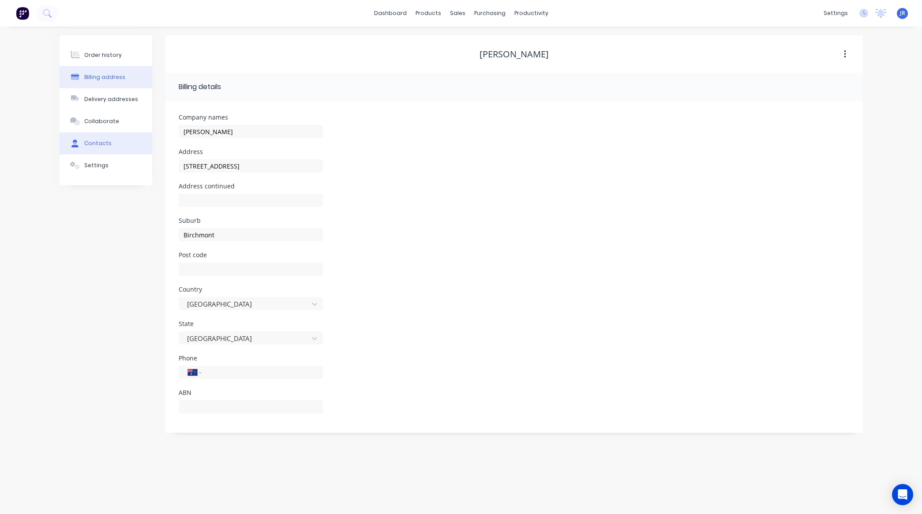
click at [102, 142] on div "Contacts" at bounding box center [97, 143] width 27 height 8
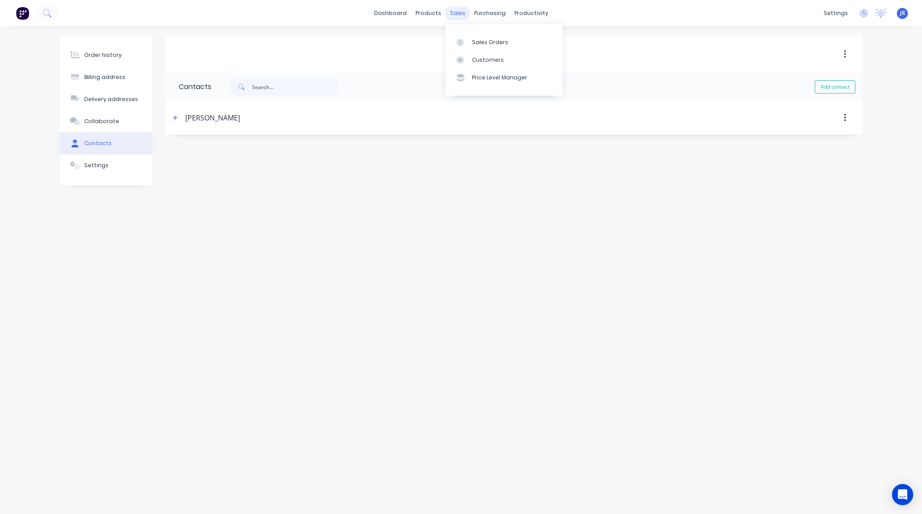
click at [452, 18] on div "sales" at bounding box center [457, 13] width 24 height 13
click at [470, 40] on link "Sales Orders" at bounding box center [503, 42] width 117 height 18
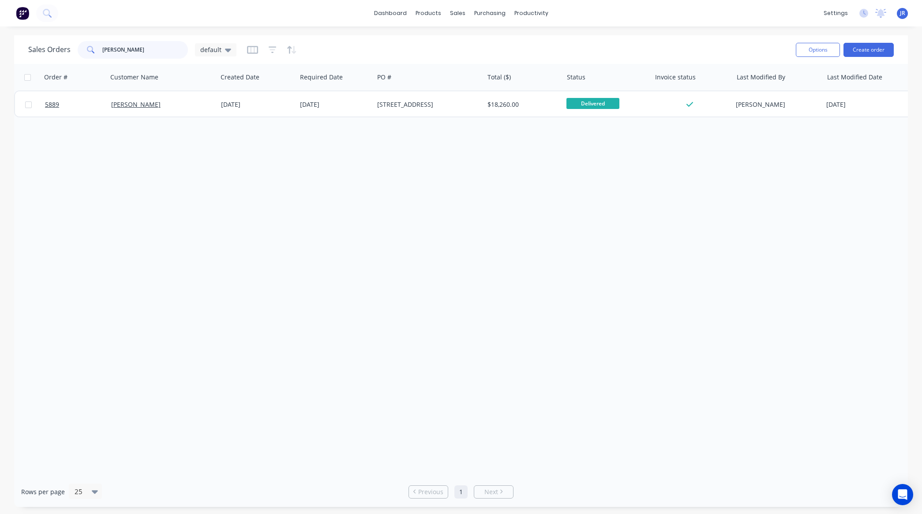
drag, startPoint x: 140, startPoint y: 52, endPoint x: 0, endPoint y: 45, distance: 140.4
click at [0, 45] on div "Sales Orders kerry default Options Create order Order # Customer Name Created D…" at bounding box center [461, 270] width 922 height 471
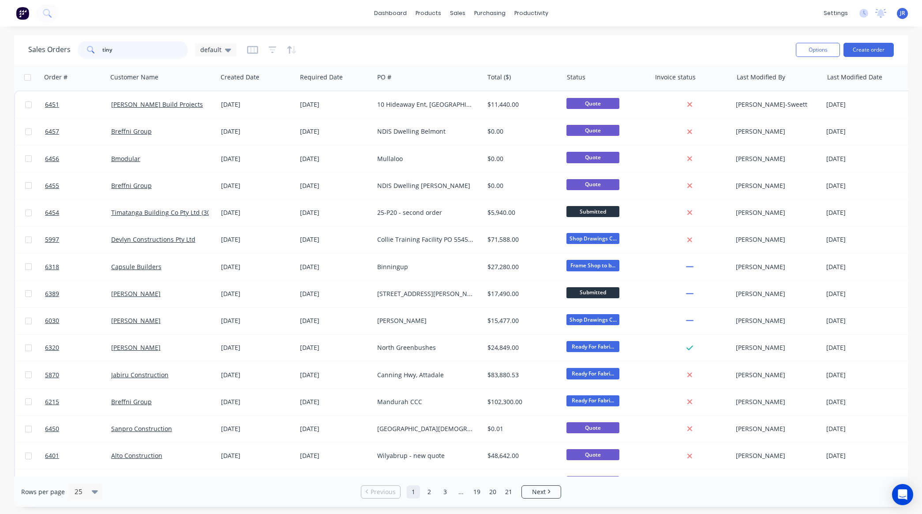
type input "tiny"
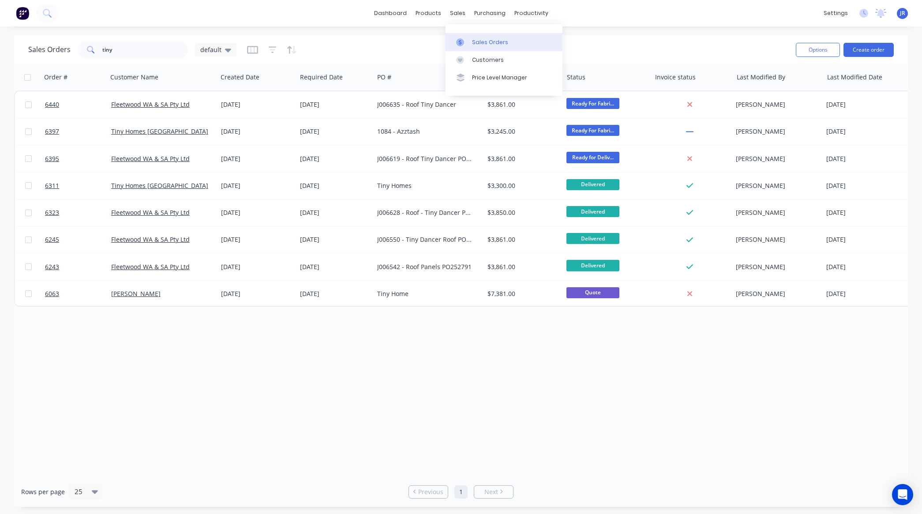
click at [464, 44] on icon at bounding box center [460, 42] width 8 height 8
drag, startPoint x: 135, startPoint y: 47, endPoint x: -12, endPoint y: 55, distance: 148.0
click at [0, 55] on html "dashboard products sales purchasing productivity dashboard products Product Cat…" at bounding box center [461, 257] width 922 height 514
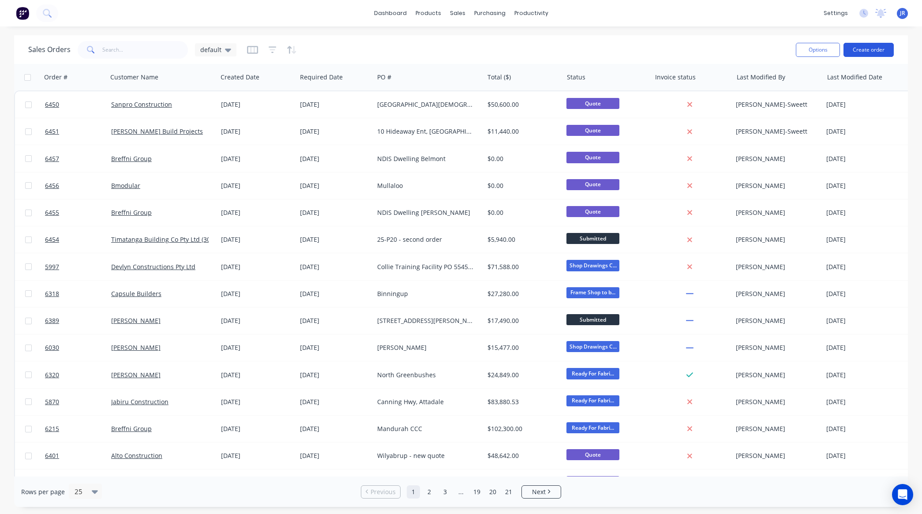
click at [878, 51] on button "Create order" at bounding box center [868, 50] width 50 height 14
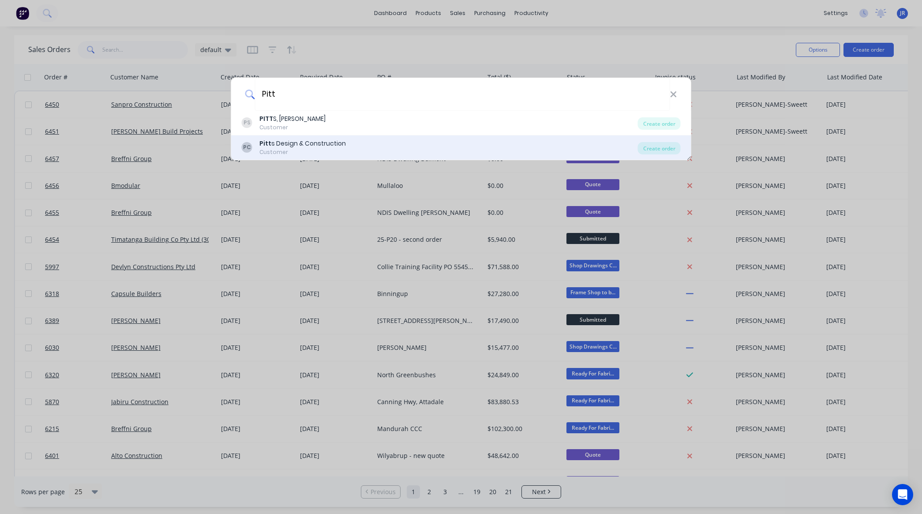
type input "Pitt"
click at [329, 142] on div "Pitt s Design & Construction" at bounding box center [302, 143] width 86 height 9
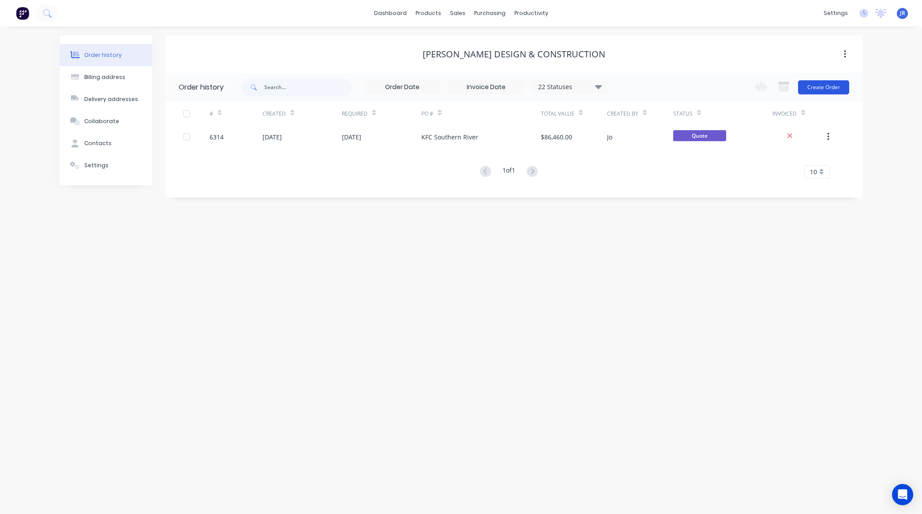
click at [807, 89] on button "Create Order" at bounding box center [823, 87] width 51 height 14
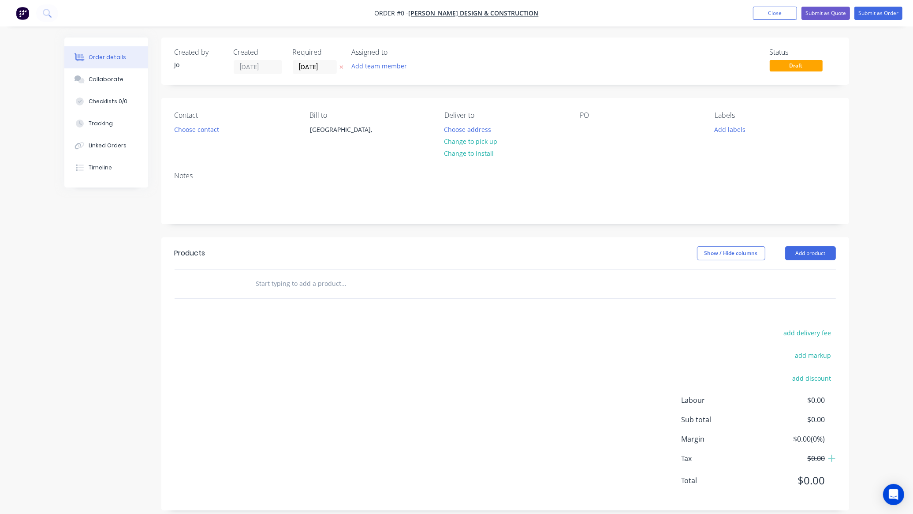
click at [290, 280] on input "text" at bounding box center [344, 284] width 176 height 18
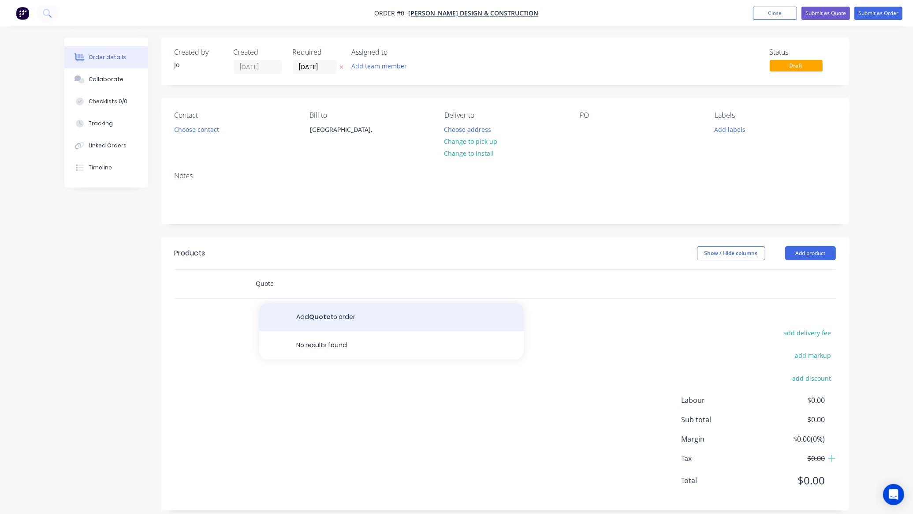
type input "Quote"
click at [307, 316] on button "Add Quote to order" at bounding box center [391, 317] width 265 height 28
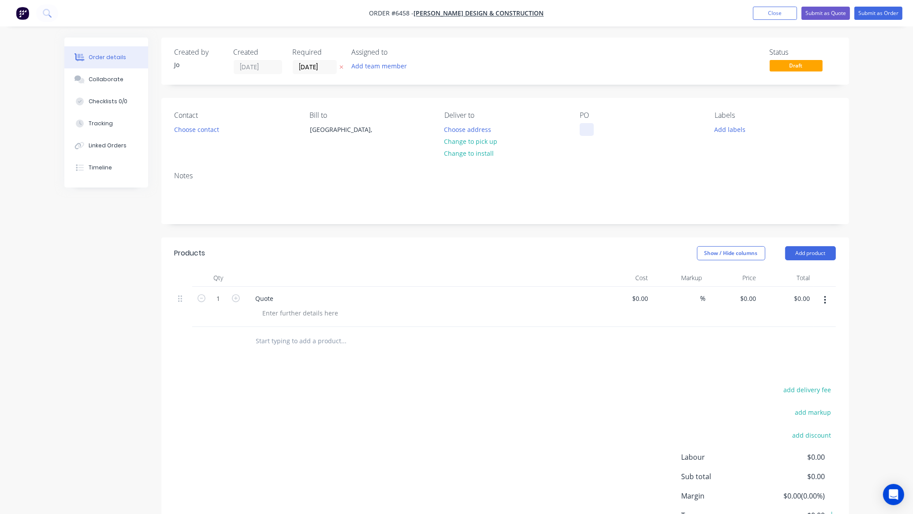
click at [580, 130] on div at bounding box center [587, 129] width 14 height 13
click at [107, 79] on div "Collaborate" at bounding box center [106, 79] width 35 height 8
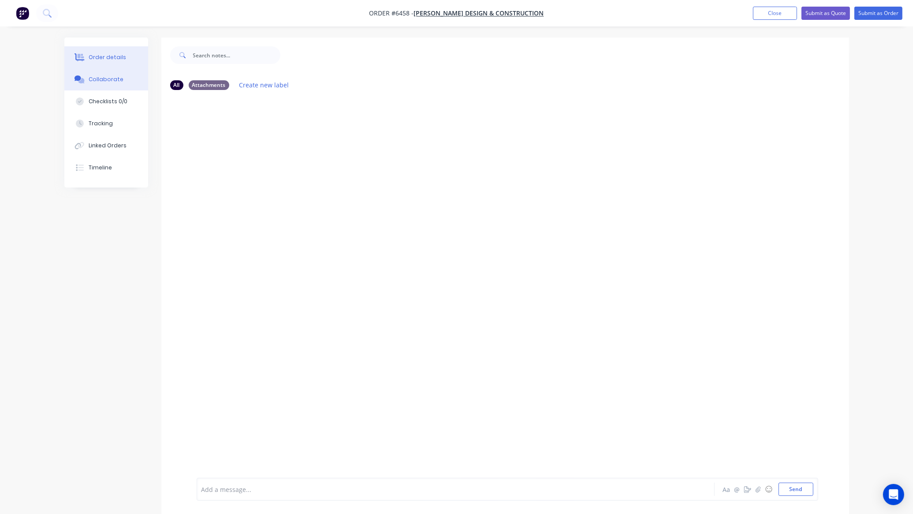
click at [123, 56] on button "Order details" at bounding box center [106, 57] width 84 height 22
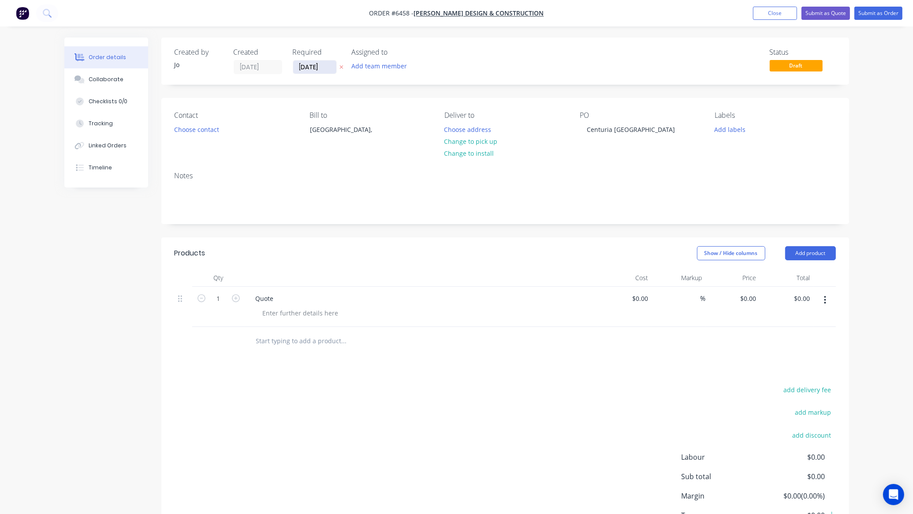
click at [322, 67] on input "15/08/25" at bounding box center [314, 66] width 43 height 13
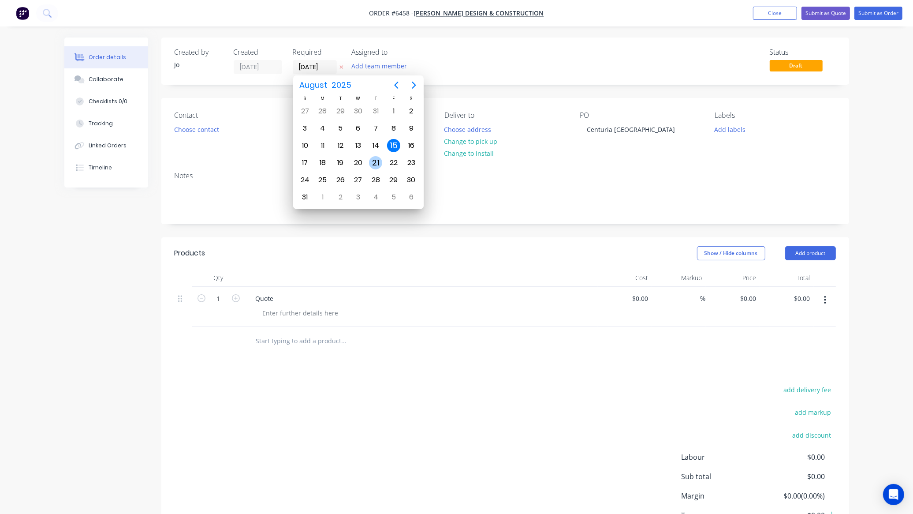
click at [381, 157] on div "21" at bounding box center [376, 162] width 18 height 17
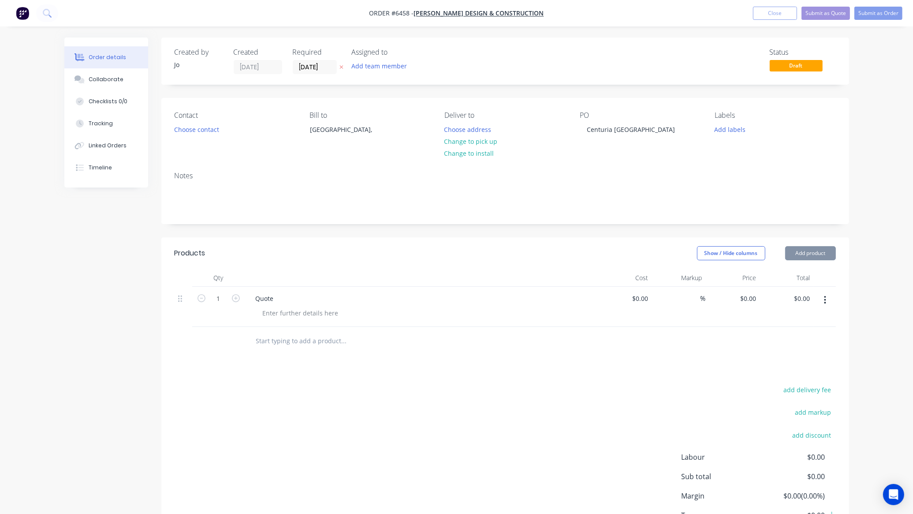
type input "21/08/25"
click at [811, 18] on button "Submit as Quote" at bounding box center [826, 13] width 49 height 13
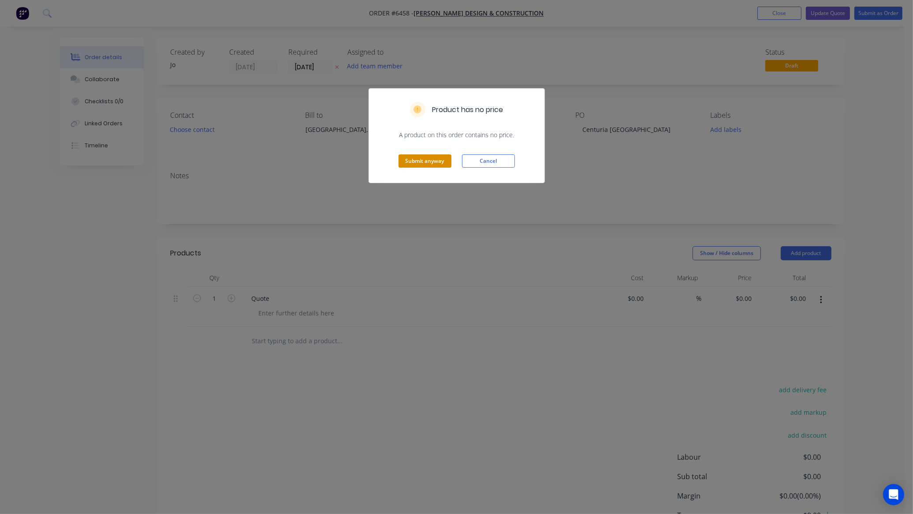
click at [420, 161] on button "Submit anyway" at bounding box center [425, 160] width 53 height 13
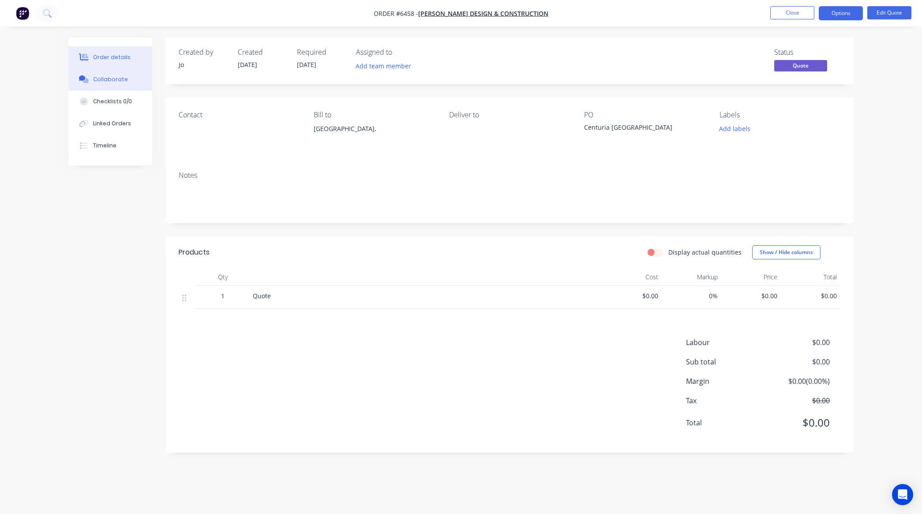
click at [112, 79] on div "Collaborate" at bounding box center [110, 79] width 35 height 8
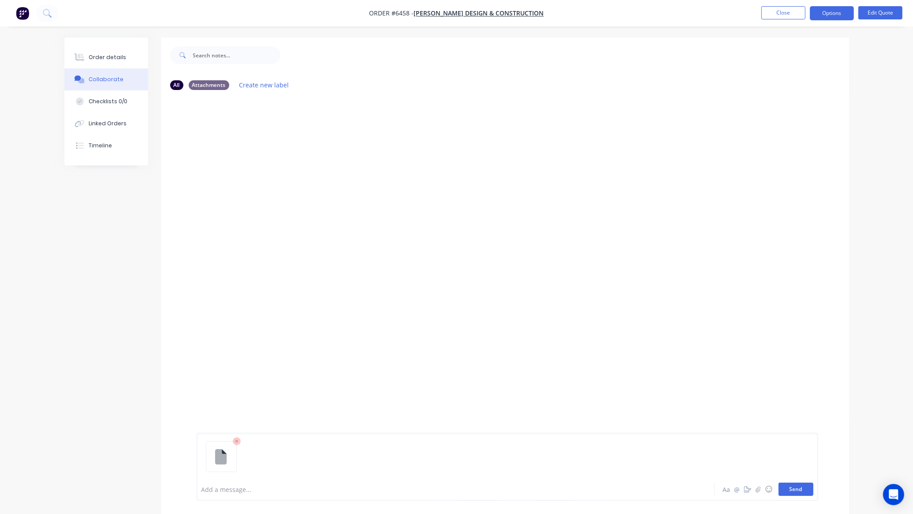
click at [797, 486] on button "Send" at bounding box center [796, 488] width 35 height 13
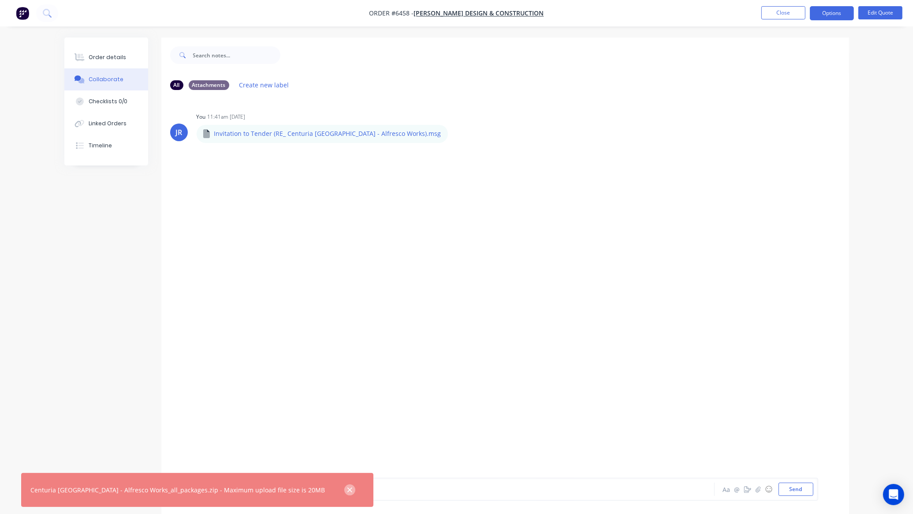
click at [348, 490] on icon "button" at bounding box center [350, 489] width 5 height 5
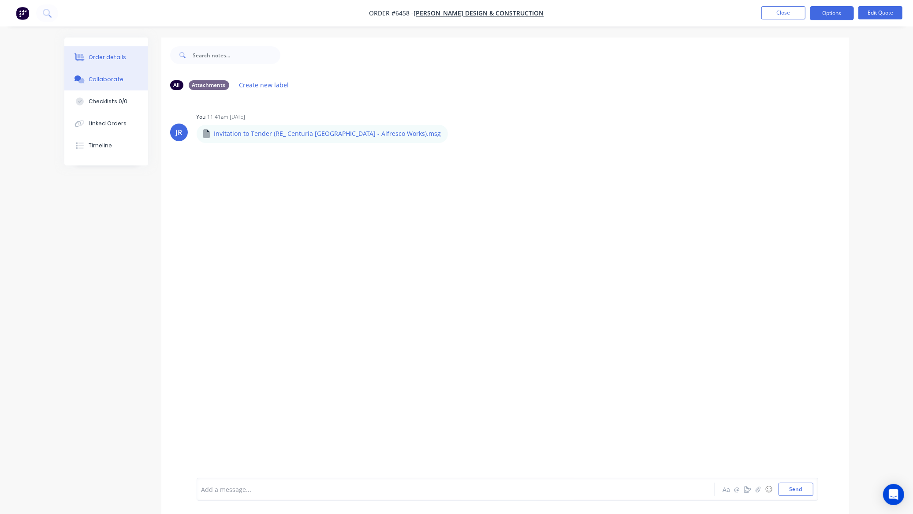
click at [97, 52] on button "Order details" at bounding box center [106, 57] width 84 height 22
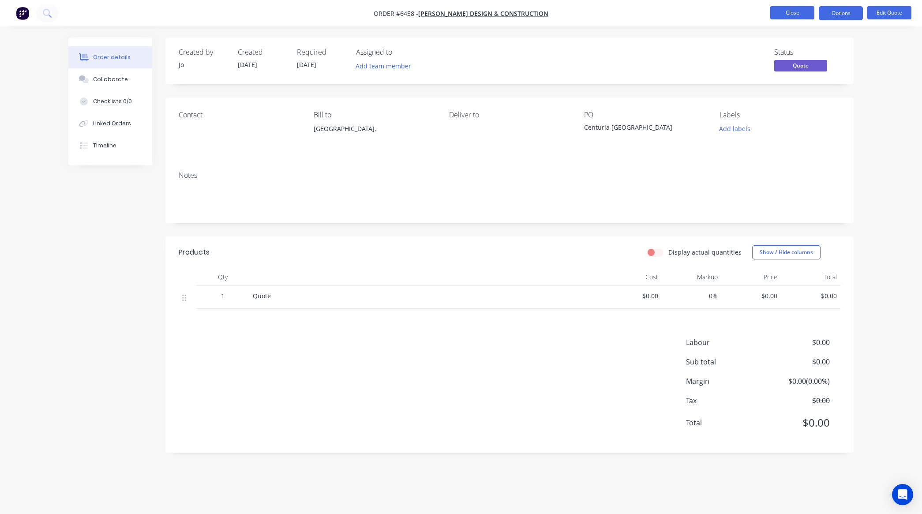
click at [780, 17] on button "Close" at bounding box center [792, 12] width 44 height 13
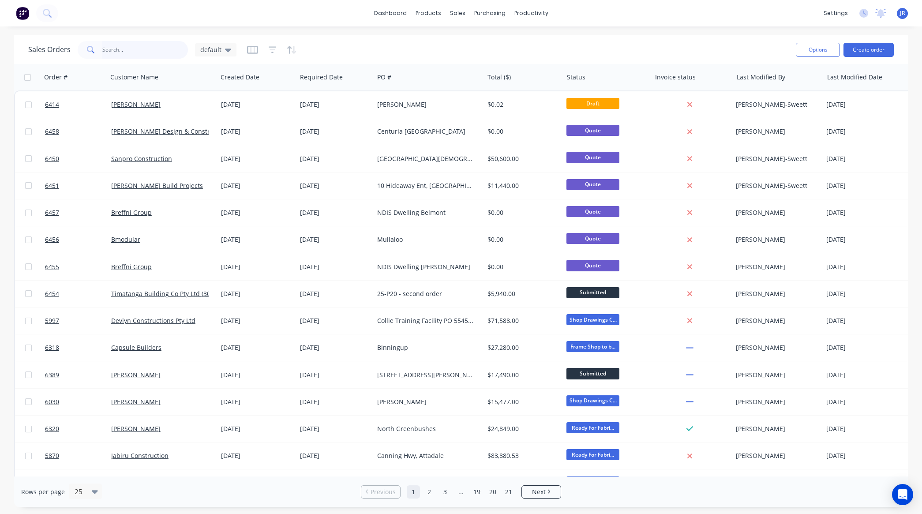
click at [117, 54] on input "text" at bounding box center [145, 50] width 86 height 18
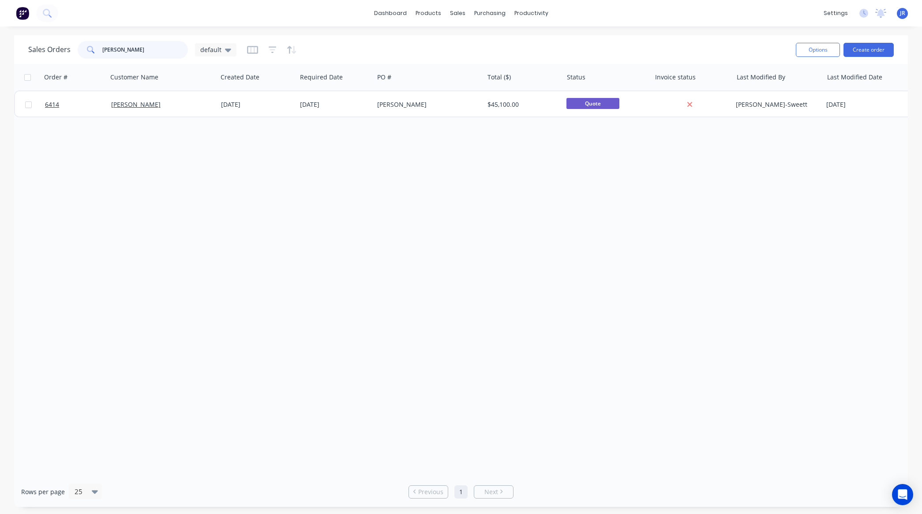
drag, startPoint x: 135, startPoint y: 45, endPoint x: -14, endPoint y: 49, distance: 149.5
click at [0, 49] on html "dashboard products sales purchasing productivity dashboard products Product Cat…" at bounding box center [461, 257] width 922 height 514
type input "Bella"
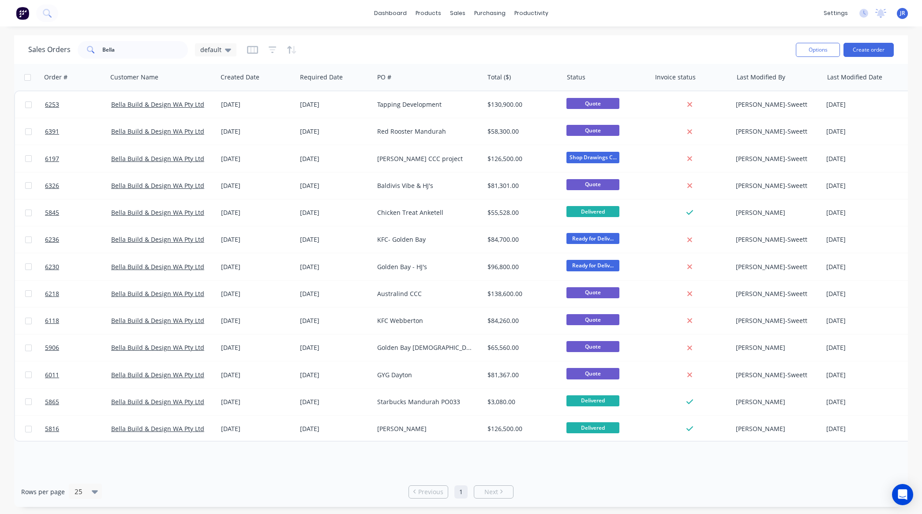
click at [181, 451] on div "Order # Customer Name Created Date Required Date PO # Total ($) Status Invoice …" at bounding box center [461, 270] width 894 height 412
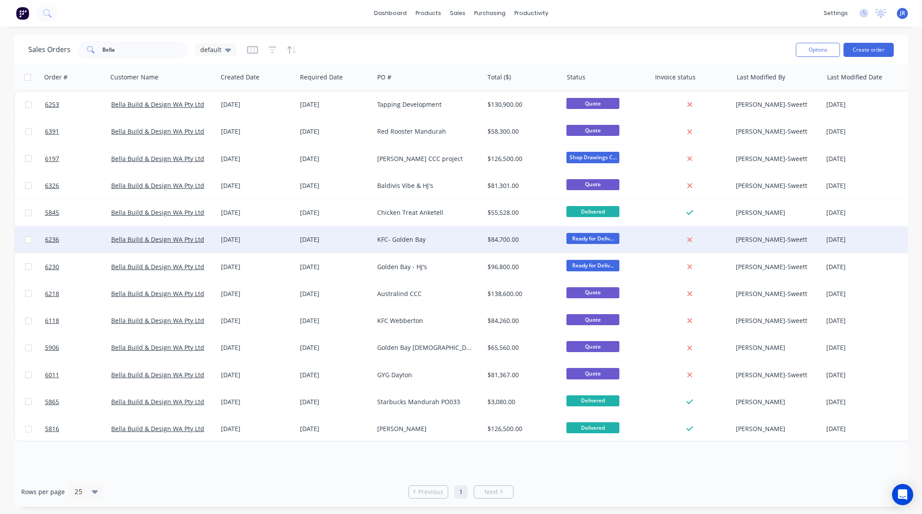
click at [406, 236] on div "KFC- Golden Bay" at bounding box center [426, 239] width 98 height 9
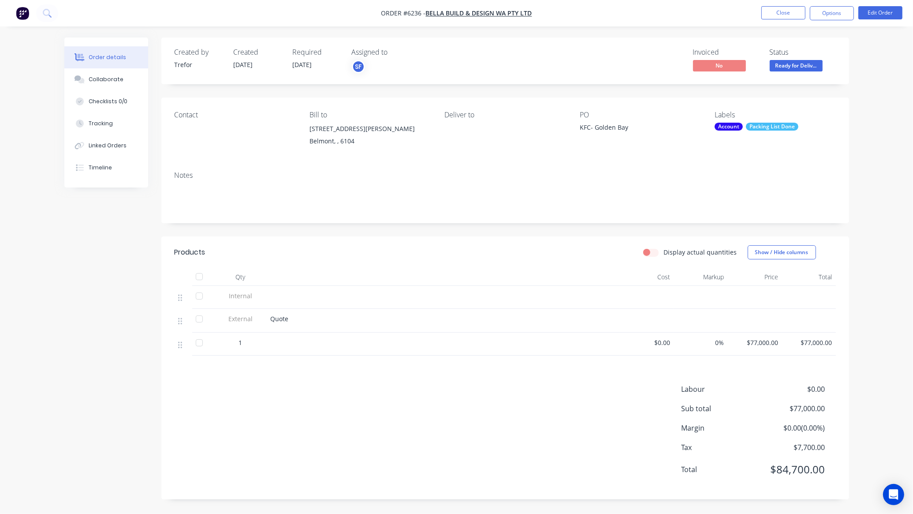
click at [417, 439] on div "Labour $0.00 Sub total $77,000.00 Margin $0.00 ( 0.00 %) Tax $7,700.00 Total $8…" at bounding box center [506, 435] width 662 height 102
click at [894, 9] on button "Edit Order" at bounding box center [881, 12] width 44 height 13
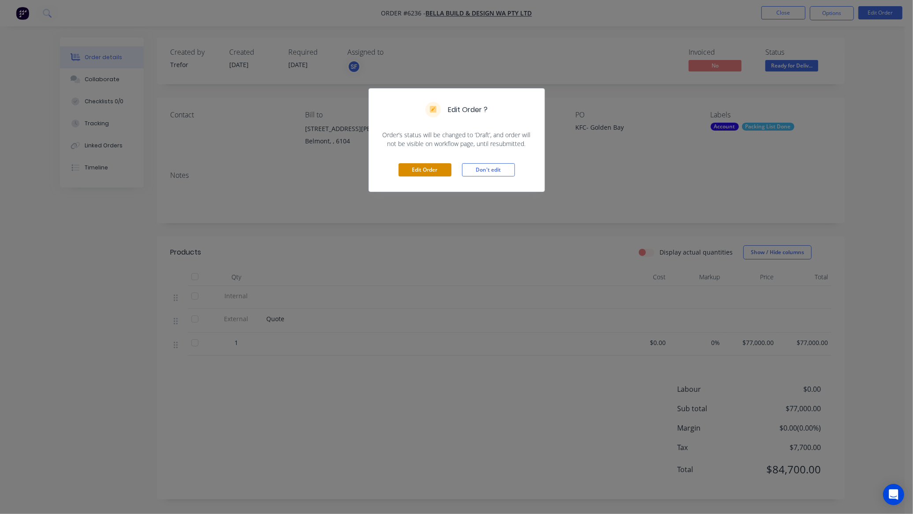
click at [426, 168] on button "Edit Order" at bounding box center [425, 169] width 53 height 13
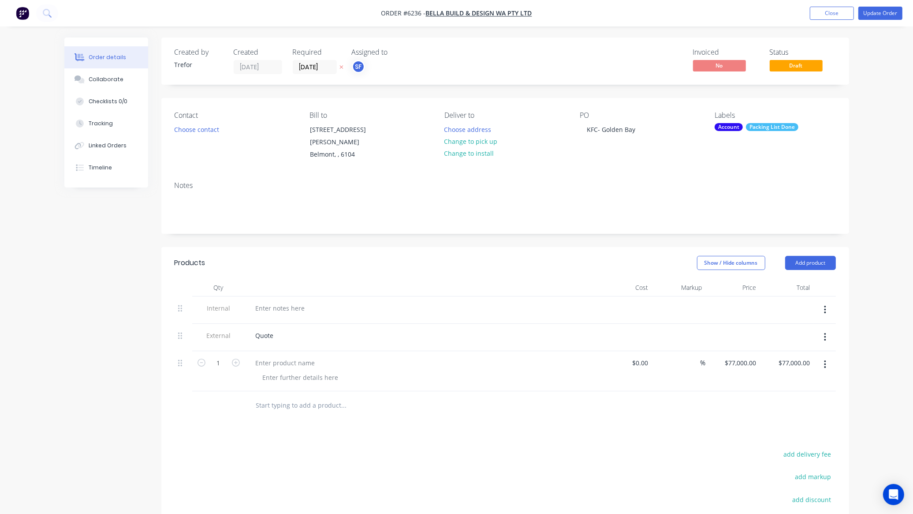
drag, startPoint x: 296, startPoint y: 320, endPoint x: 276, endPoint y: 318, distance: 19.9
click at [289, 324] on div "Quote" at bounding box center [421, 337] width 353 height 27
click at [284, 371] on div at bounding box center [301, 377] width 90 height 13
paste div
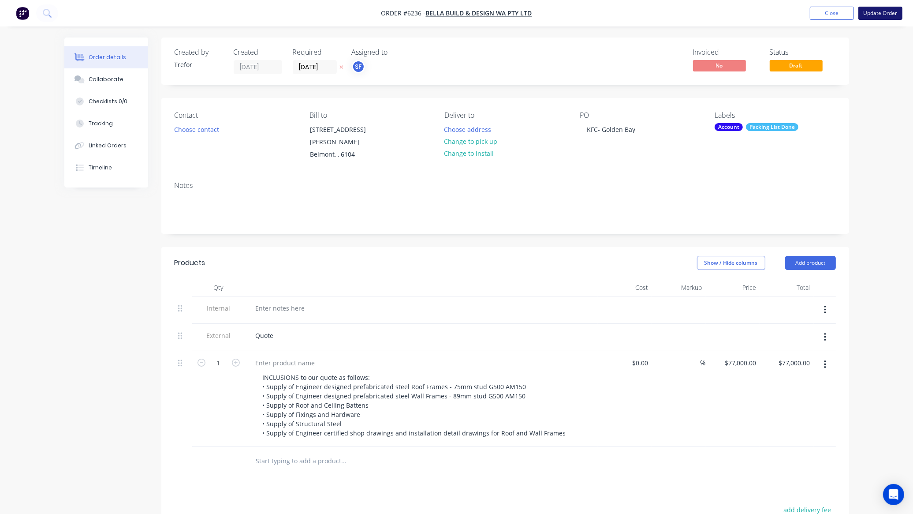
click at [889, 8] on button "Update Order" at bounding box center [881, 13] width 44 height 13
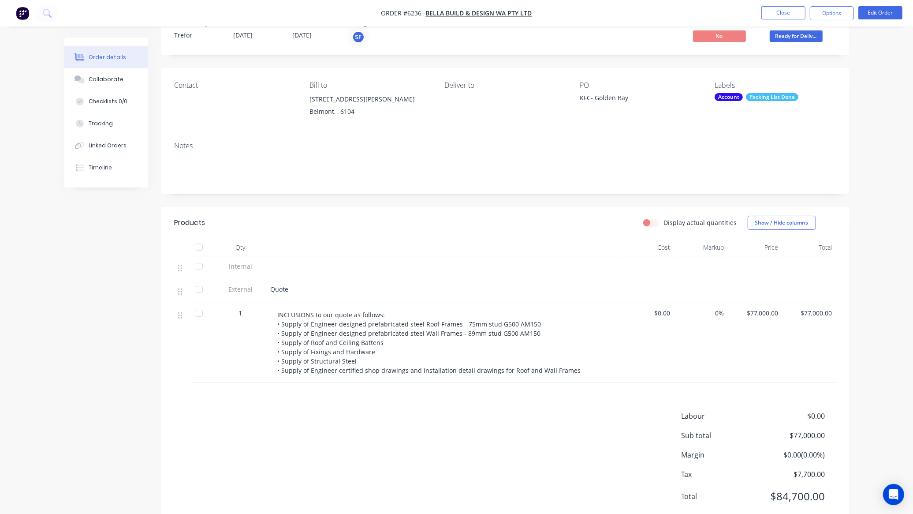
scroll to position [56, 0]
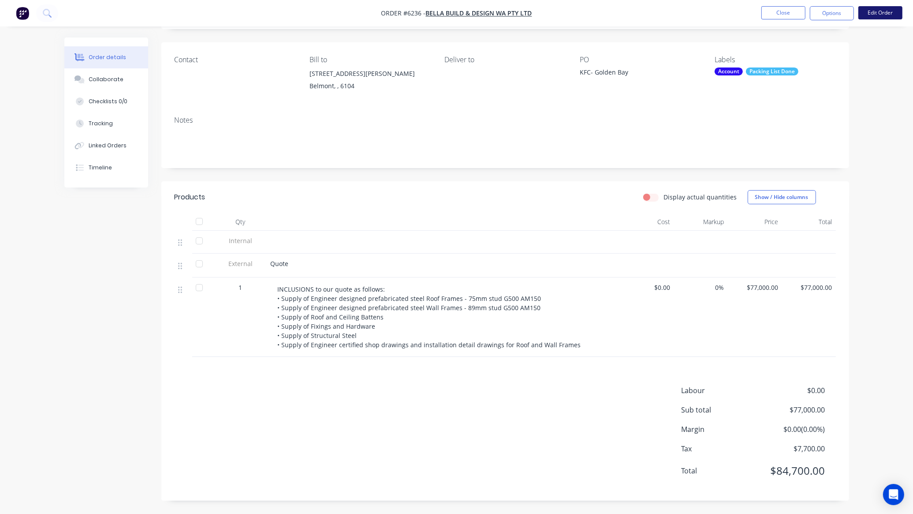
click at [875, 10] on button "Edit Order" at bounding box center [881, 12] width 44 height 13
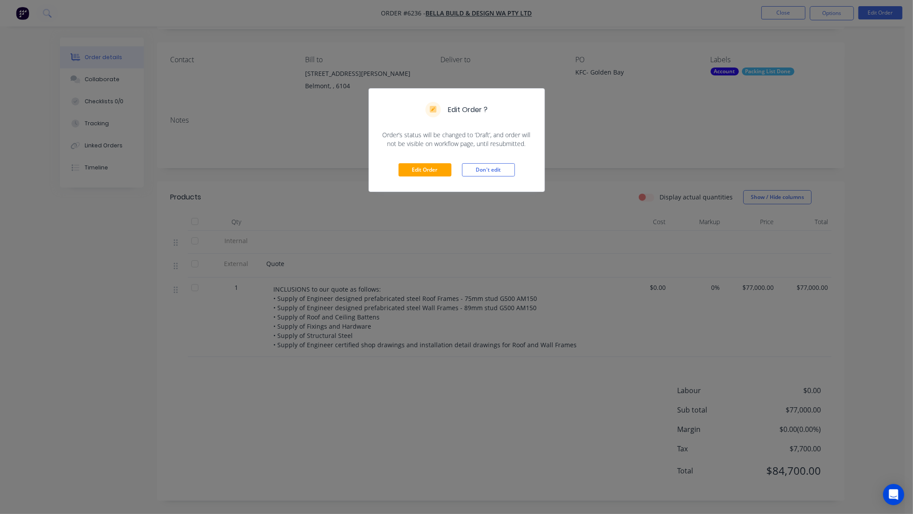
click at [427, 177] on div "Edit Order Don't edit" at bounding box center [457, 169] width 176 height 43
click at [415, 166] on button "Edit Order" at bounding box center [425, 169] width 53 height 13
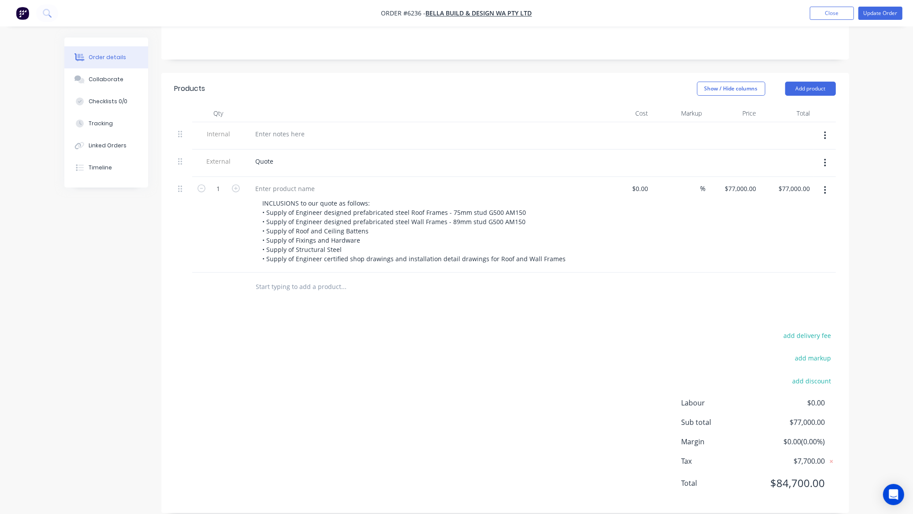
scroll to position [177, 0]
click at [301, 283] on div at bounding box center [404, 283] width 318 height 29
click at [303, 276] on input "text" at bounding box center [344, 284] width 176 height 18
paste input "Extra Columns $540.00 + GST"
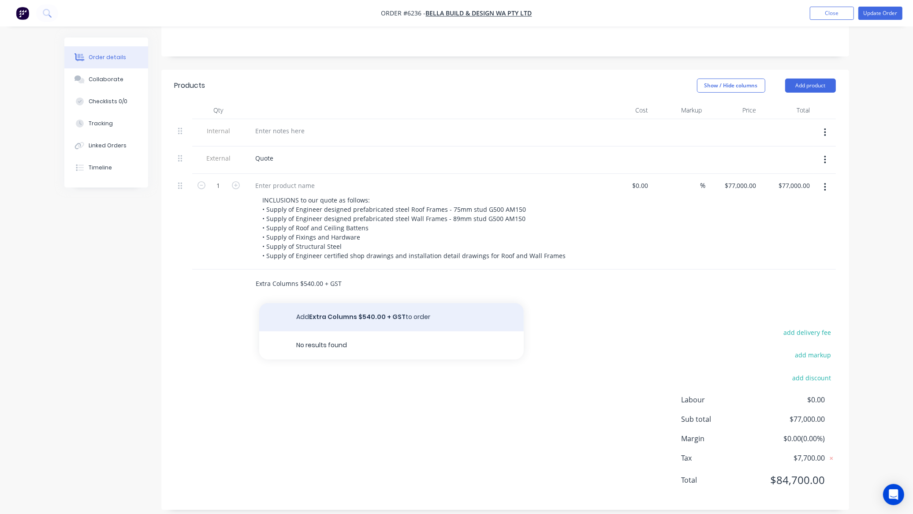
type input "Extra Columns $540.00 + GST"
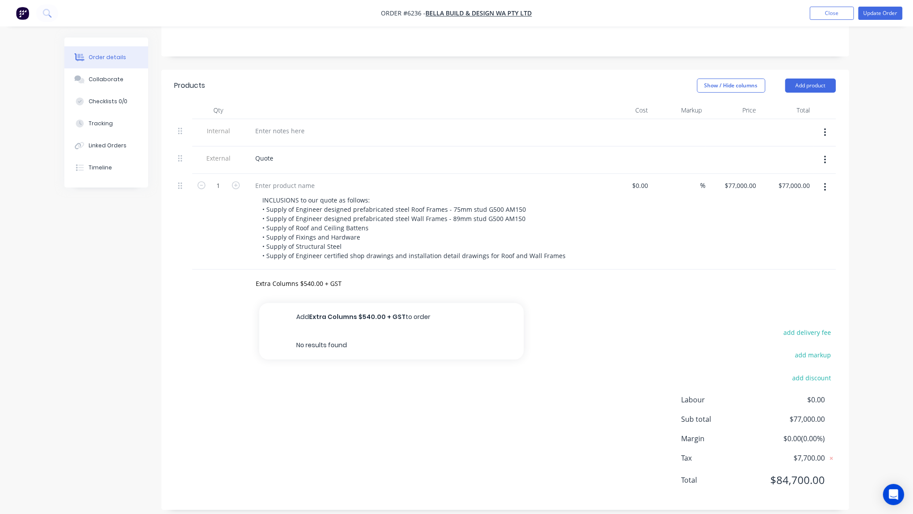
click at [363, 303] on button "Add Extra Columns $540.00 + GST to order" at bounding box center [391, 317] width 265 height 28
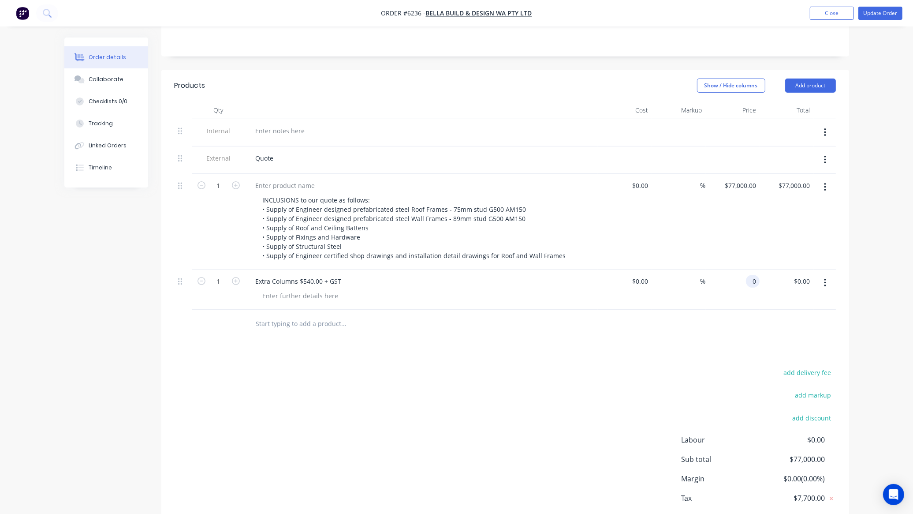
drag, startPoint x: 741, startPoint y: 272, endPoint x: 746, endPoint y: 273, distance: 5.4
click at [742, 272] on div "0 0" at bounding box center [733, 289] width 54 height 40
type input "$540.00"
click at [113, 80] on div "Collaborate" at bounding box center [106, 79] width 35 height 8
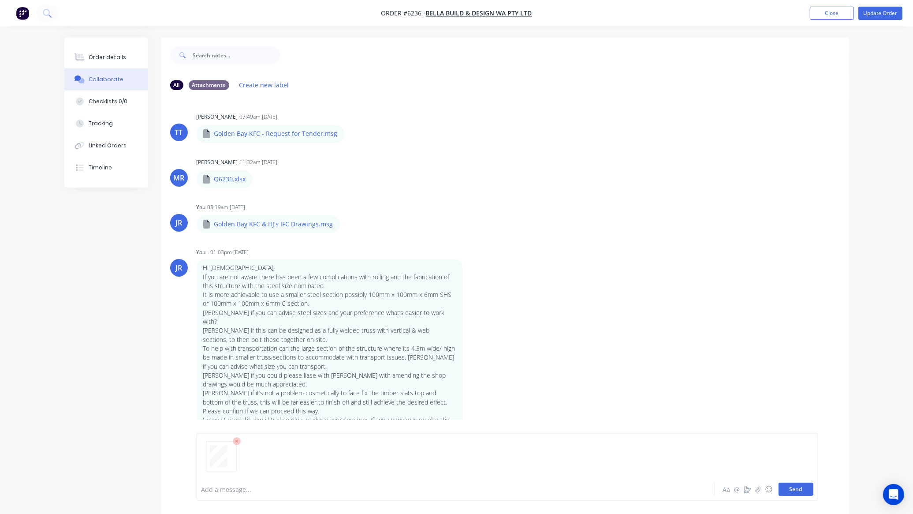
click at [807, 488] on button "Send" at bounding box center [796, 488] width 35 height 13
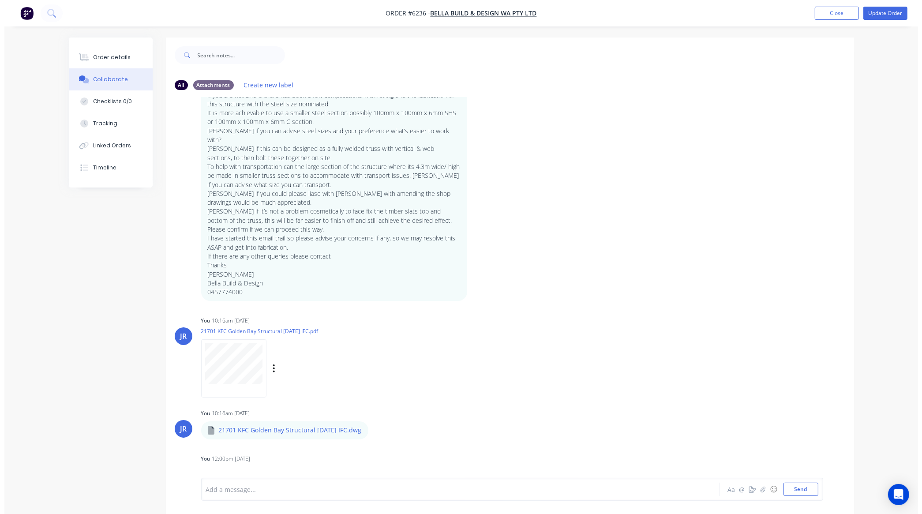
scroll to position [234, 0]
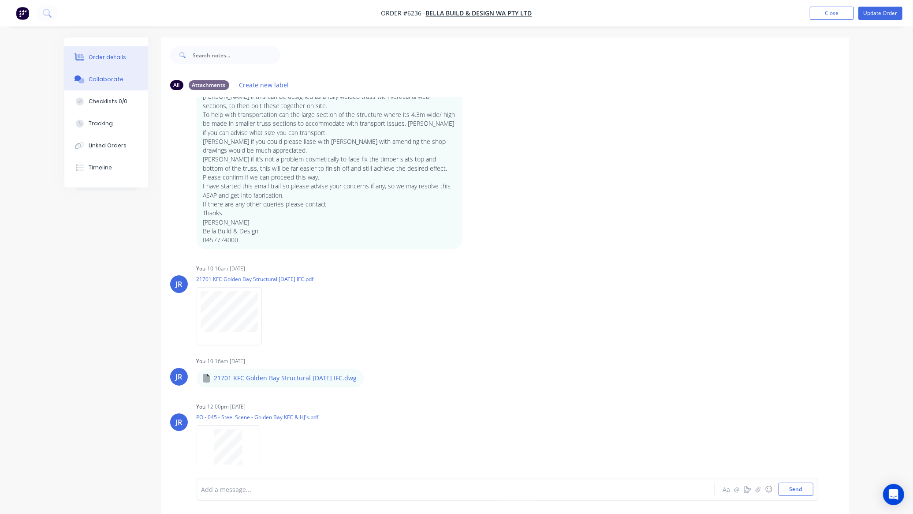
drag, startPoint x: 87, startPoint y: 60, endPoint x: 80, endPoint y: 62, distance: 6.8
click at [87, 60] on button "Order details" at bounding box center [106, 57] width 84 height 22
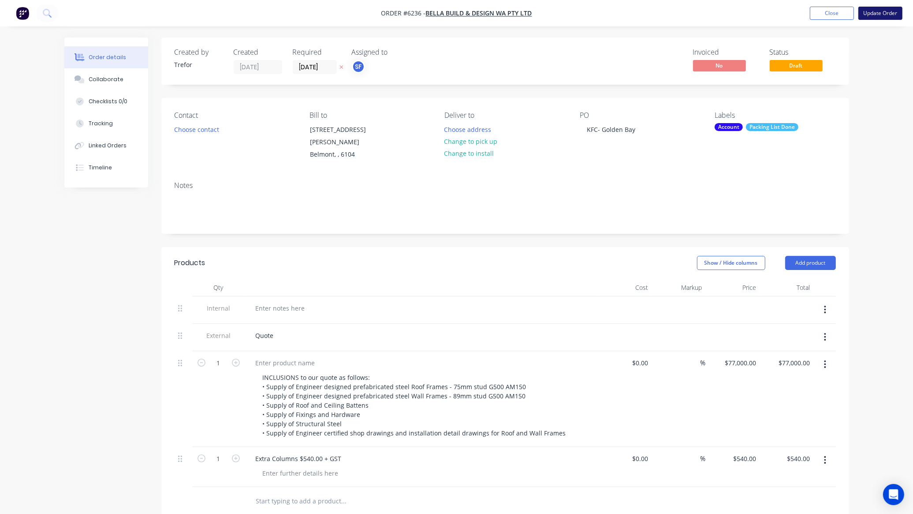
click at [878, 12] on button "Update Order" at bounding box center [881, 13] width 44 height 13
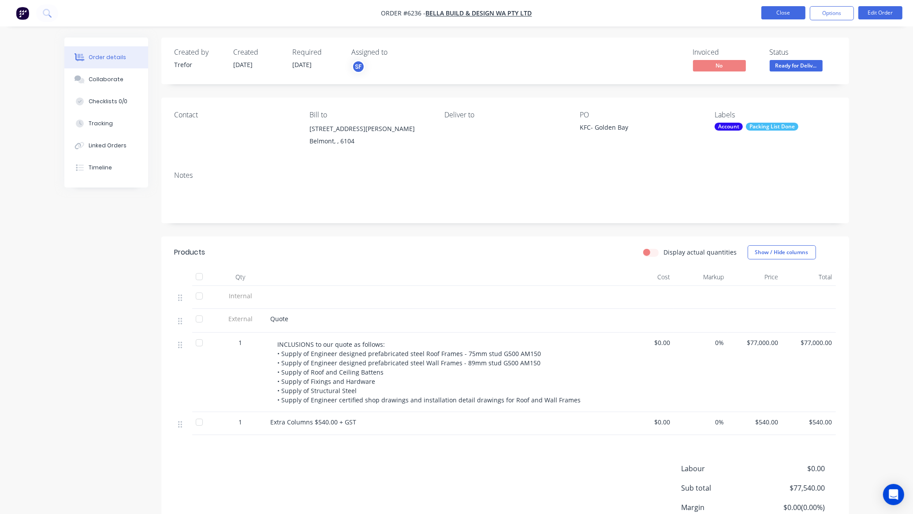
click at [782, 17] on button "Close" at bounding box center [784, 12] width 44 height 13
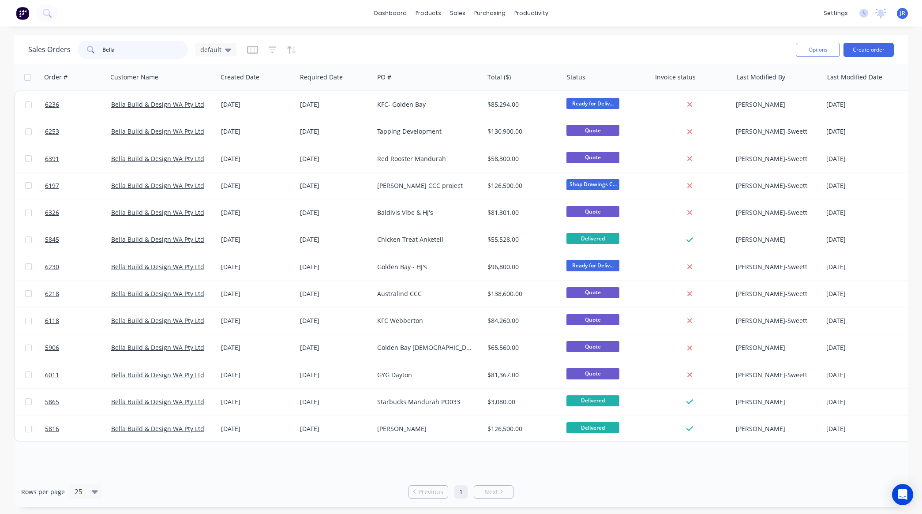
drag, startPoint x: 101, startPoint y: 51, endPoint x: 7, endPoint y: 50, distance: 93.5
click at [8, 51] on div "Sales Orders Bella default Options Create order Order # Customer Name Created D…" at bounding box center [461, 270] width 922 height 471
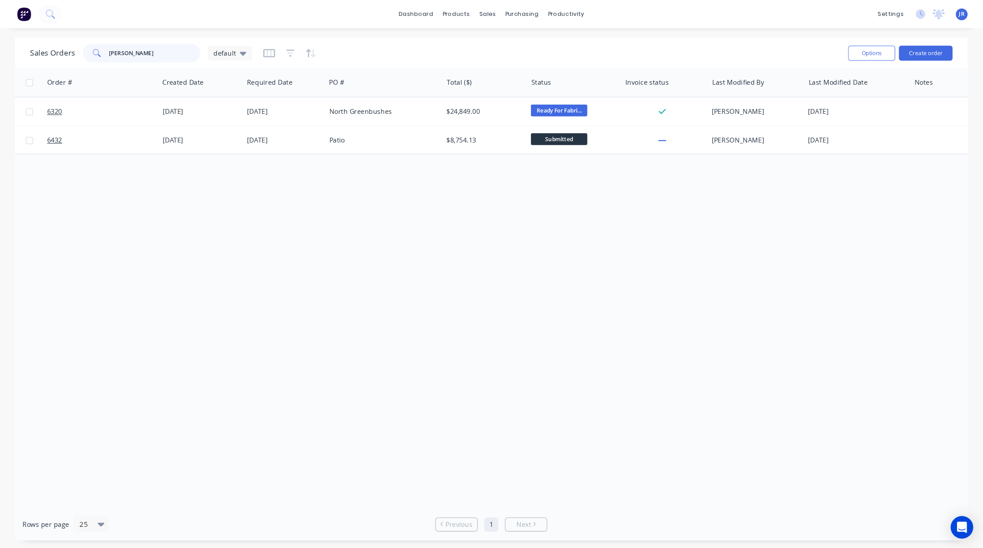
scroll to position [0, 82]
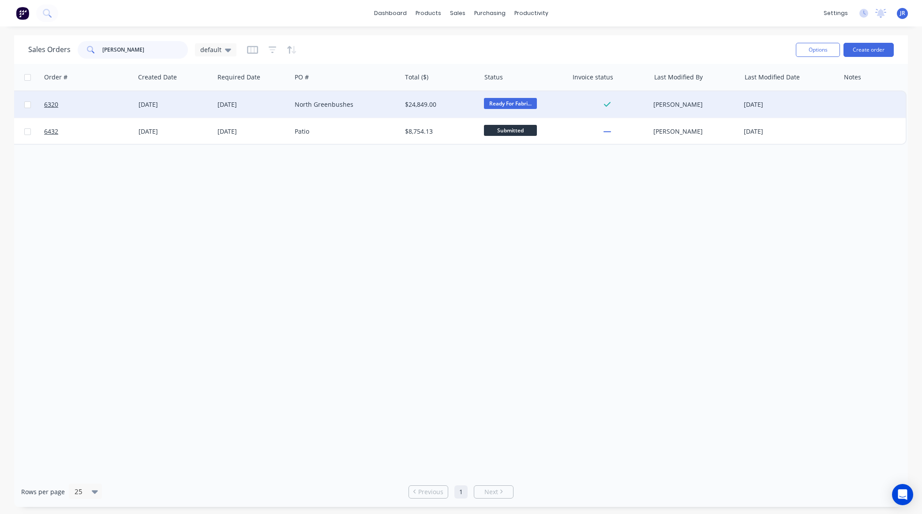
type input "sally"
click at [837, 101] on div "14 Aug 2025" at bounding box center [789, 104] width 99 height 26
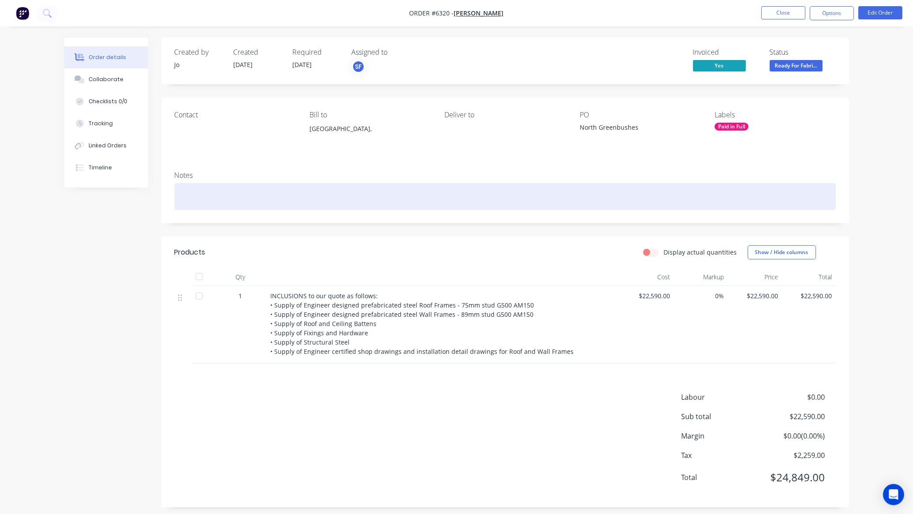
click at [195, 196] on div at bounding box center [506, 196] width 662 height 27
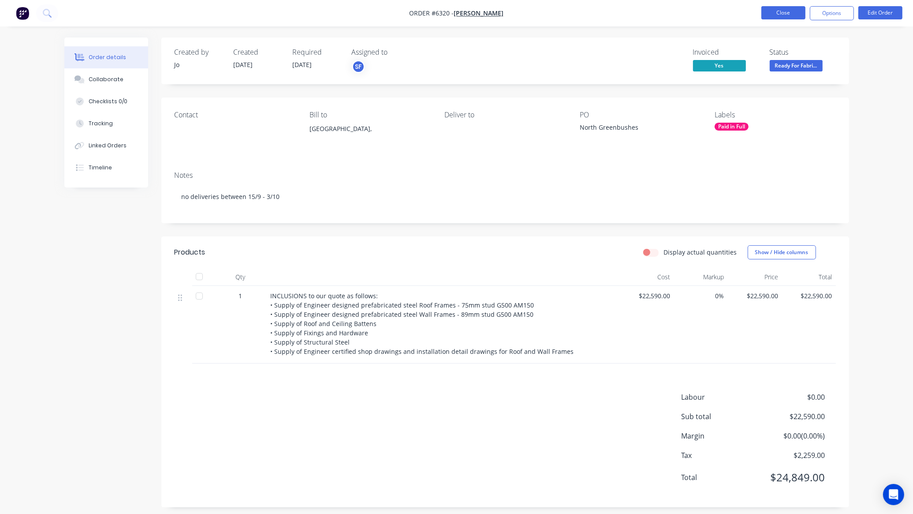
click at [772, 14] on button "Close" at bounding box center [784, 12] width 44 height 13
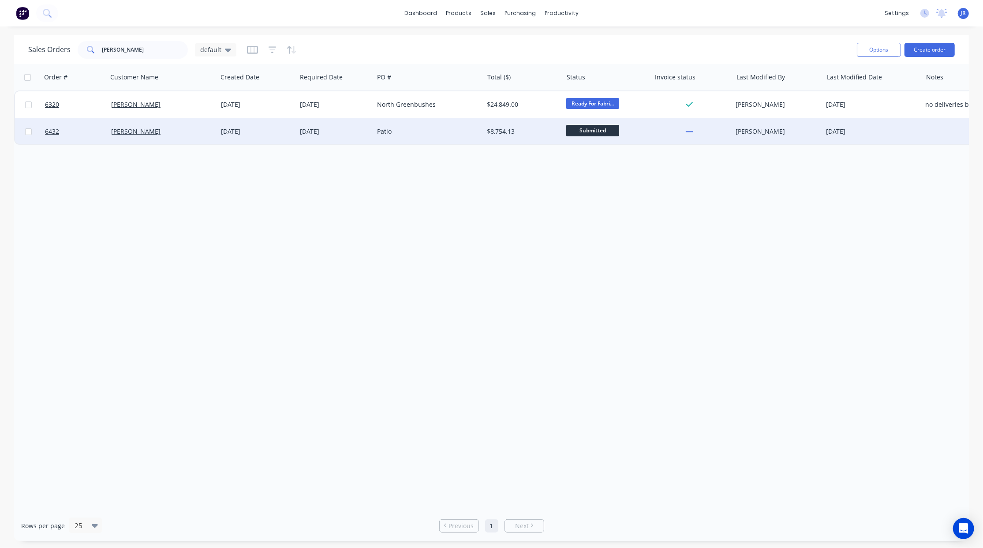
click at [921, 129] on div at bounding box center [955, 131] width 66 height 26
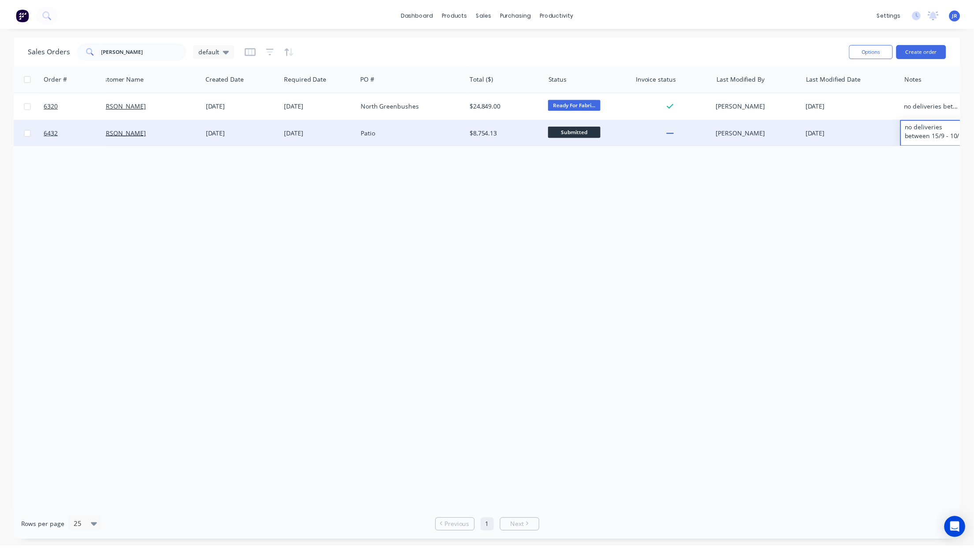
scroll to position [0, 15]
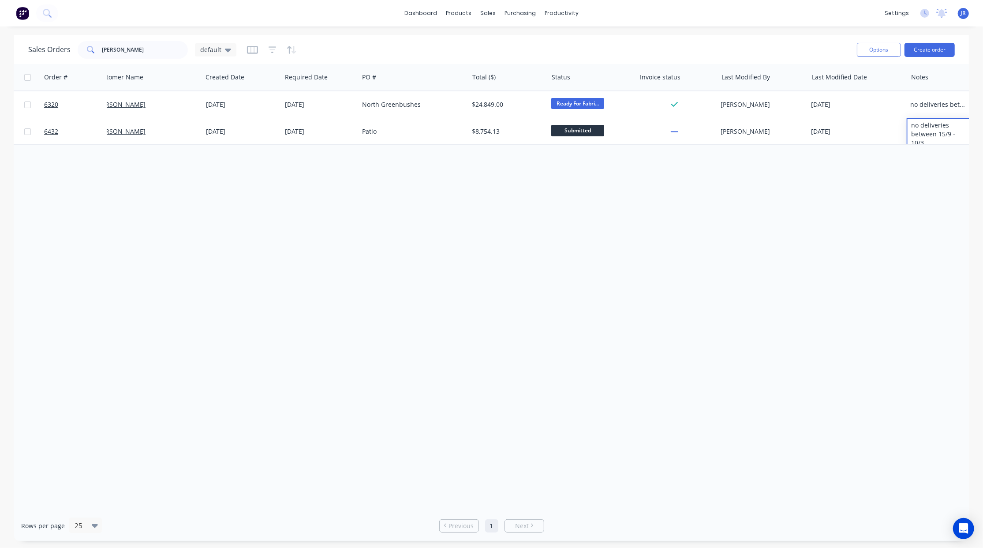
drag, startPoint x: 498, startPoint y: 320, endPoint x: 345, endPoint y: 228, distance: 178.8
click at [496, 316] on div "Order # Customer Name Created Date Required Date PO # Total ($) Status Invoice …" at bounding box center [491, 287] width 955 height 446
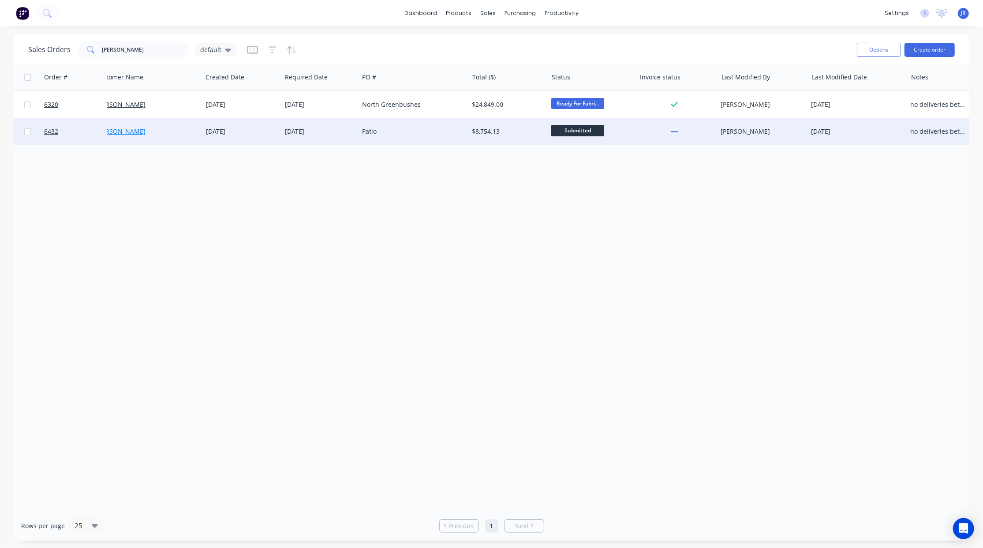
click at [115, 131] on link "Sally Stratton" at bounding box center [120, 131] width 49 height 8
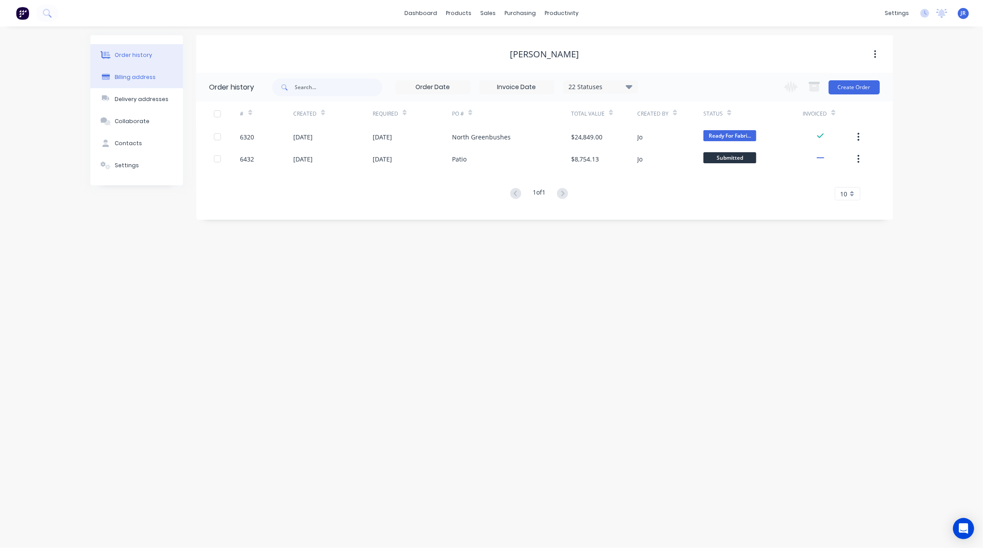
click at [138, 75] on div "Billing address" at bounding box center [135, 77] width 41 height 8
select select "AU"
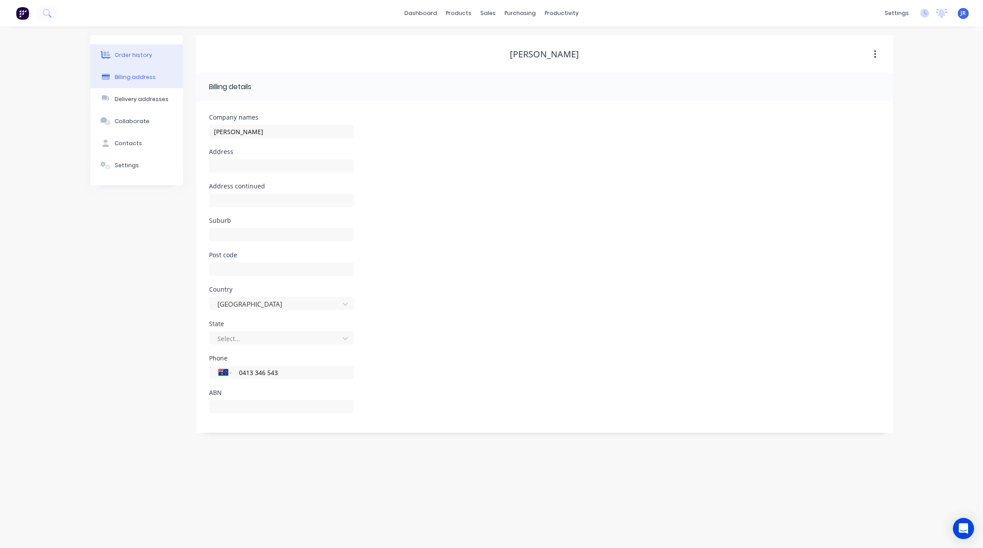
click at [138, 57] on div "Order history" at bounding box center [133, 55] width 37 height 8
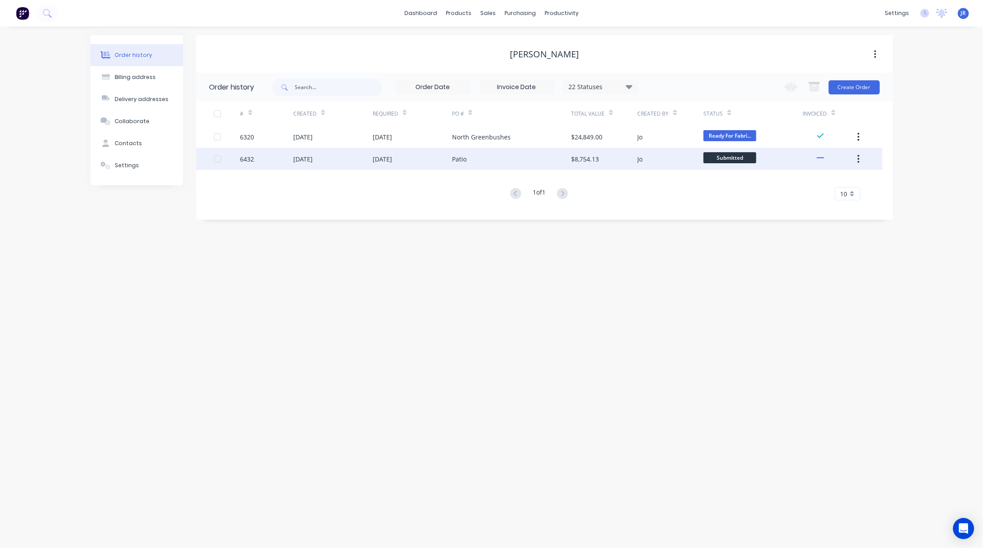
click at [313, 161] on div "11 Aug 2025" at bounding box center [302, 158] width 19 height 9
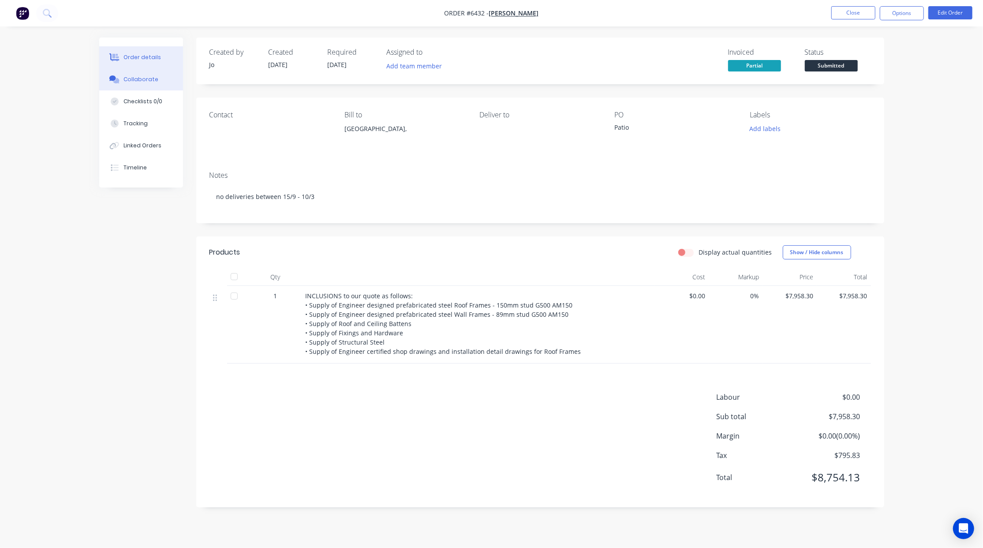
click at [138, 79] on div "Collaborate" at bounding box center [140, 79] width 35 height 8
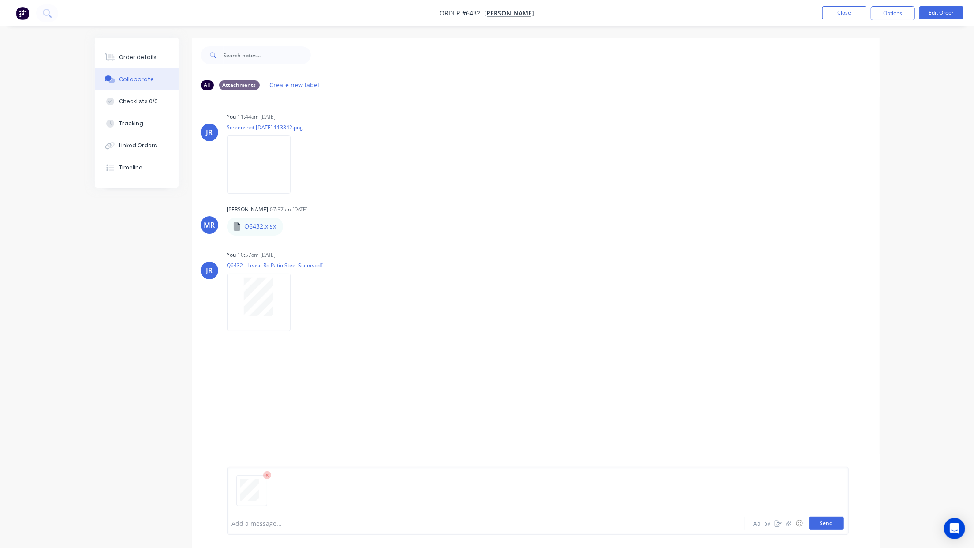
click at [818, 513] on button "Send" at bounding box center [826, 522] width 35 height 13
click at [202, 453] on div "JR You 11:44am 04/08/25 Screenshot 2025-06-24 113342.png Labels Download Delete…" at bounding box center [536, 304] width 688 height 415
click at [108, 50] on button "Order details" at bounding box center [137, 57] width 84 height 22
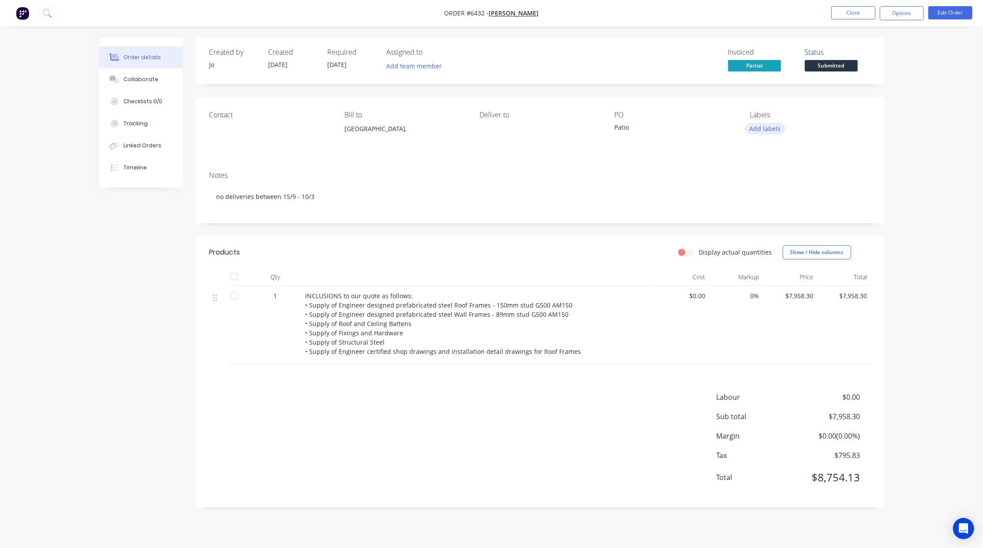
click at [773, 131] on button "Add labels" at bounding box center [765, 129] width 41 height 12
click at [767, 242] on div at bounding box center [766, 244] width 18 height 18
click at [838, 97] on div "Created by Jo Created 11/08/25 Required 04/08/25 Assigned to Add team member In…" at bounding box center [540, 272] width 688 height 470
click at [851, 13] on button "Close" at bounding box center [853, 12] width 44 height 13
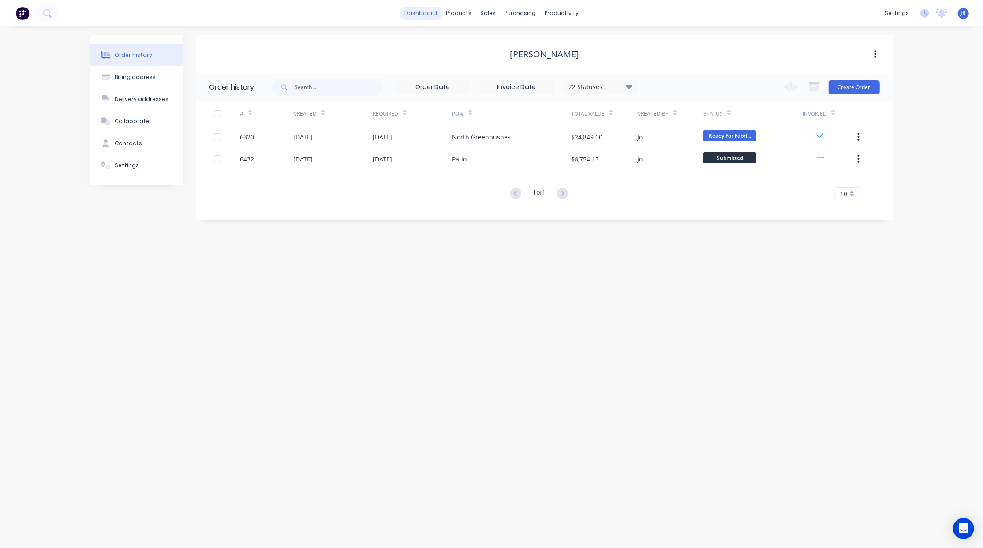
click at [413, 13] on link "dashboard" at bounding box center [420, 13] width 41 height 13
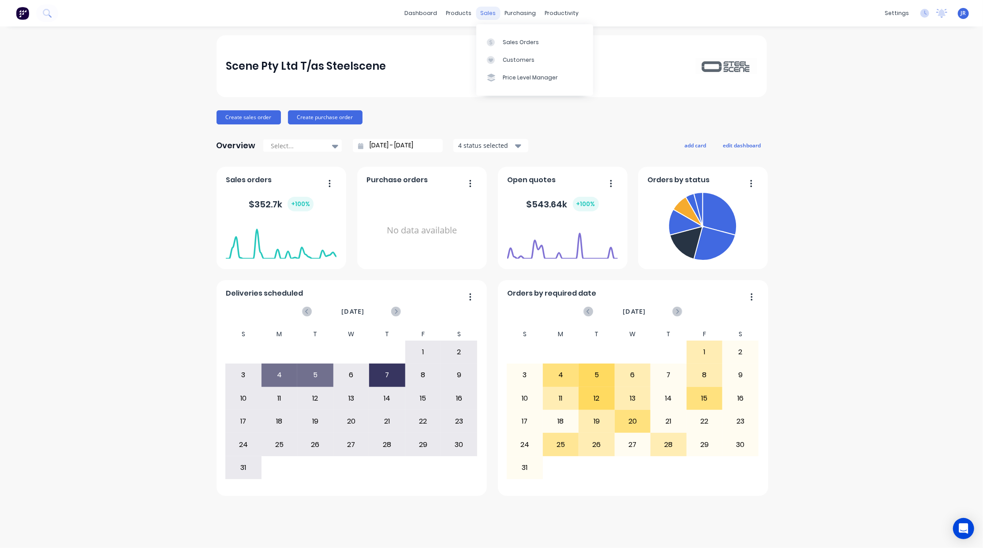
click at [493, 15] on div "sales" at bounding box center [488, 13] width 24 height 13
click at [502, 39] on link "Sales Orders" at bounding box center [534, 42] width 117 height 18
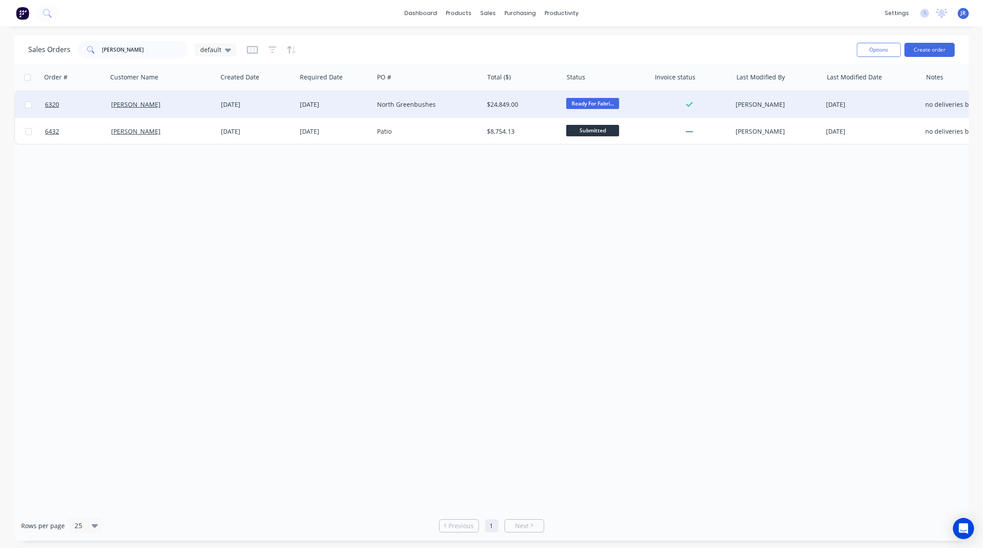
click at [124, 109] on div "Sally Stratton" at bounding box center [163, 104] width 110 height 26
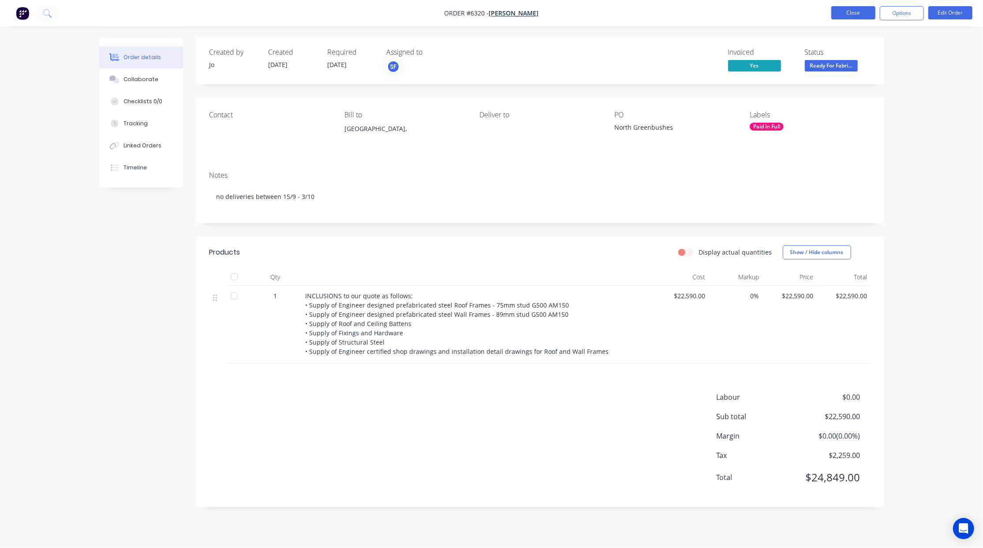
click at [847, 12] on button "Close" at bounding box center [853, 12] width 44 height 13
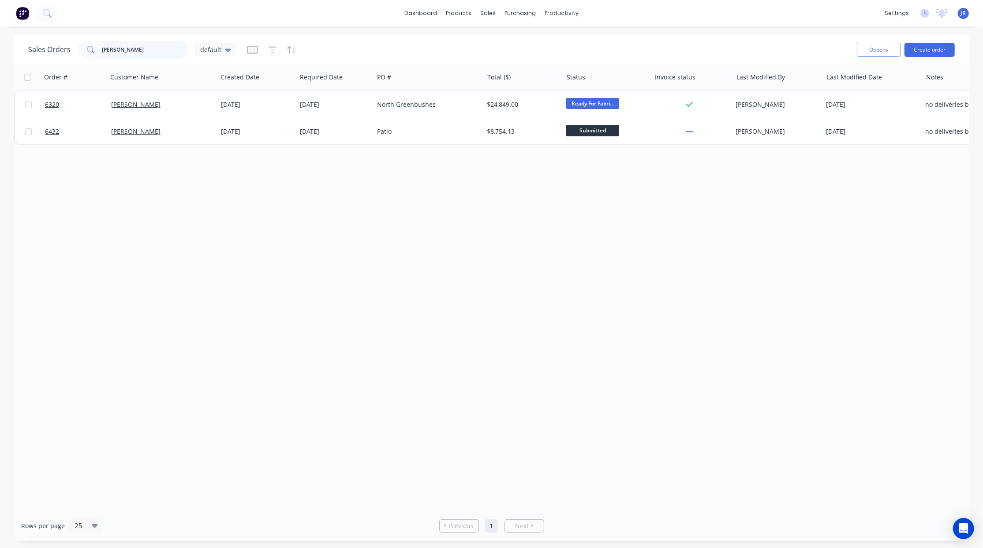
drag, startPoint x: 142, startPoint y: 55, endPoint x: -20, endPoint y: 34, distance: 163.7
click at [0, 34] on html "dashboard products sales purchasing productivity dashboard products Product Cat…" at bounding box center [491, 274] width 983 height 548
type input "indev"
drag, startPoint x: 140, startPoint y: 49, endPoint x: 4, endPoint y: 32, distance: 137.9
click at [6, 32] on div "dashboard products sales purchasing productivity dashboard products Product Cat…" at bounding box center [491, 274] width 983 height 548
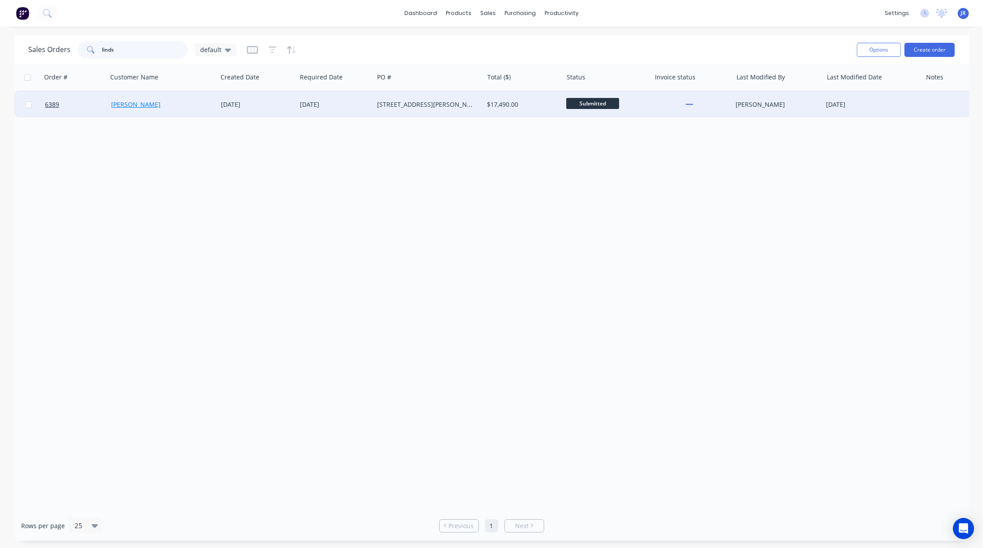
type input "linds"
click at [132, 108] on link "Lindsay Dobson" at bounding box center [135, 104] width 49 height 8
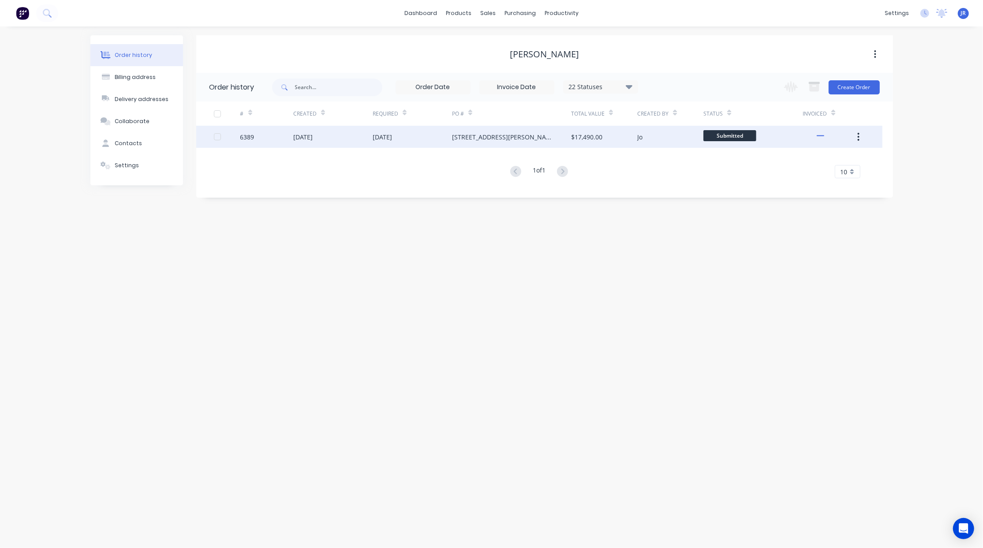
click at [324, 142] on div "14 Aug 2025" at bounding box center [332, 137] width 79 height 22
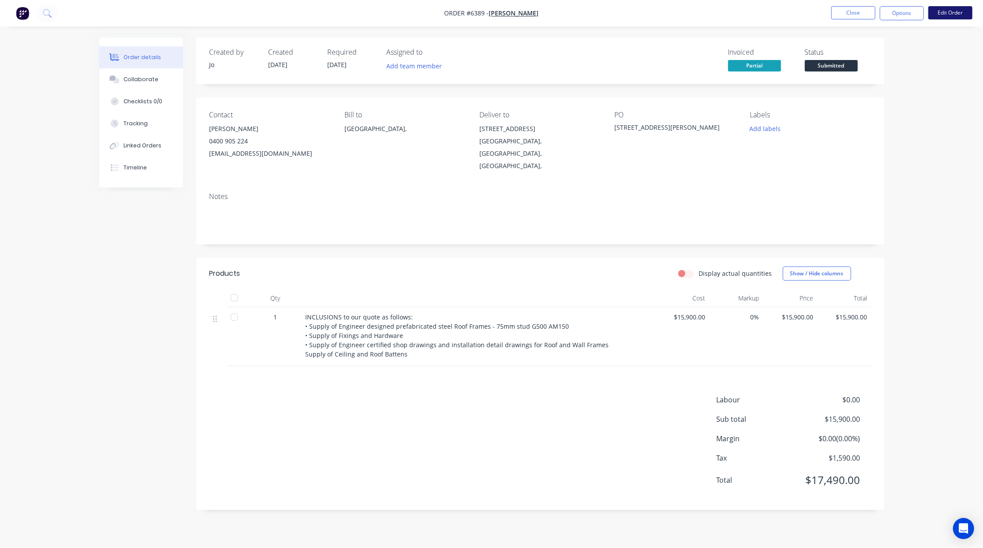
click at [921, 13] on button "Edit Order" at bounding box center [950, 12] width 44 height 13
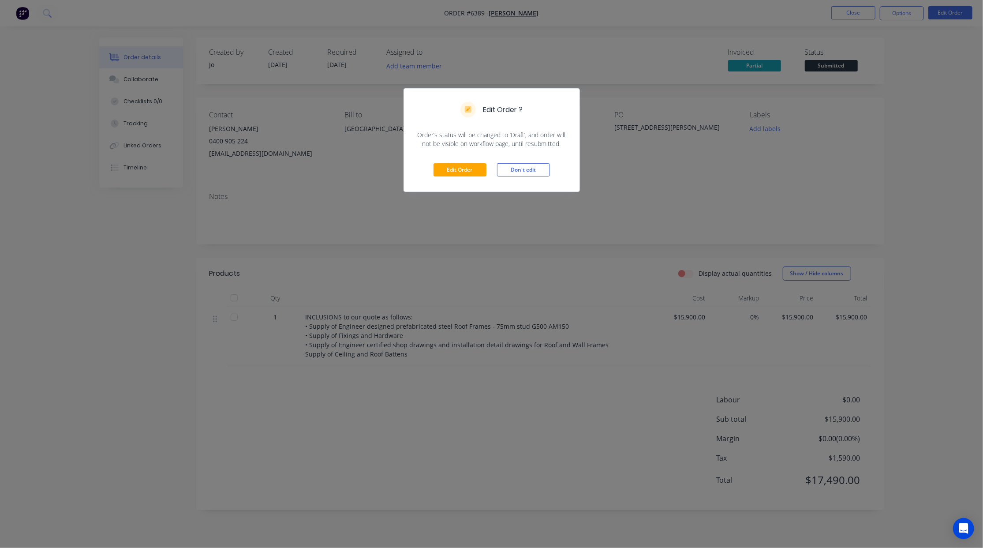
click at [461, 177] on div "Edit Order Don't edit" at bounding box center [492, 169] width 176 height 43
click at [464, 172] on button "Edit Order" at bounding box center [460, 169] width 53 height 13
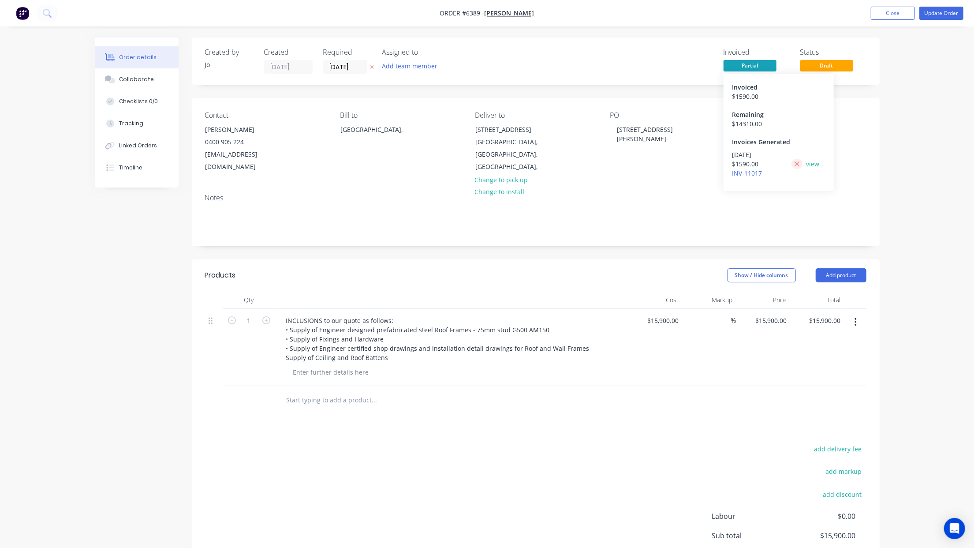
click at [798, 163] on icon at bounding box center [797, 163] width 5 height 5
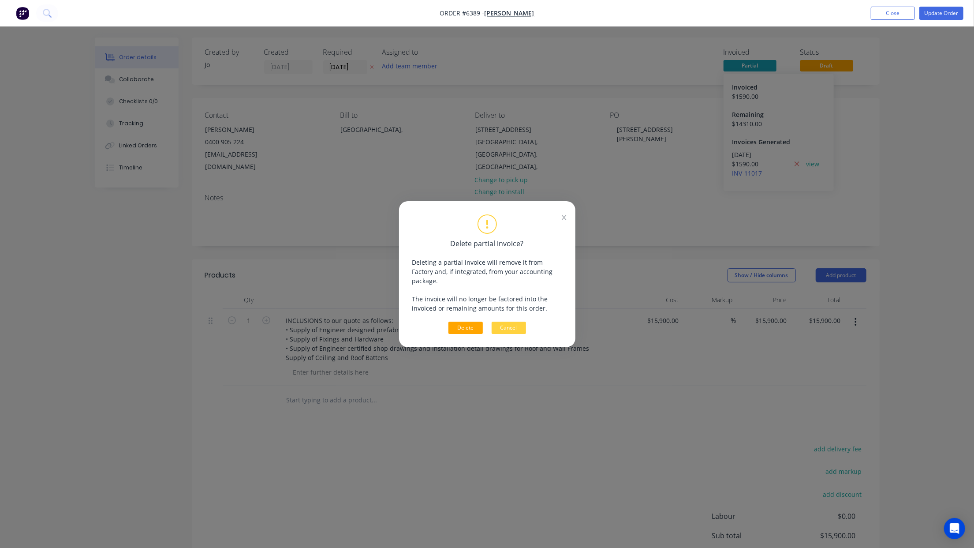
click at [470, 322] on button "Delete" at bounding box center [466, 328] width 34 height 12
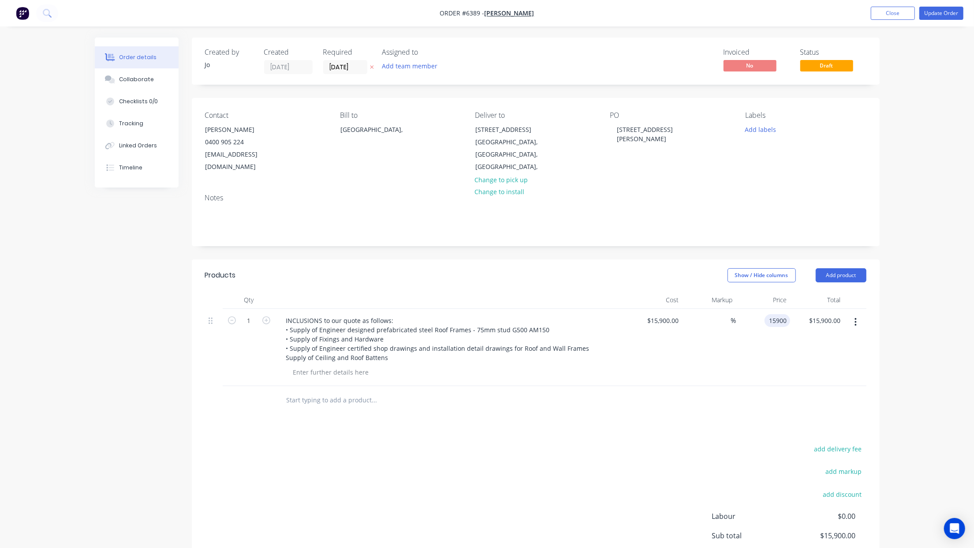
click at [765, 314] on div "15900 15900" at bounding box center [778, 320] width 26 height 13
type input "15100"
type input "-5.03"
type input "$15,100.00"
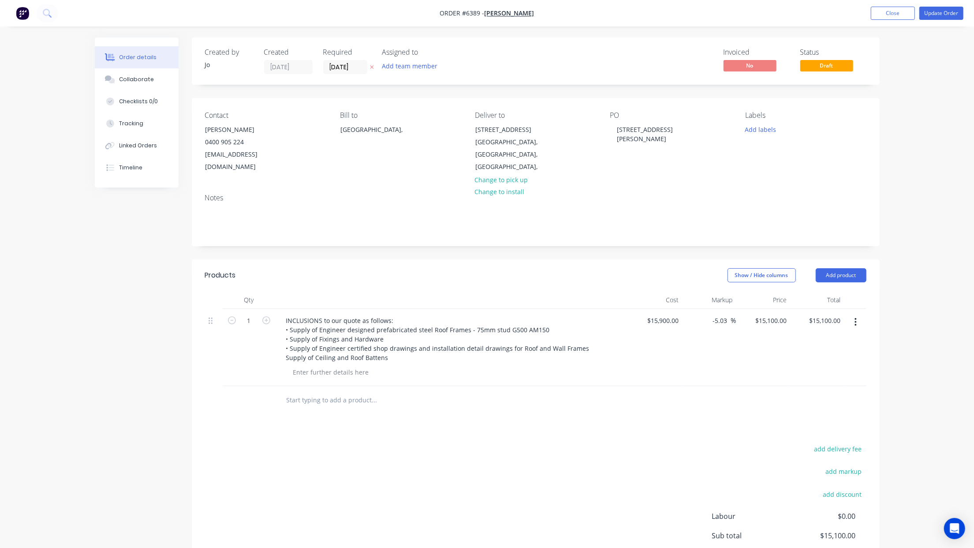
click at [677, 309] on div "$15,900.00 $15,900.00" at bounding box center [655, 347] width 54 height 77
type input "15900"
click at [676, 314] on input "15900" at bounding box center [671, 320] width 22 height 13
type input "$0.00"
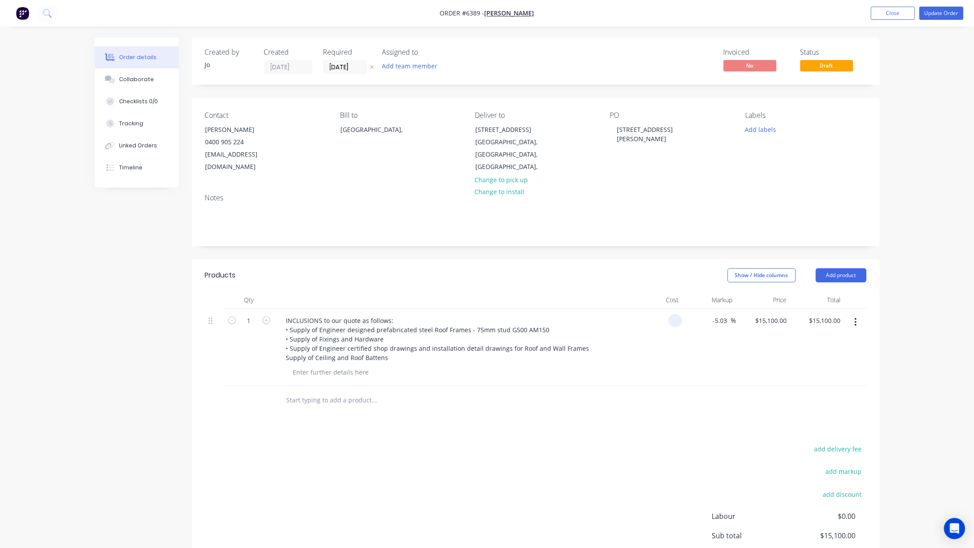
type input "$0.00"
type input "$15,100.00"
click at [921, 11] on button "Update Order" at bounding box center [942, 13] width 44 height 13
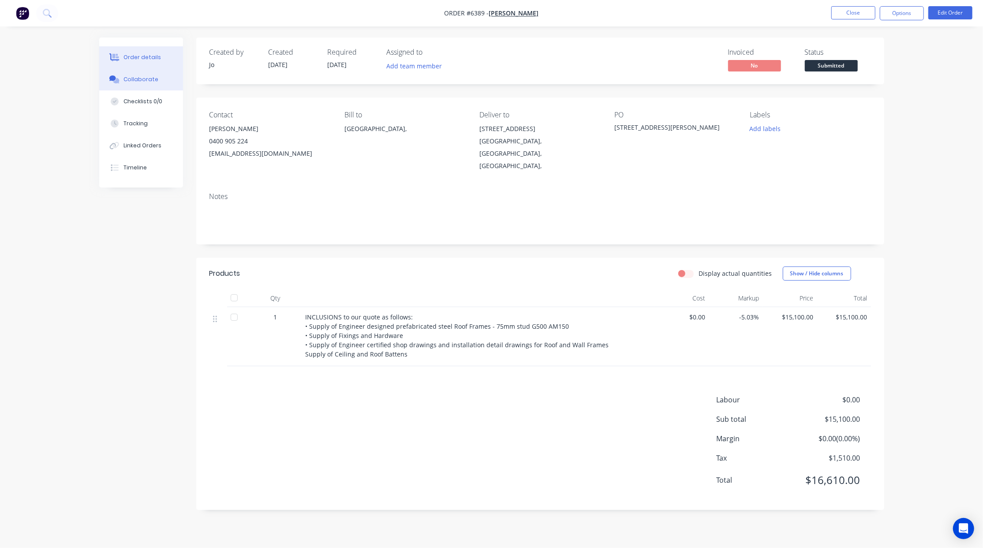
click at [124, 71] on button "Collaborate" at bounding box center [141, 79] width 84 height 22
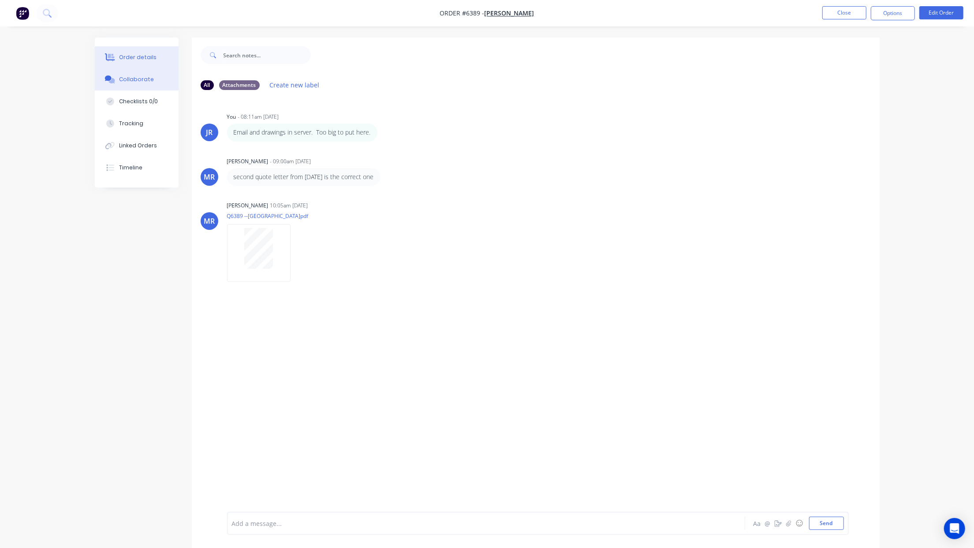
click at [157, 59] on button "Order details" at bounding box center [137, 57] width 84 height 22
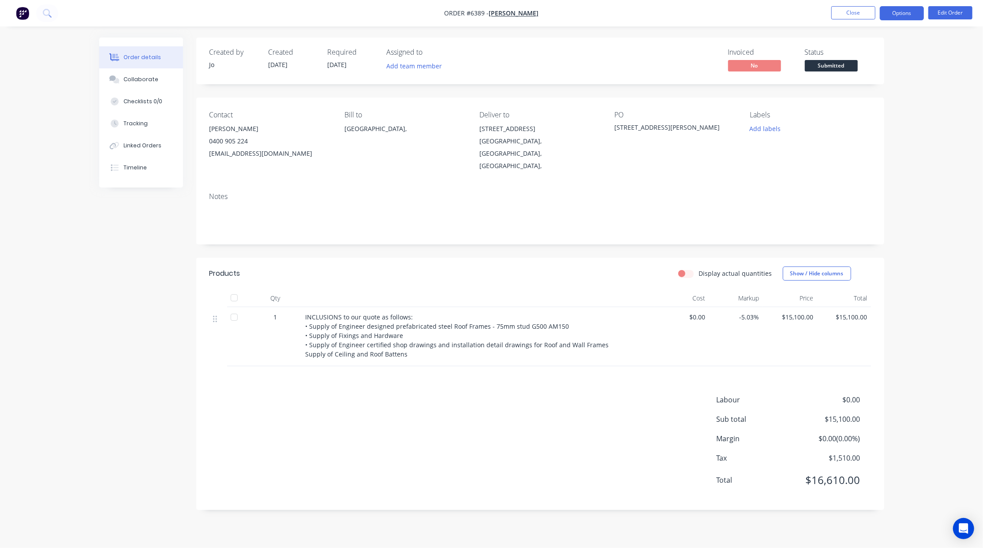
click at [920, 15] on button "Options" at bounding box center [902, 13] width 44 height 14
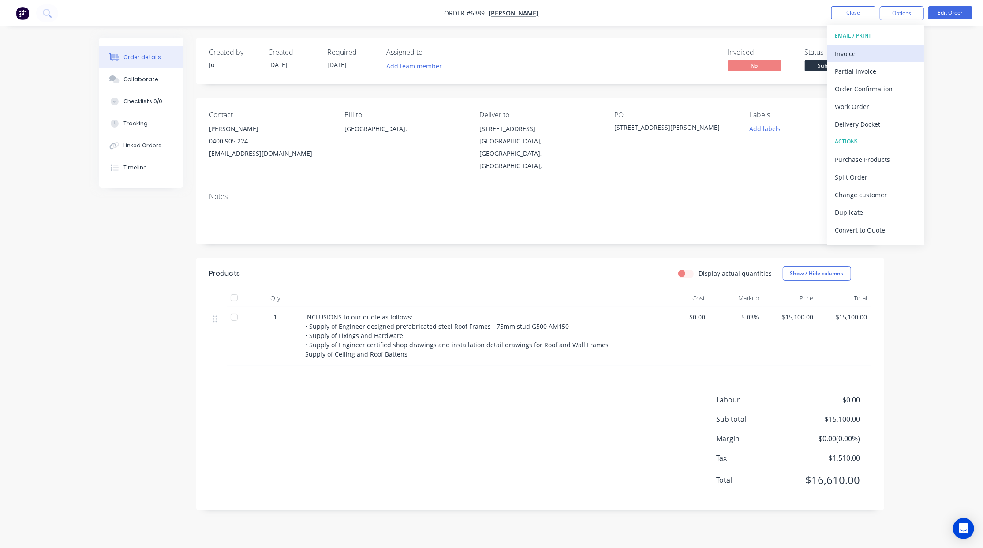
click at [879, 46] on button "Invoice" at bounding box center [875, 54] width 97 height 18
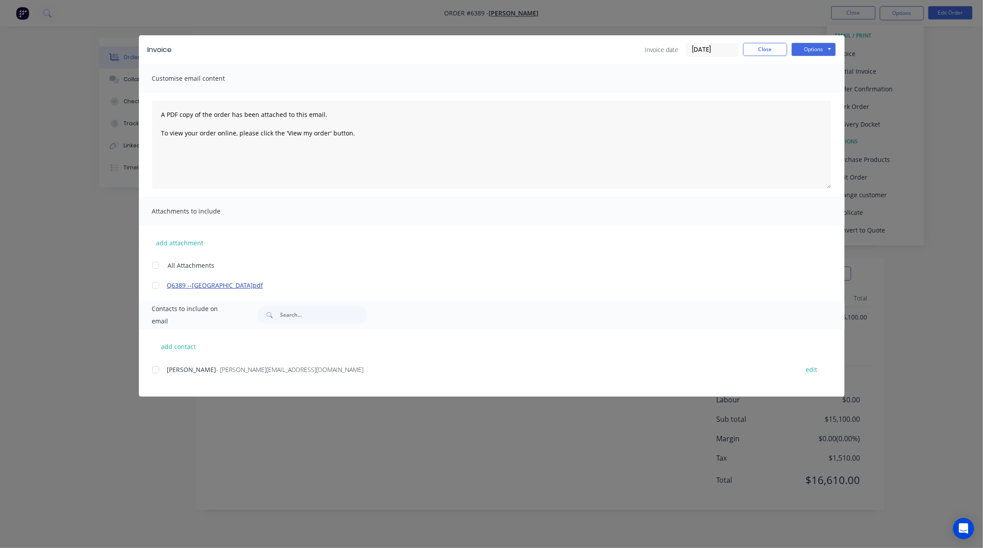
click at [191, 286] on link "Q6389 --Parkerville.pdf" at bounding box center [478, 284] width 623 height 9
drag, startPoint x: 161, startPoint y: 286, endPoint x: 156, endPoint y: 294, distance: 9.1
click at [160, 286] on div at bounding box center [156, 286] width 18 height 18
click at [154, 367] on div at bounding box center [156, 370] width 18 height 18
click at [155, 116] on textarea "A PDF copy of the order has been attached to this email. To view your order onl…" at bounding box center [491, 145] width 679 height 88
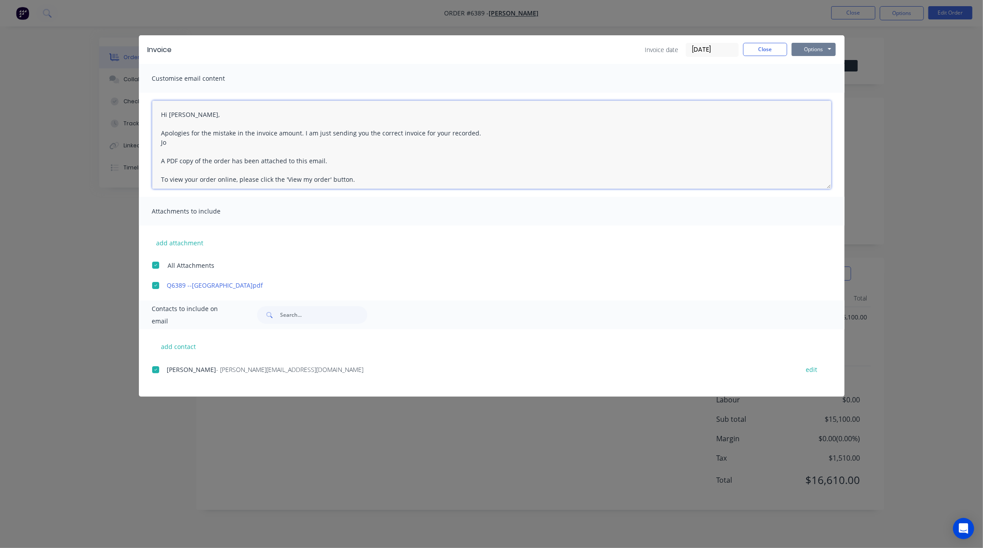
type textarea "Hi Lindsay, Apologies for the mistake in the invoice amount. I am just sending …"
click at [826, 50] on button "Options" at bounding box center [814, 49] width 44 height 13
click at [817, 66] on button "Preview" at bounding box center [820, 65] width 56 height 15
click at [818, 55] on button "Options" at bounding box center [814, 49] width 44 height 13
click at [819, 89] on button "Email" at bounding box center [820, 94] width 56 height 15
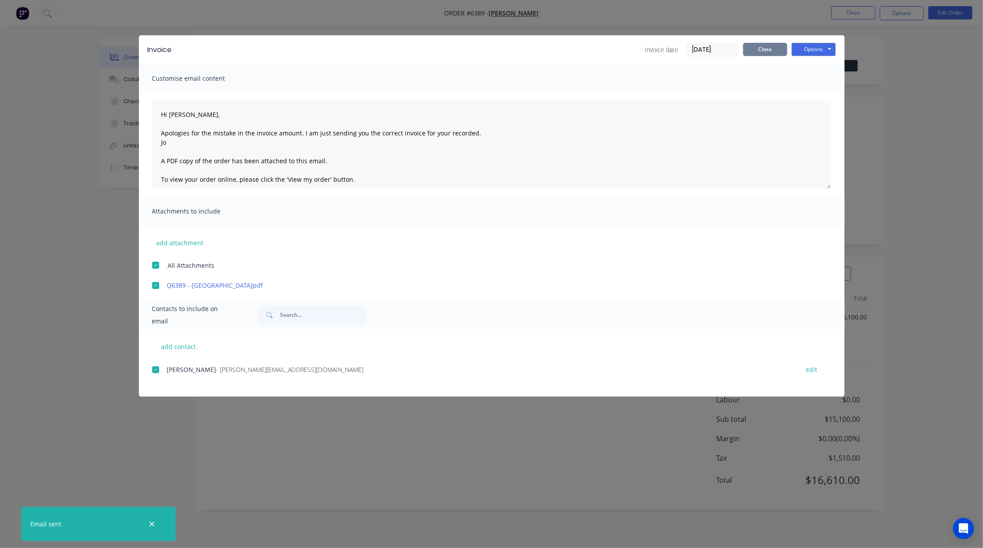
click at [765, 48] on button "Close" at bounding box center [765, 49] width 44 height 13
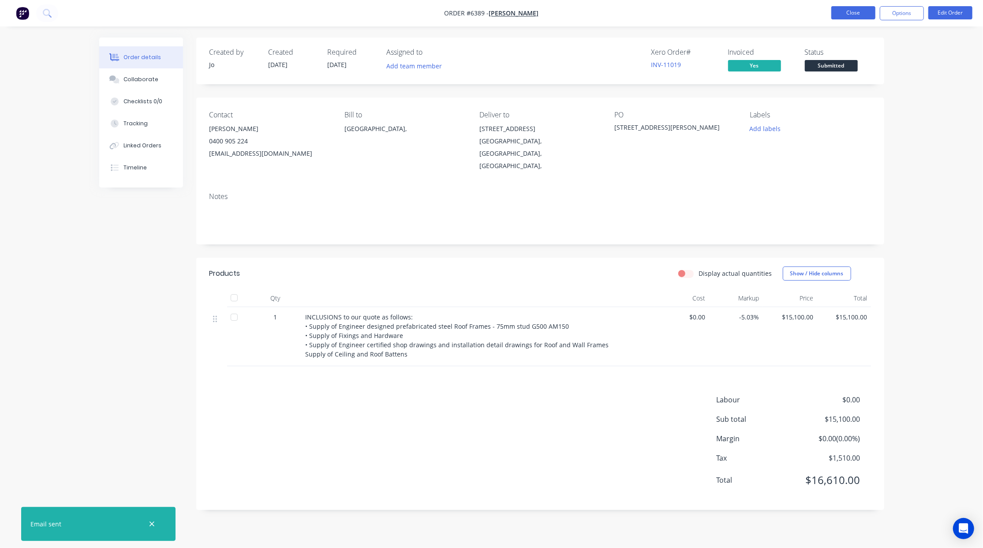
click at [847, 11] on button "Close" at bounding box center [853, 12] width 44 height 13
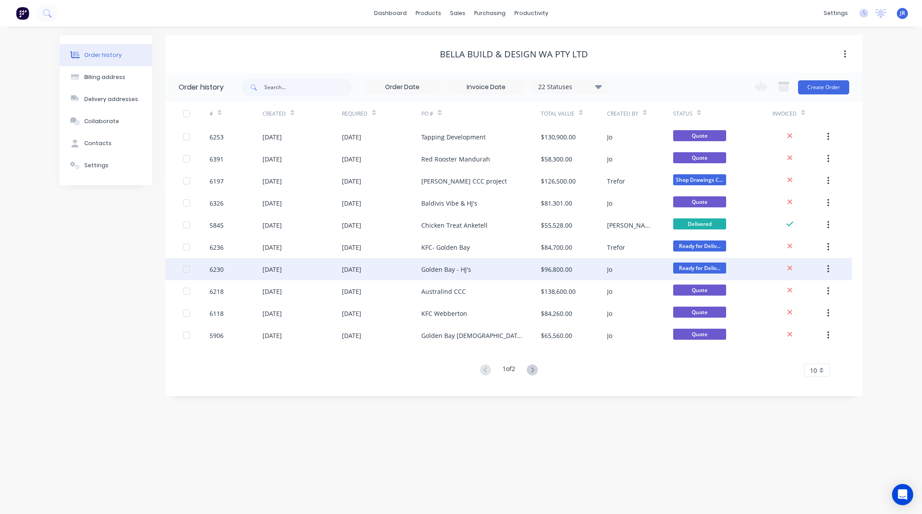
click at [468, 270] on div "Golden Bay - HJ's" at bounding box center [446, 269] width 50 height 9
